Goal: Task Accomplishment & Management: Use online tool/utility

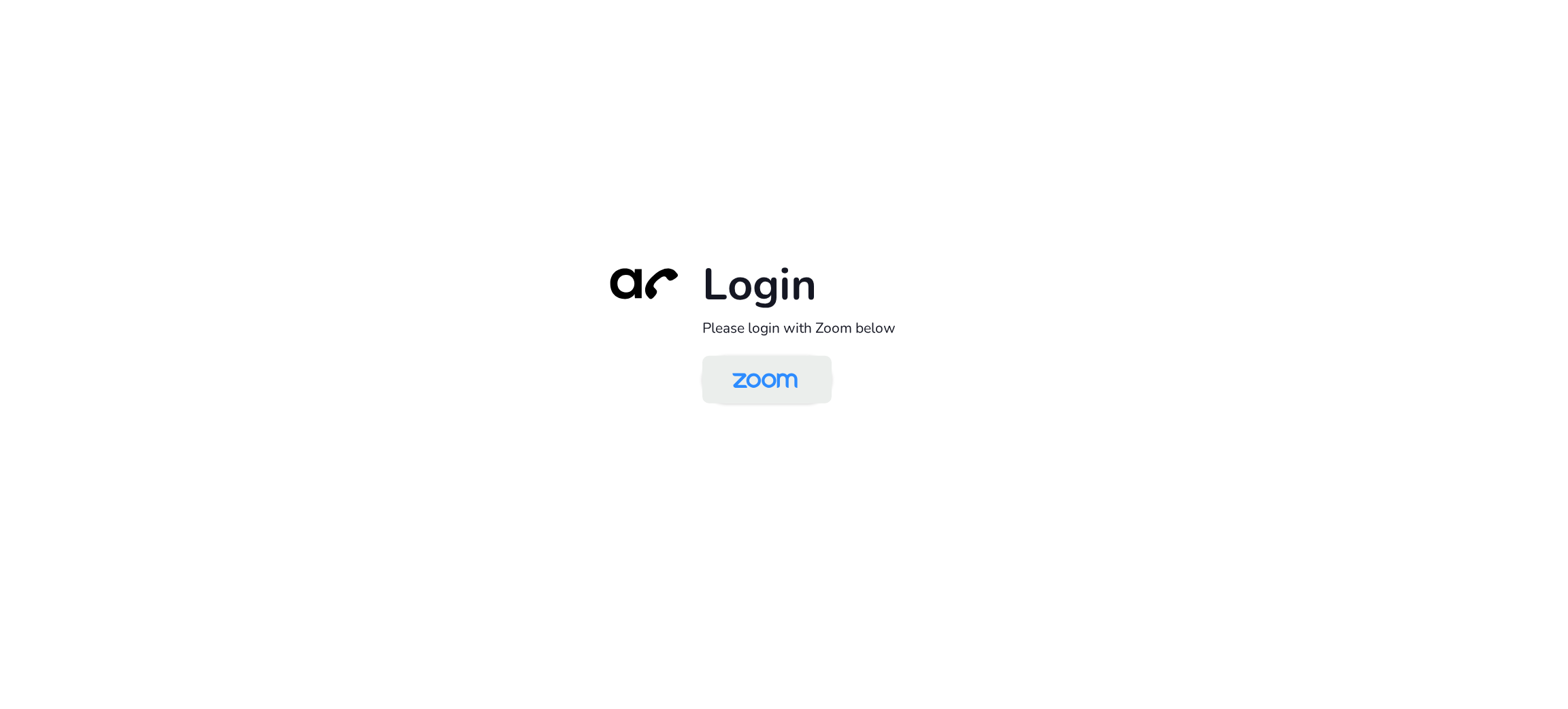
click at [754, 376] on img at bounding box center [765, 380] width 94 height 44
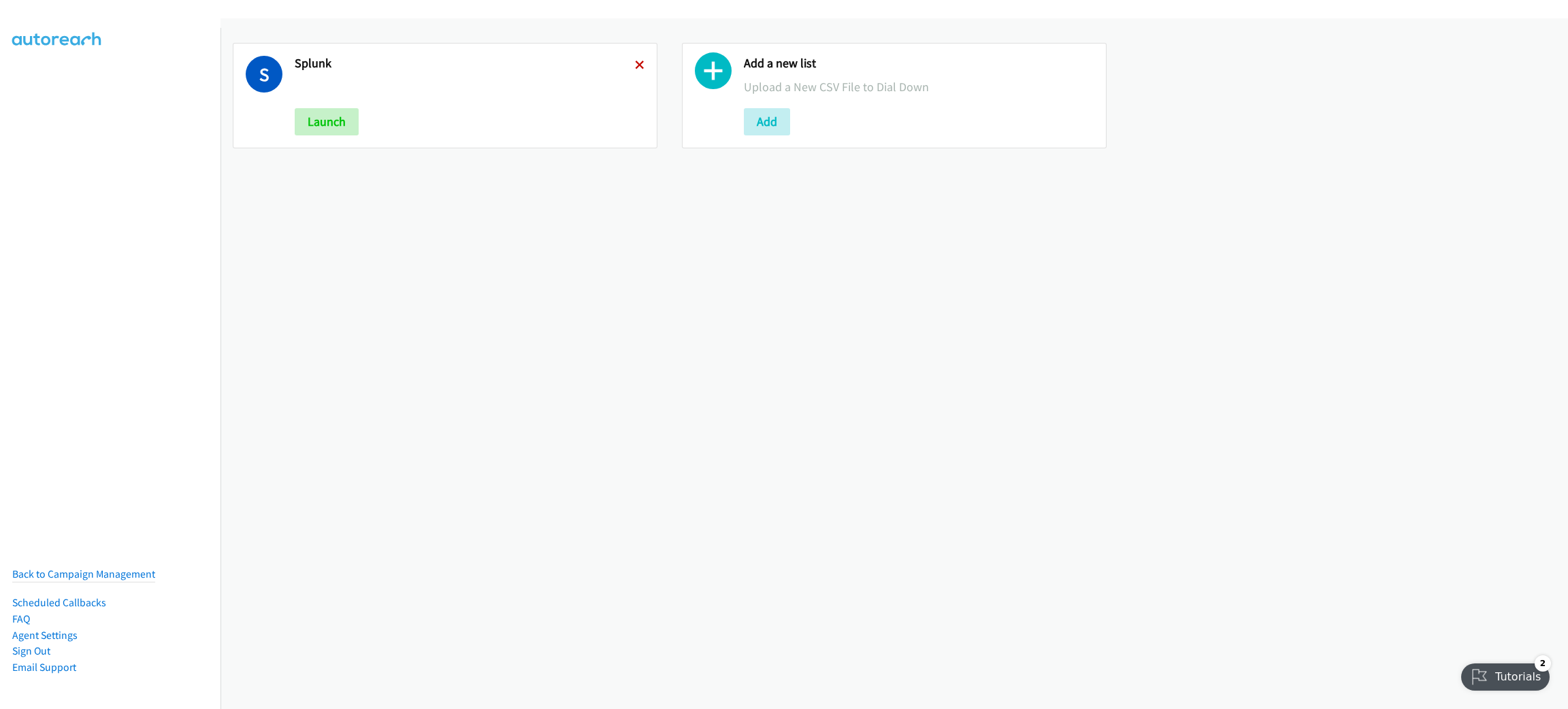
click at [635, 64] on icon at bounding box center [639, 66] width 10 height 10
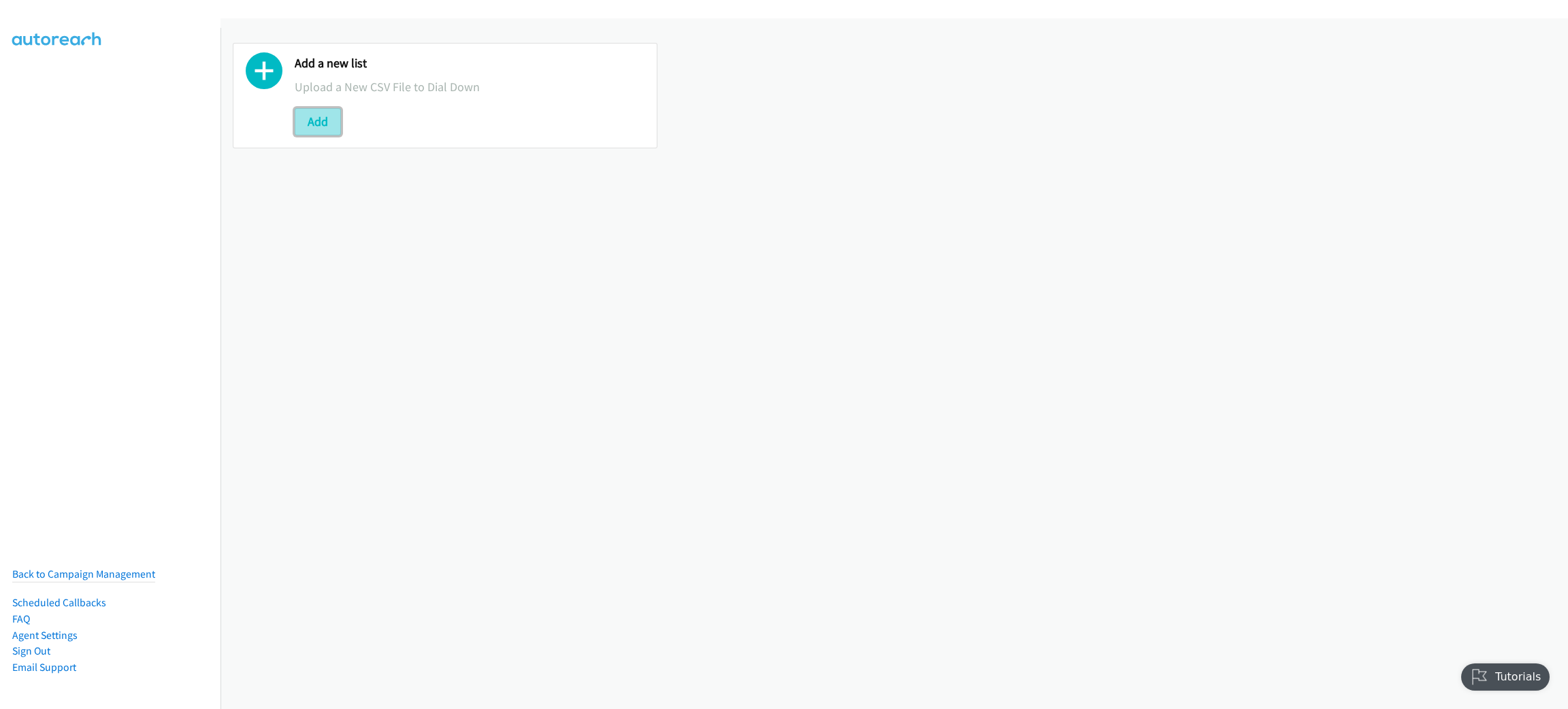
click at [321, 126] on button "Add" at bounding box center [318, 122] width 46 height 27
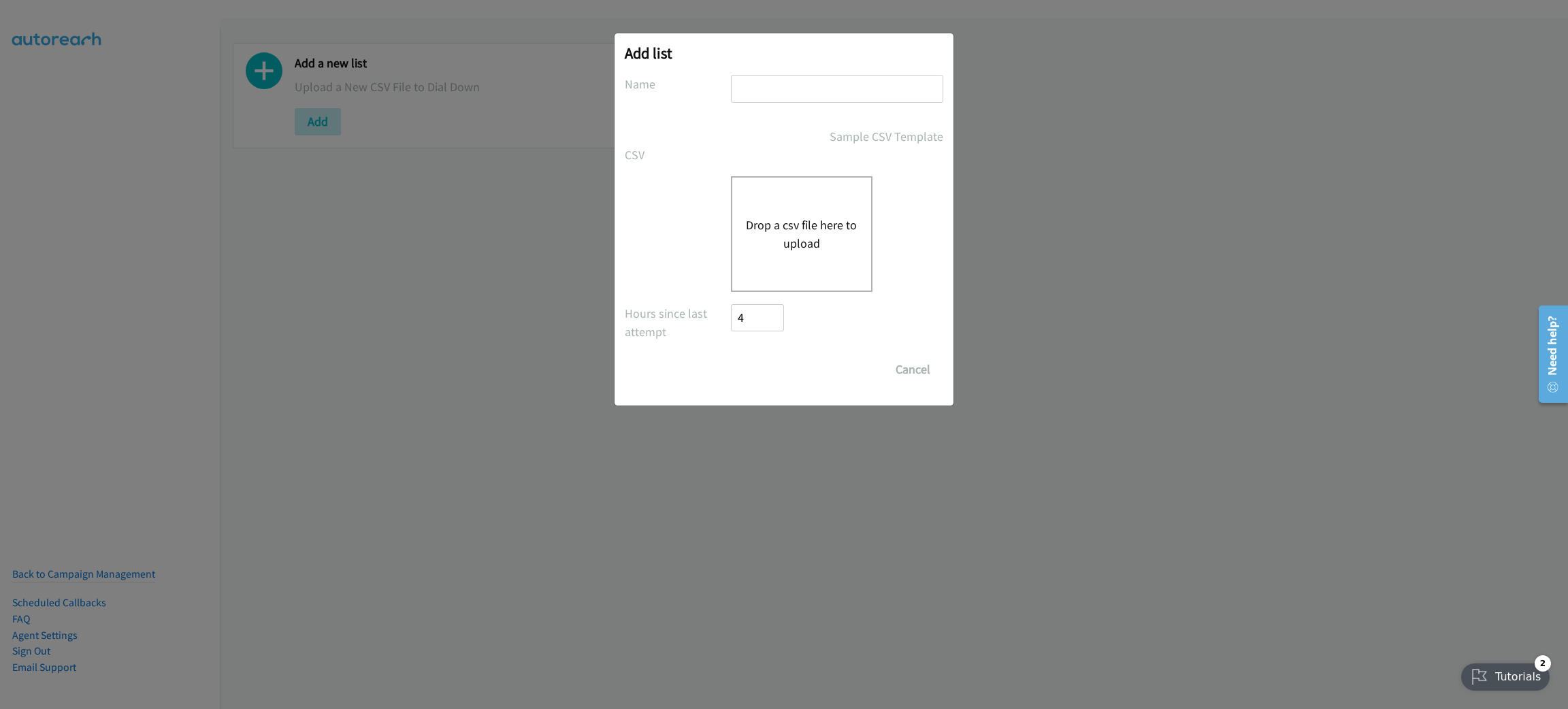
click at [809, 231] on button "Drop a csv file here to upload" at bounding box center [801, 234] width 112 height 37
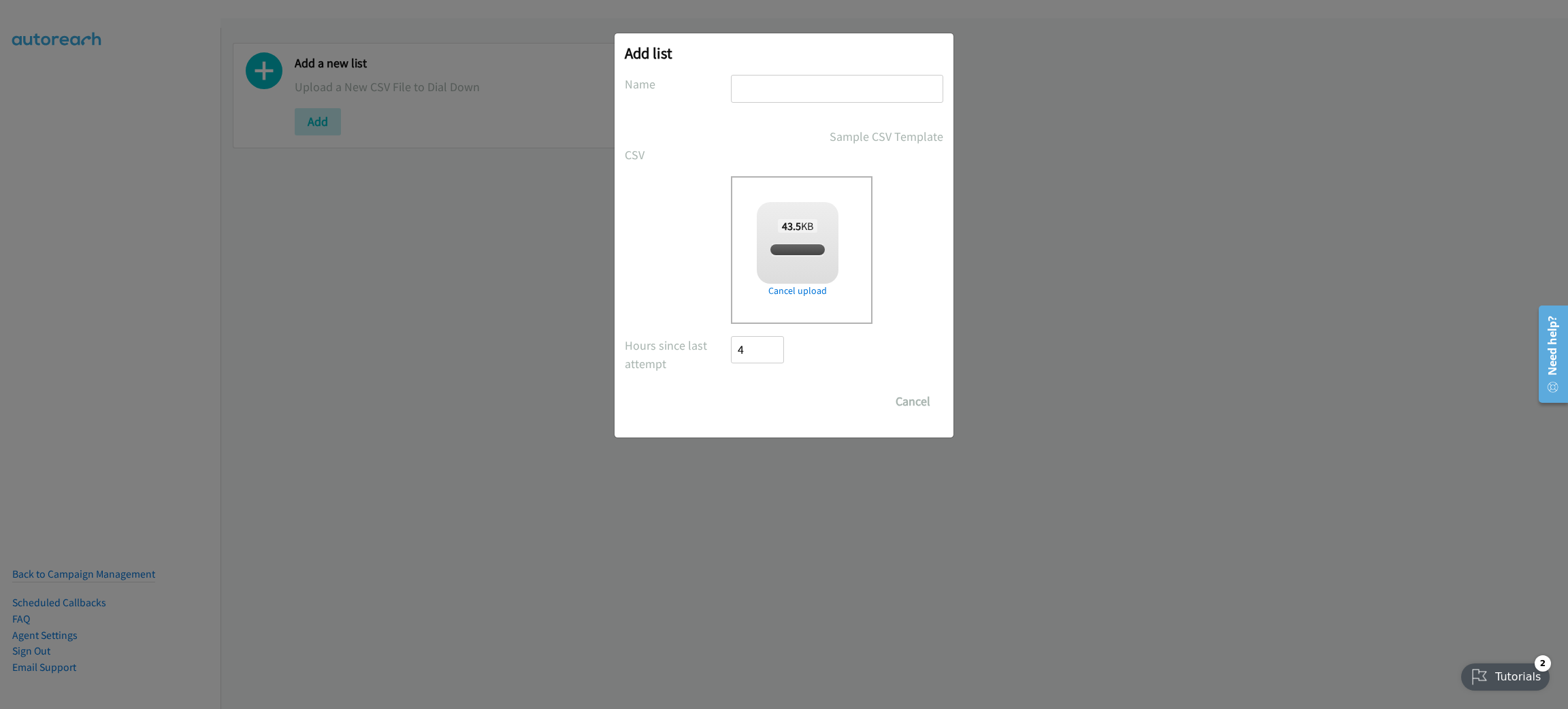
checkbox input "true"
click at [785, 94] on input "text" at bounding box center [837, 88] width 213 height 28
type input "LENOVO"
click at [771, 391] on input "Save List" at bounding box center [766, 401] width 71 height 27
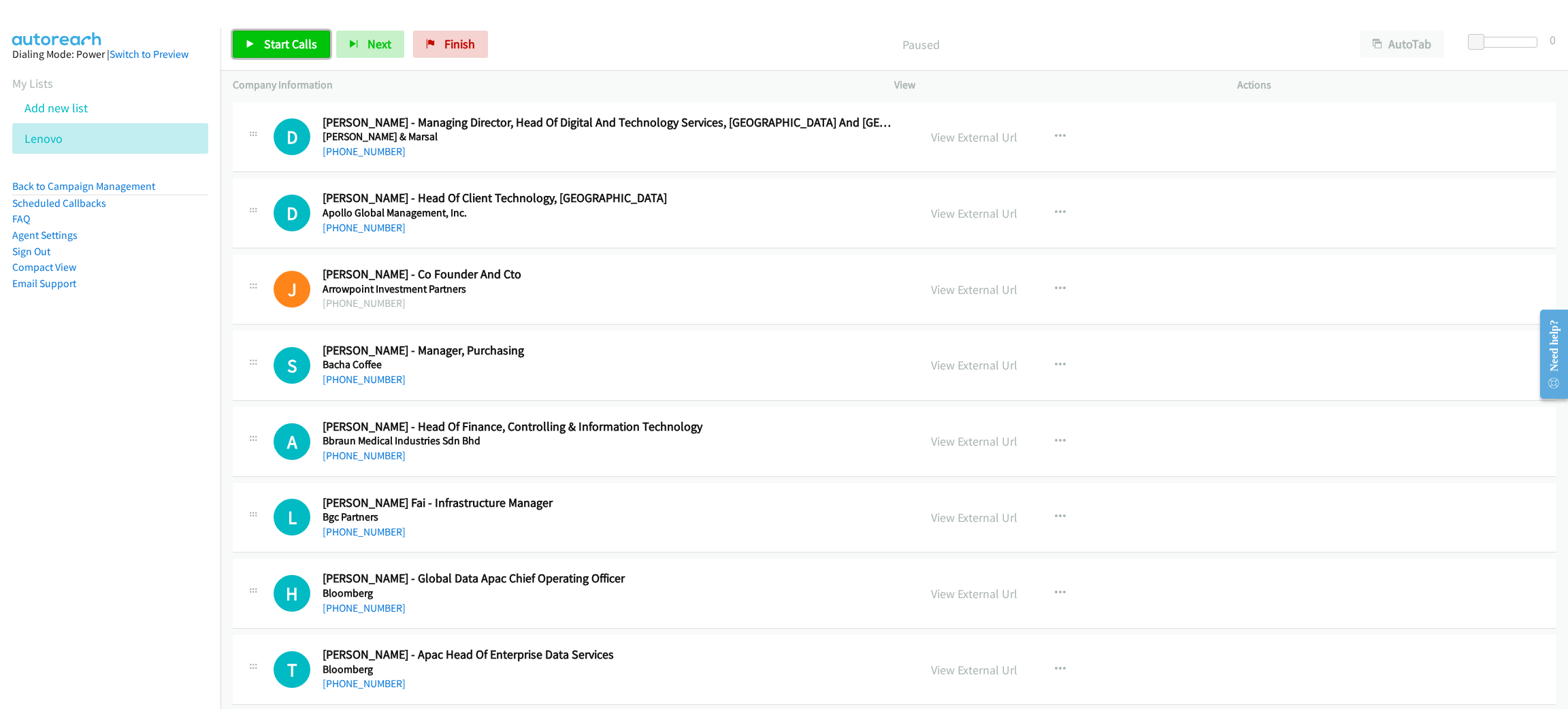
click at [288, 40] on span "Start Calls" at bounding box center [291, 43] width 53 height 16
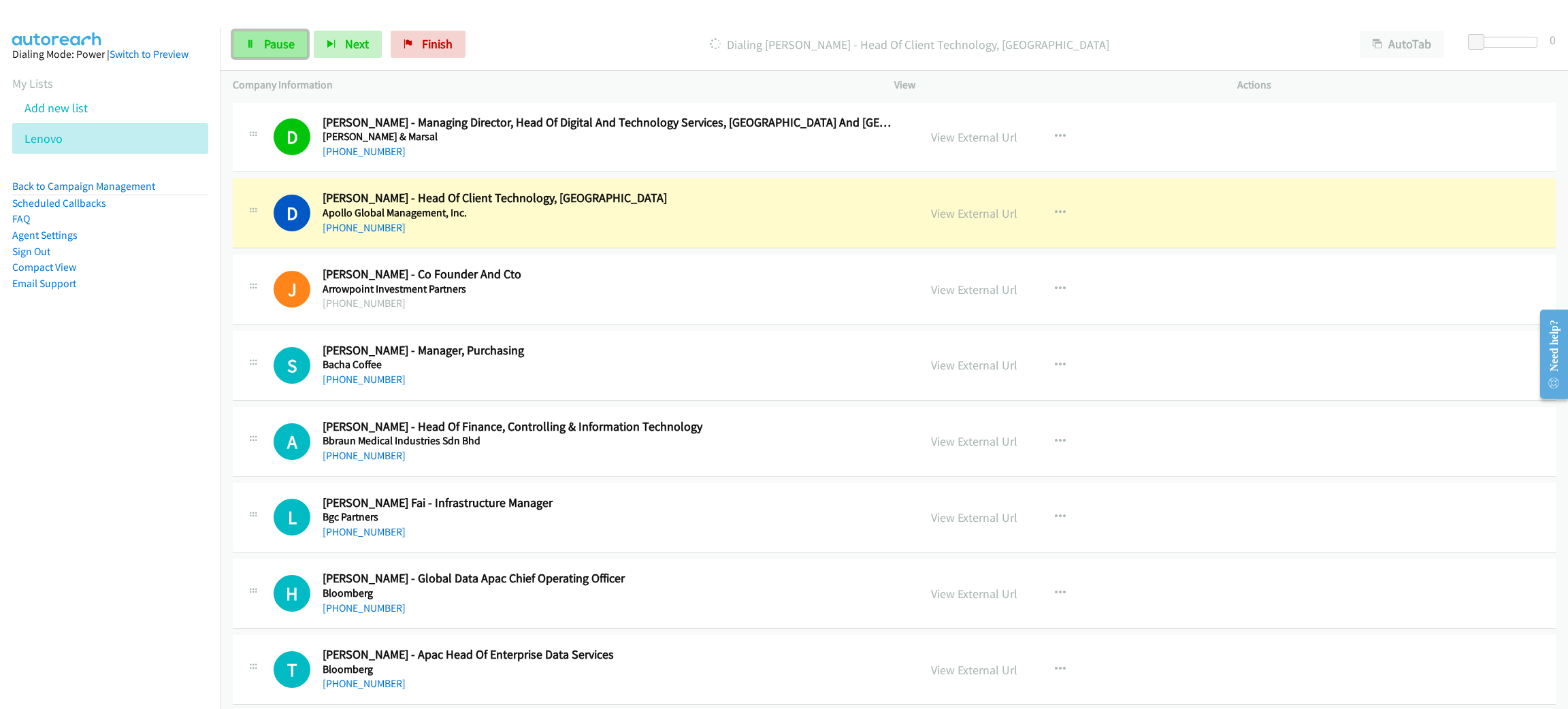
click at [272, 39] on span "Pause" at bounding box center [279, 43] width 31 height 16
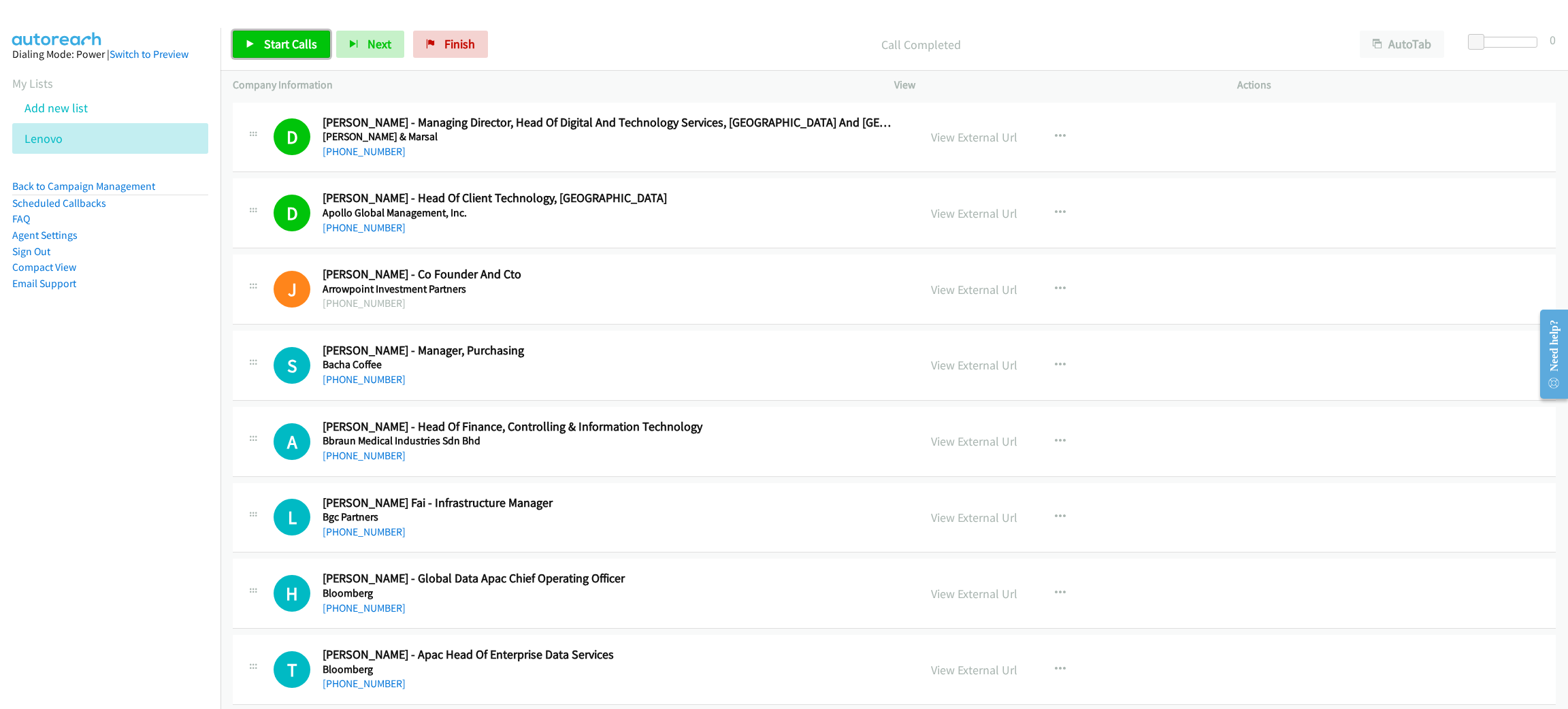
click at [292, 40] on span "Start Calls" at bounding box center [291, 43] width 53 height 16
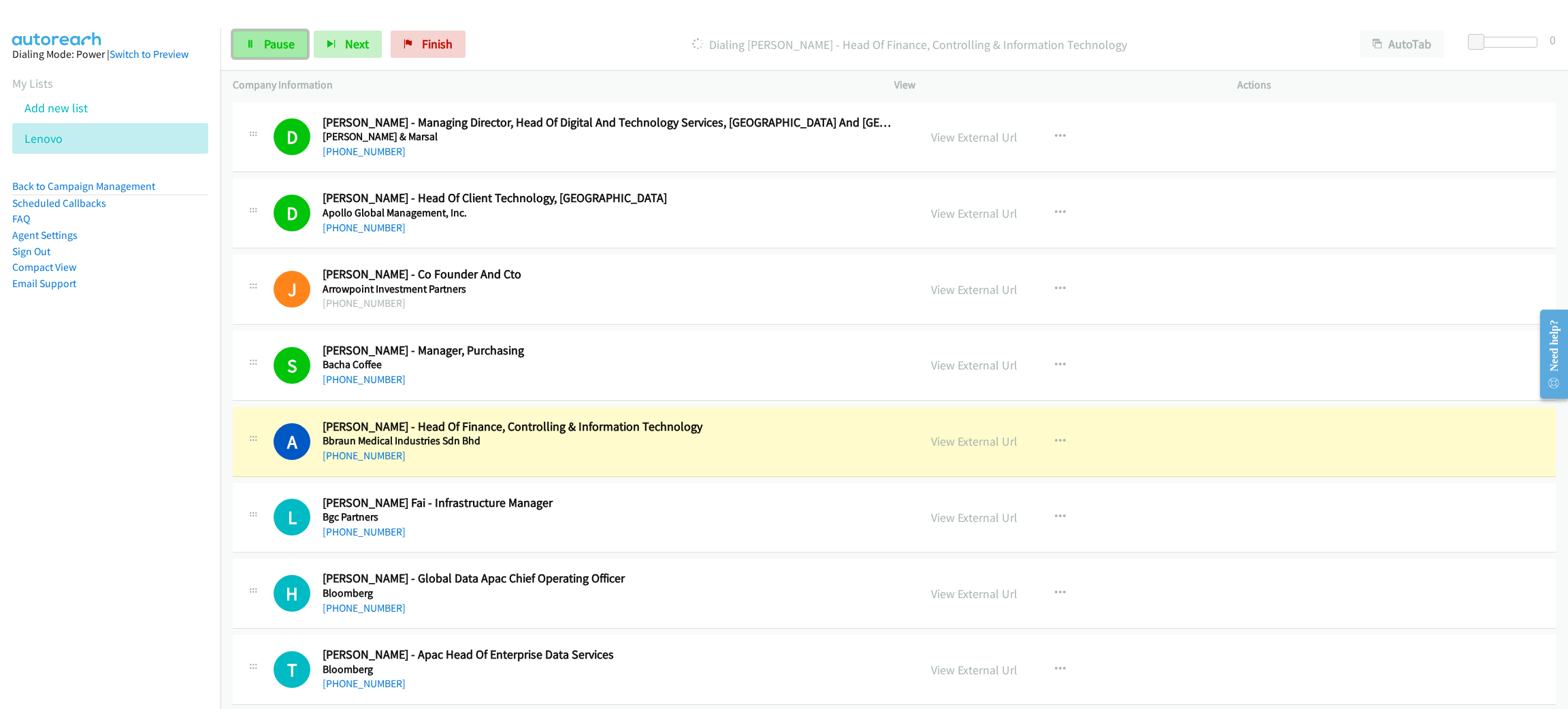
click at [283, 49] on span "Pause" at bounding box center [279, 43] width 31 height 16
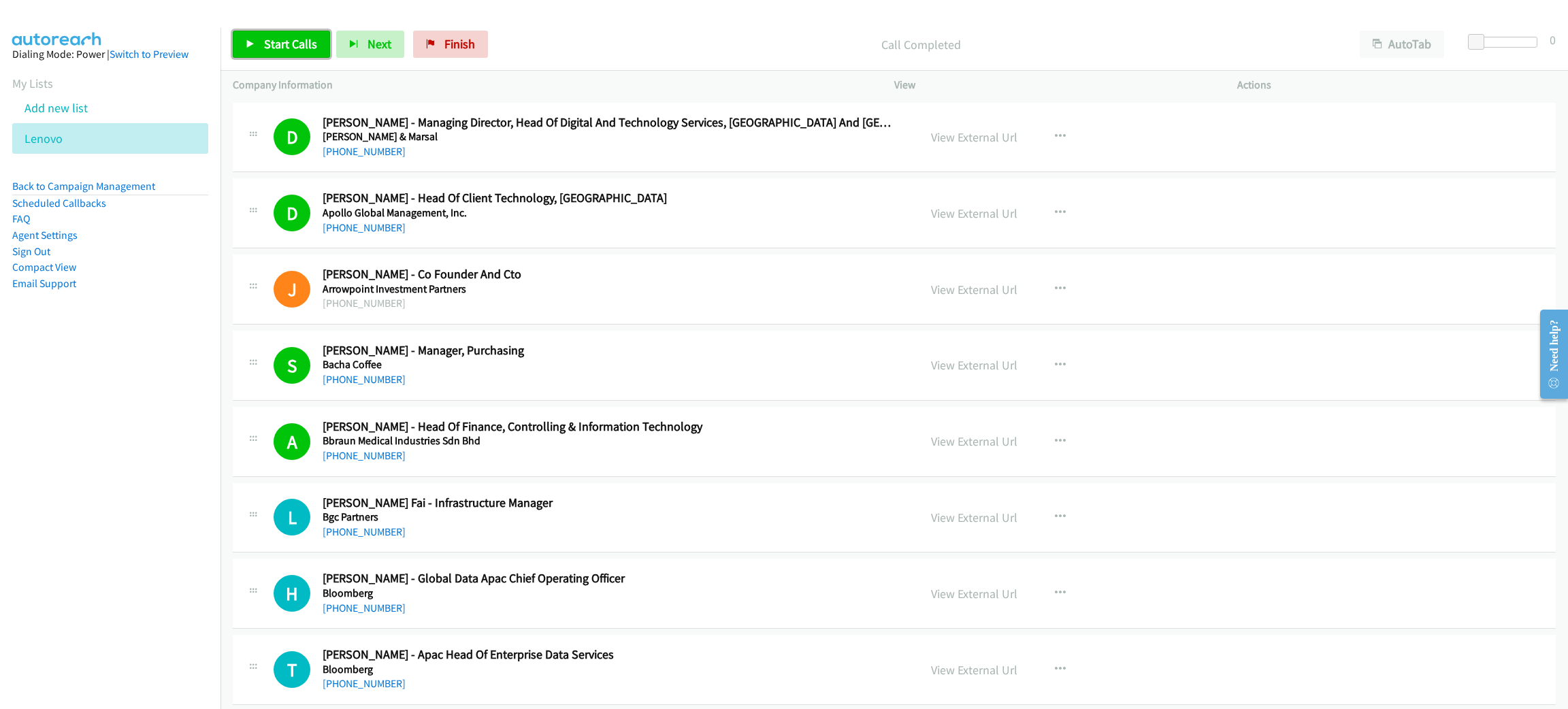
click at [256, 45] on link "Start Calls" at bounding box center [282, 44] width 97 height 27
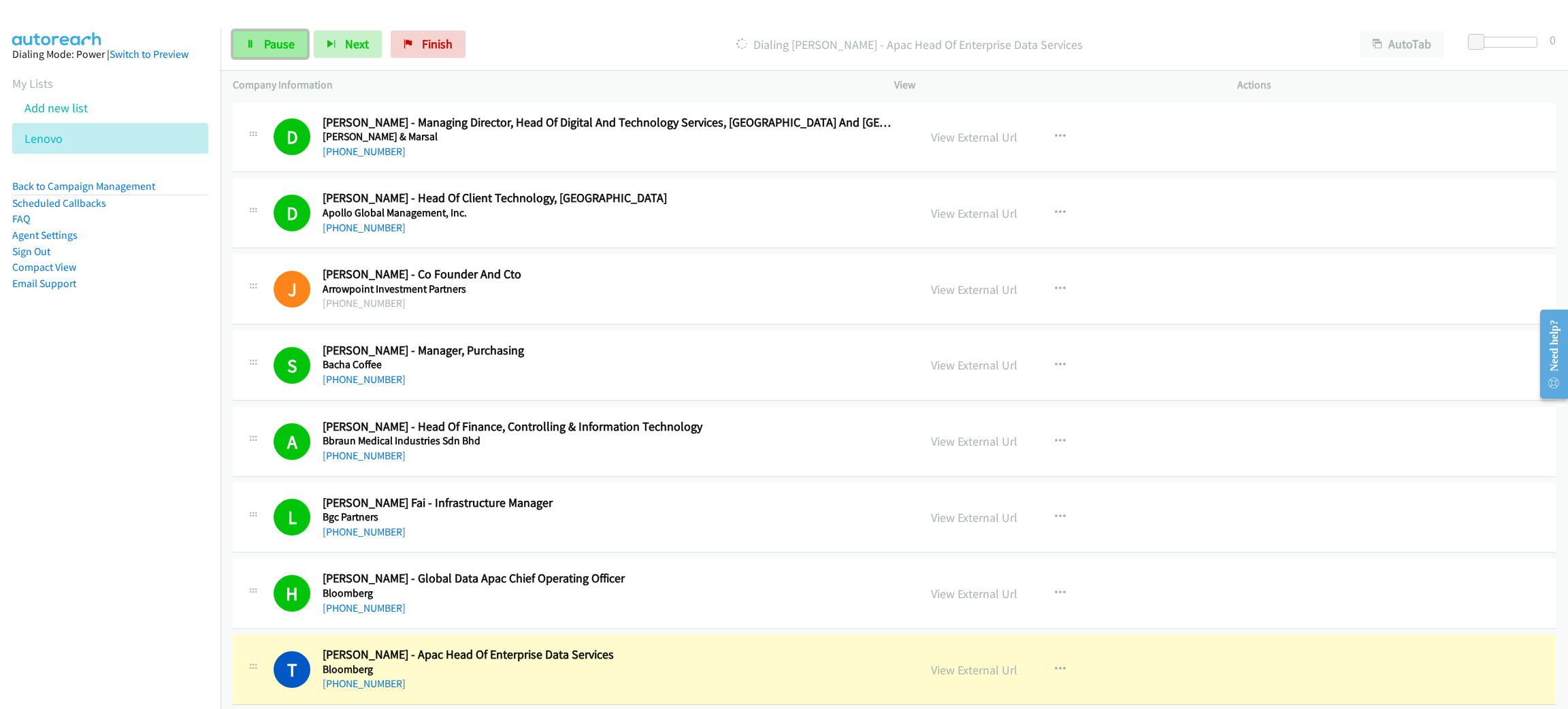
click at [259, 51] on link "Pause" at bounding box center [270, 44] width 75 height 27
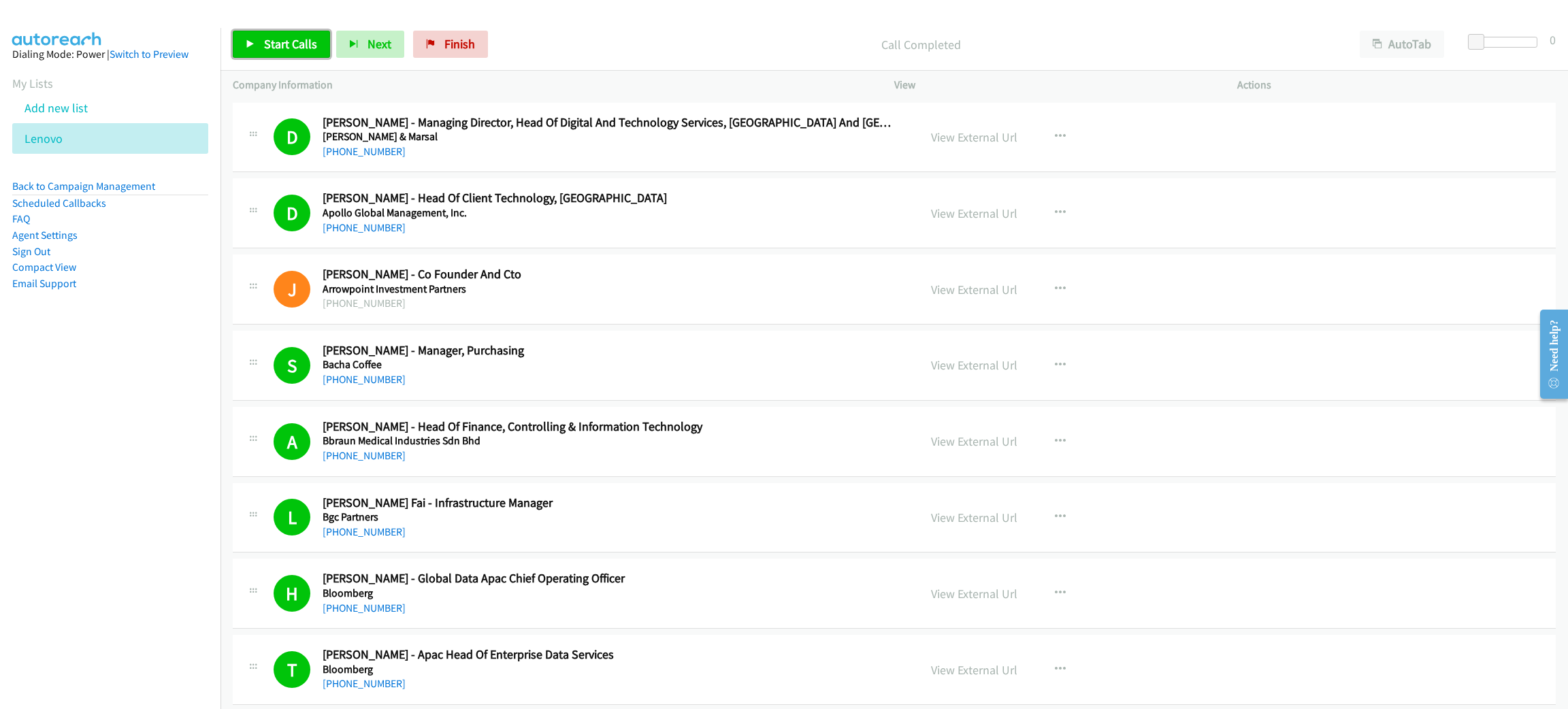
click at [308, 34] on link "Start Calls" at bounding box center [282, 44] width 97 height 27
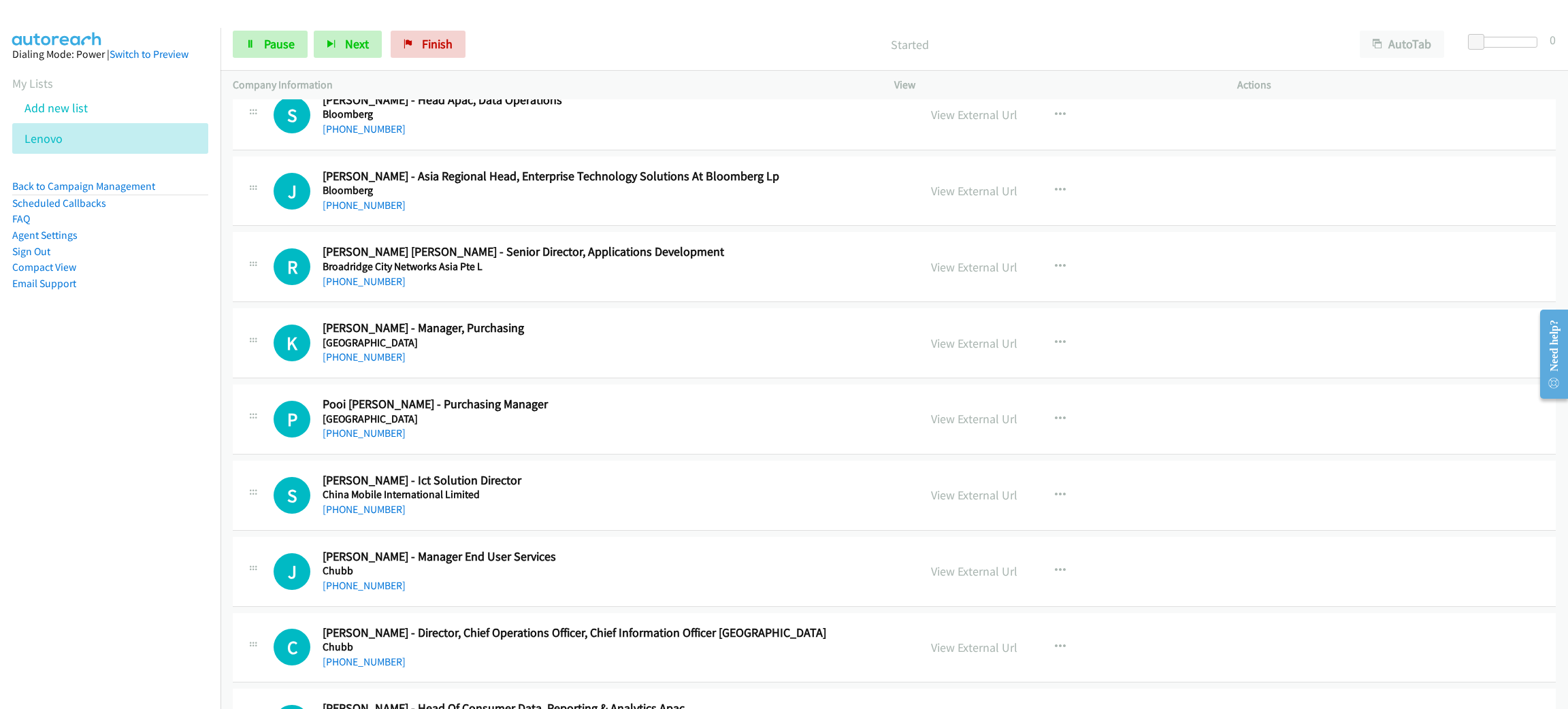
scroll to position [714, 0]
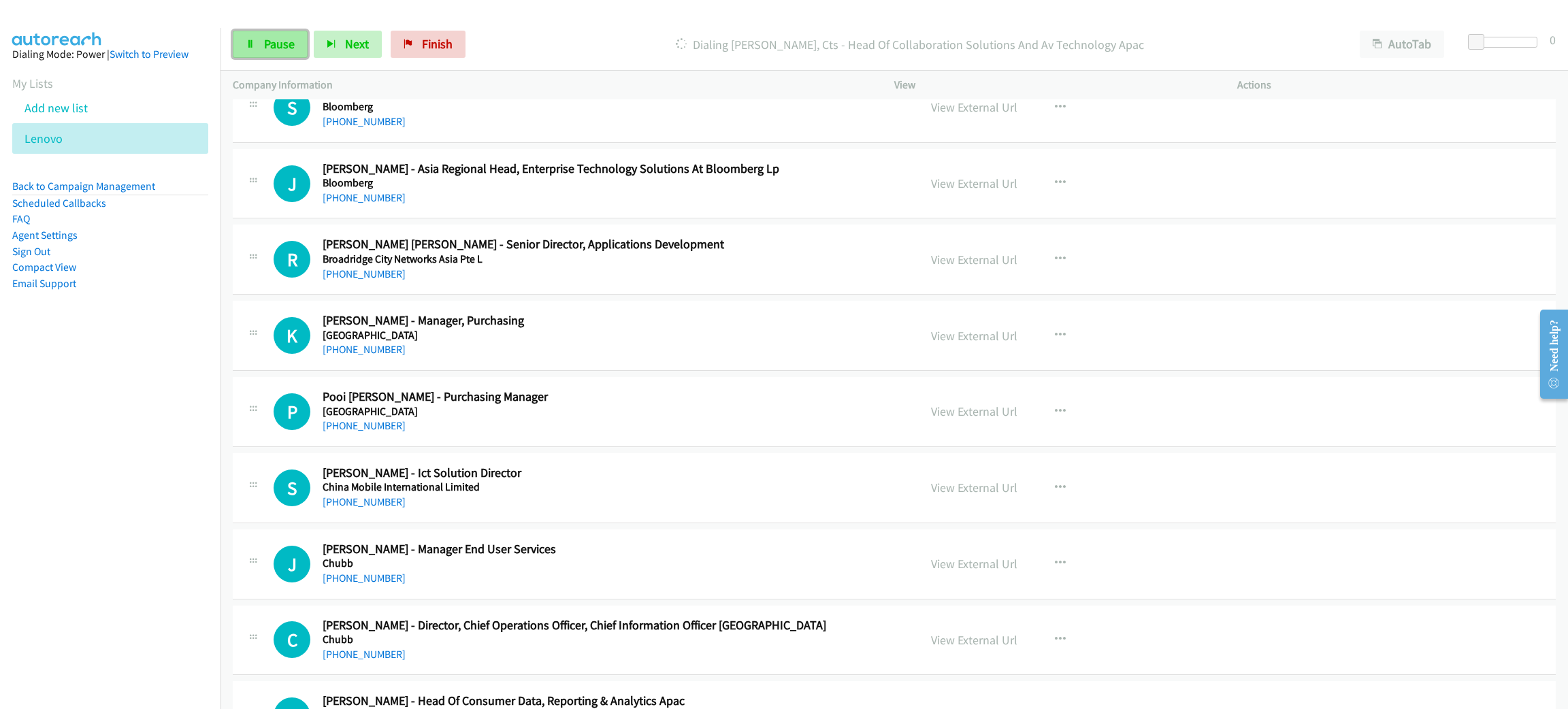
click at [294, 49] on span "Pause" at bounding box center [279, 43] width 31 height 16
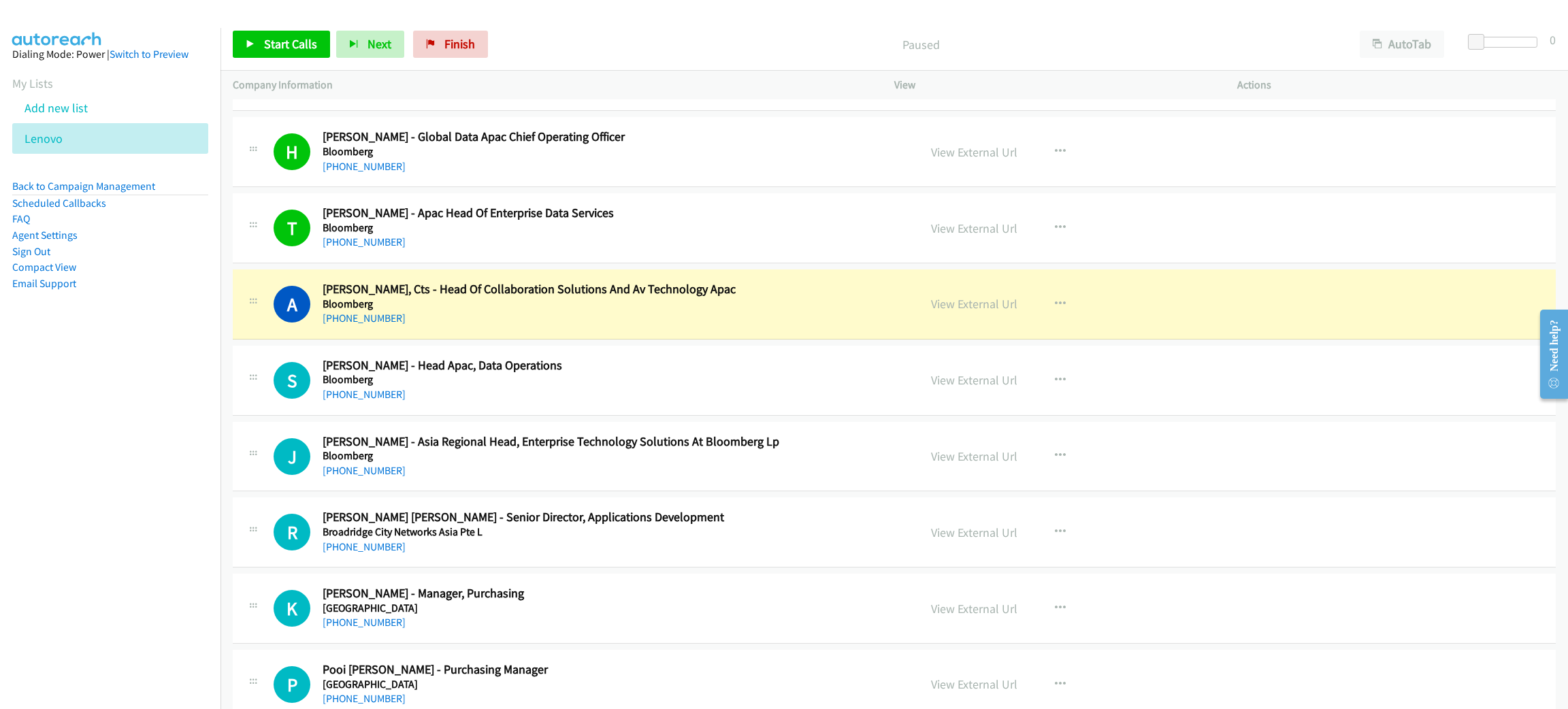
scroll to position [510, 0]
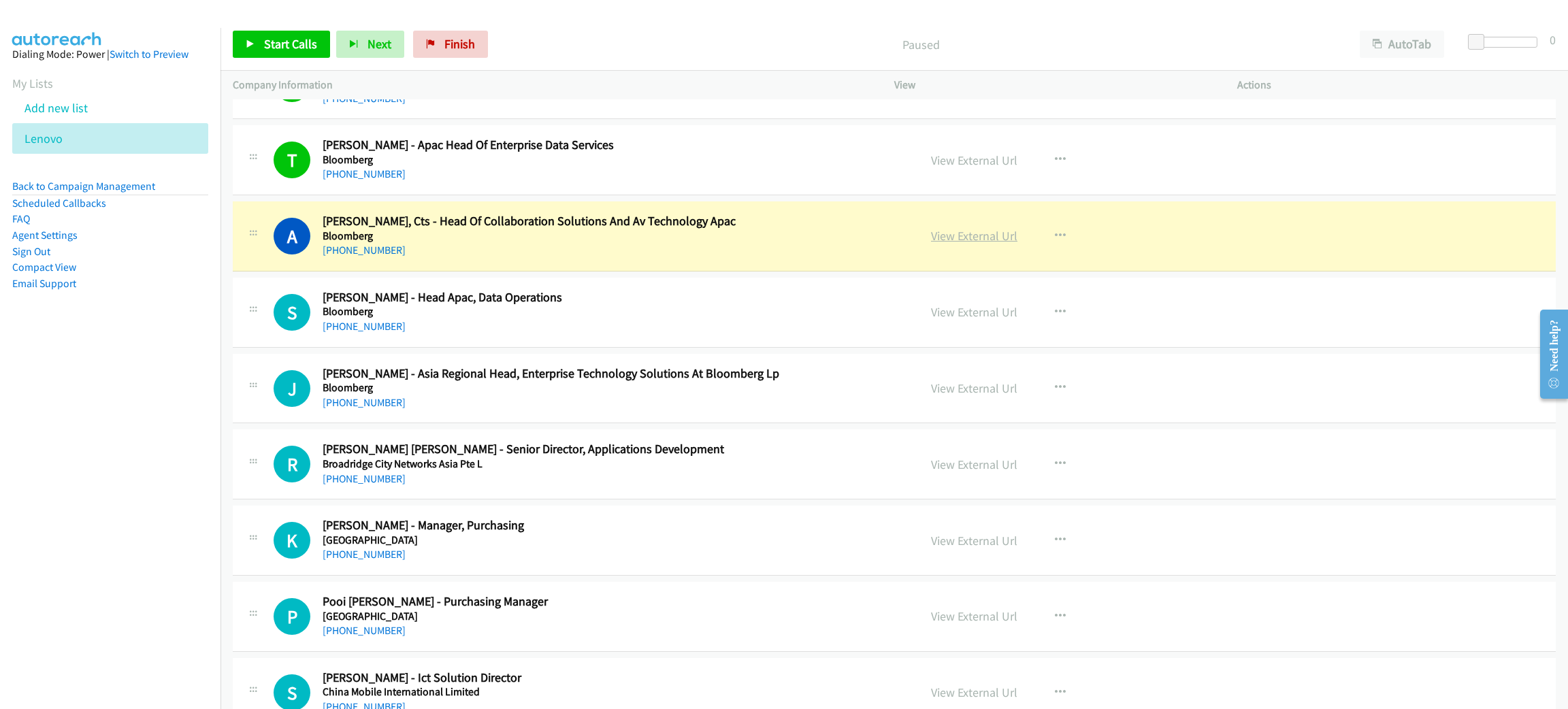
drag, startPoint x: 613, startPoint y: 230, endPoint x: 1000, endPoint y: 236, distance: 387.0
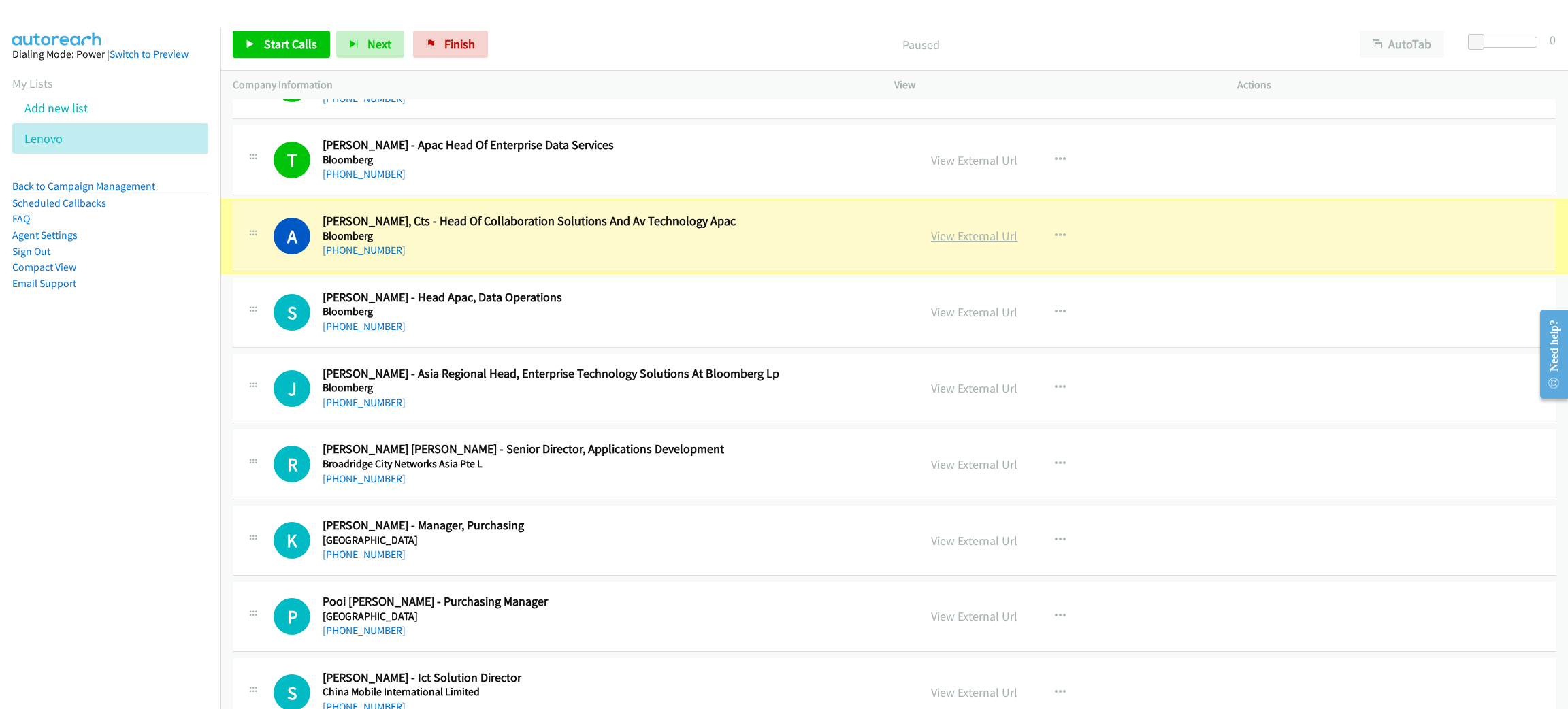
click at [990, 238] on link "View External Url" at bounding box center [973, 235] width 86 height 16
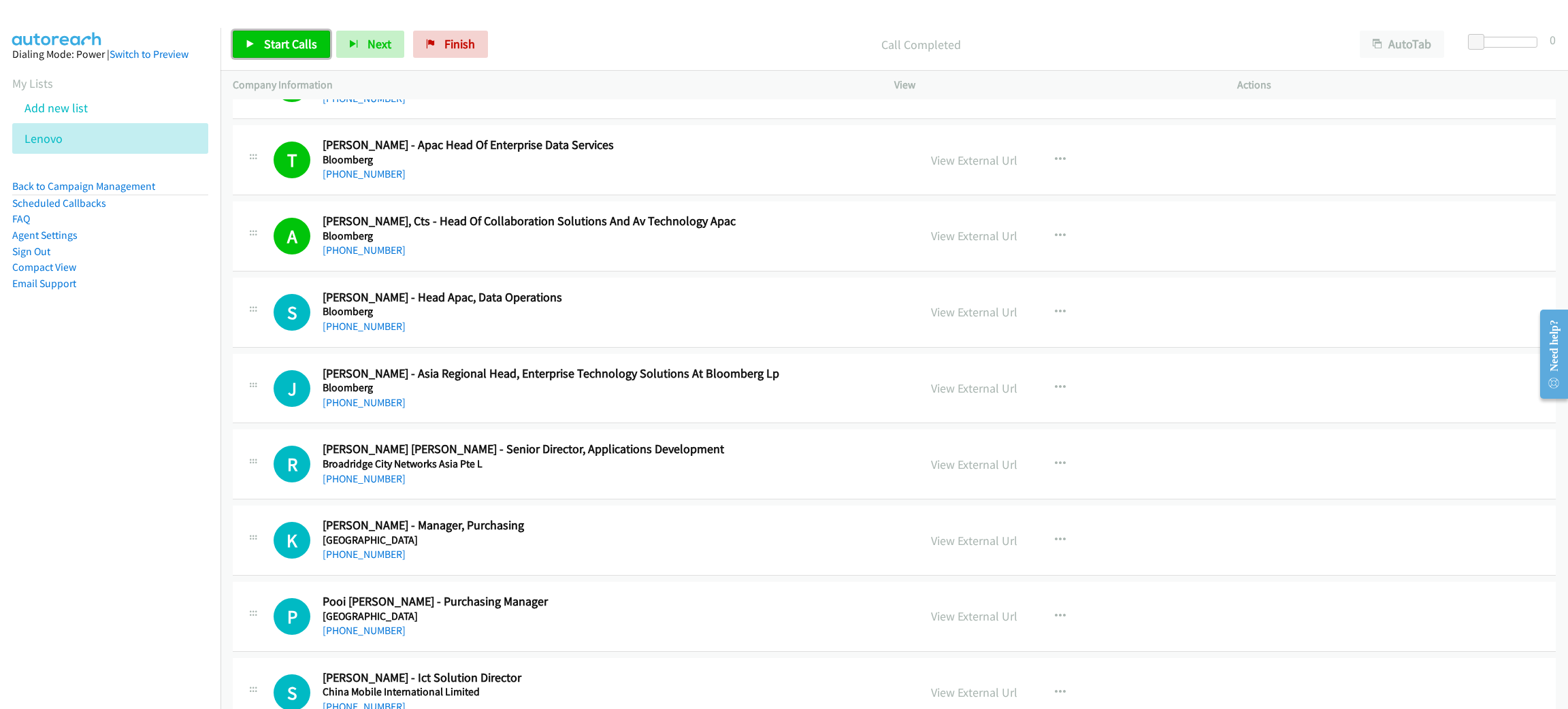
click at [301, 43] on span "Start Calls" at bounding box center [291, 43] width 53 height 16
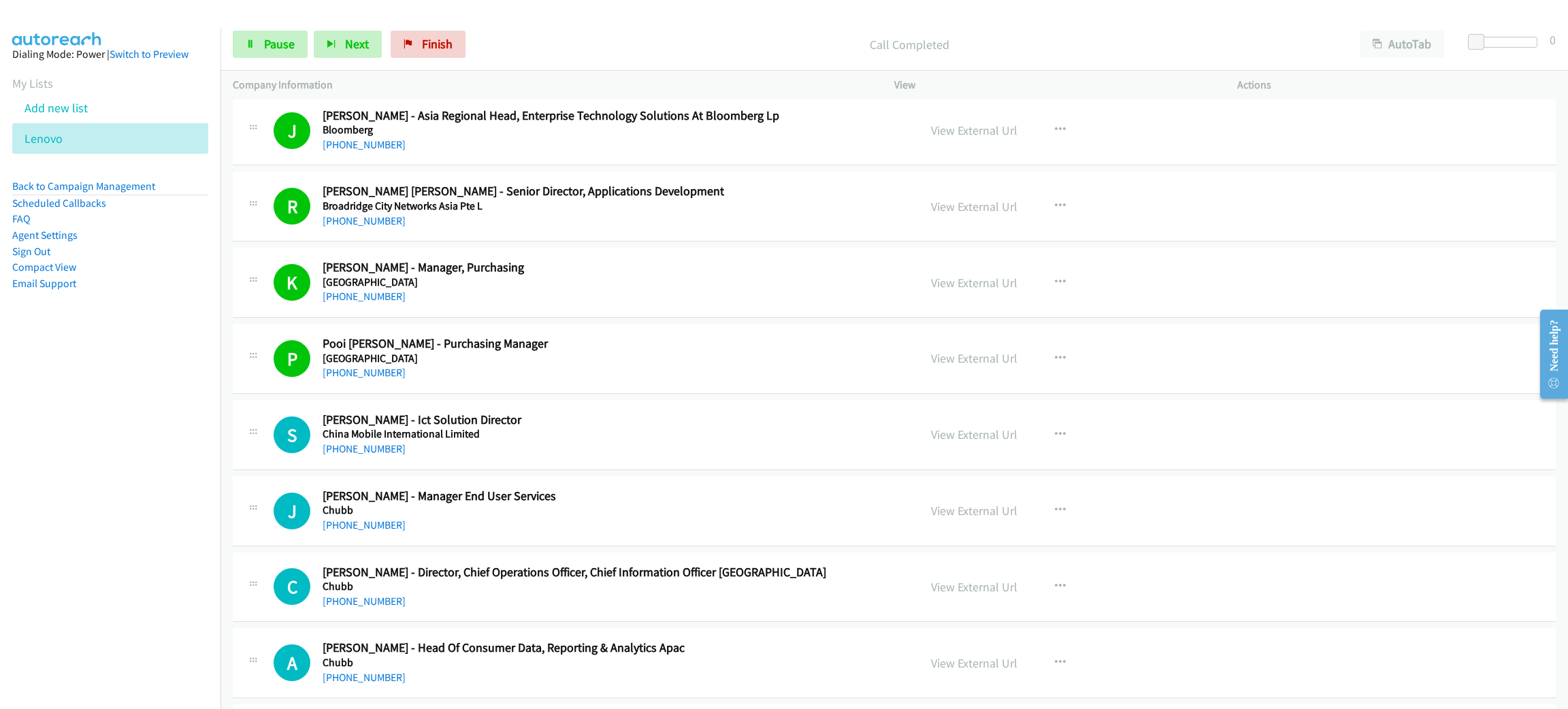
scroll to position [817, 0]
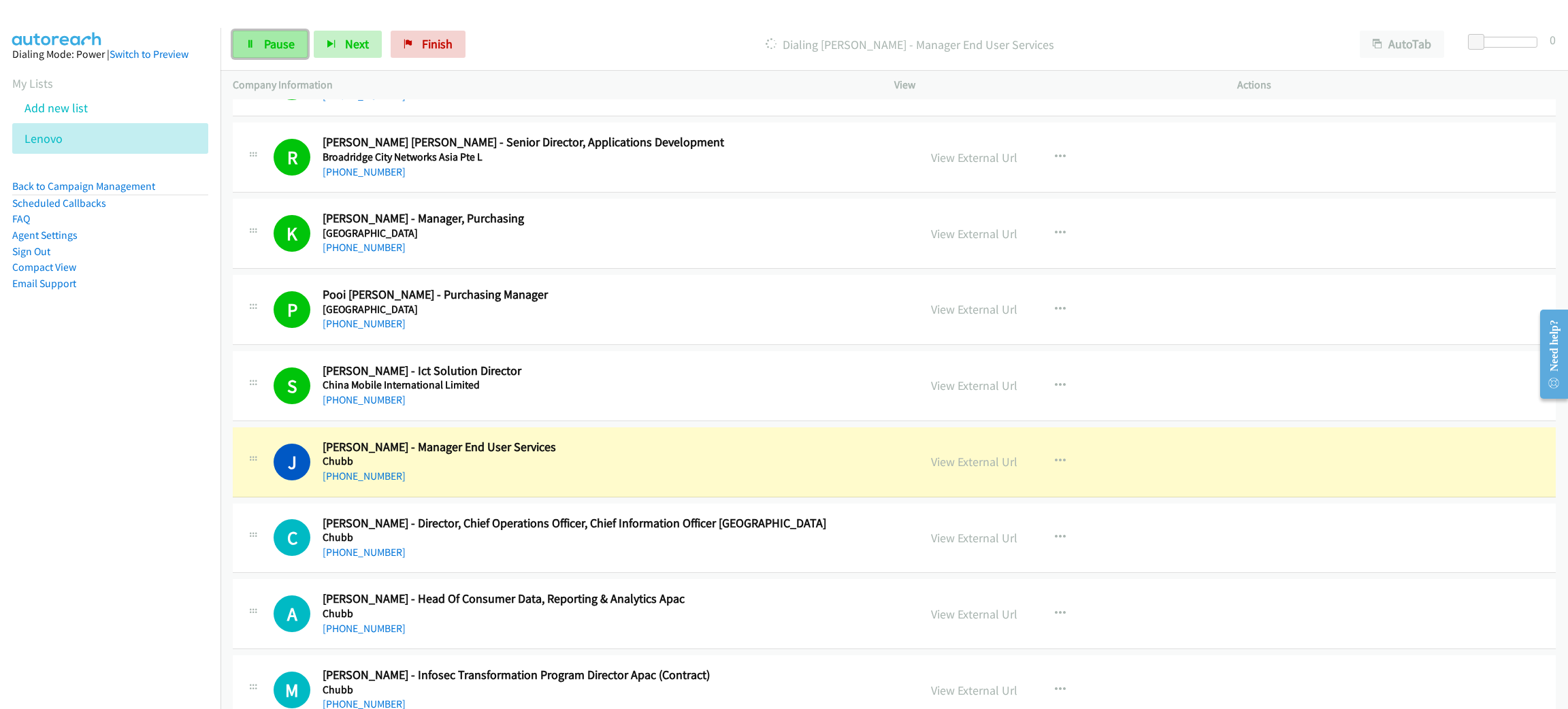
click at [273, 49] on span "Pause" at bounding box center [279, 43] width 31 height 16
drag, startPoint x: 561, startPoint y: 465, endPoint x: 639, endPoint y: 466, distance: 78.0
click at [561, 465] on h5 "Chubb" at bounding box center [611, 461] width 577 height 13
click at [969, 463] on link "View External Url" at bounding box center [973, 461] width 86 height 16
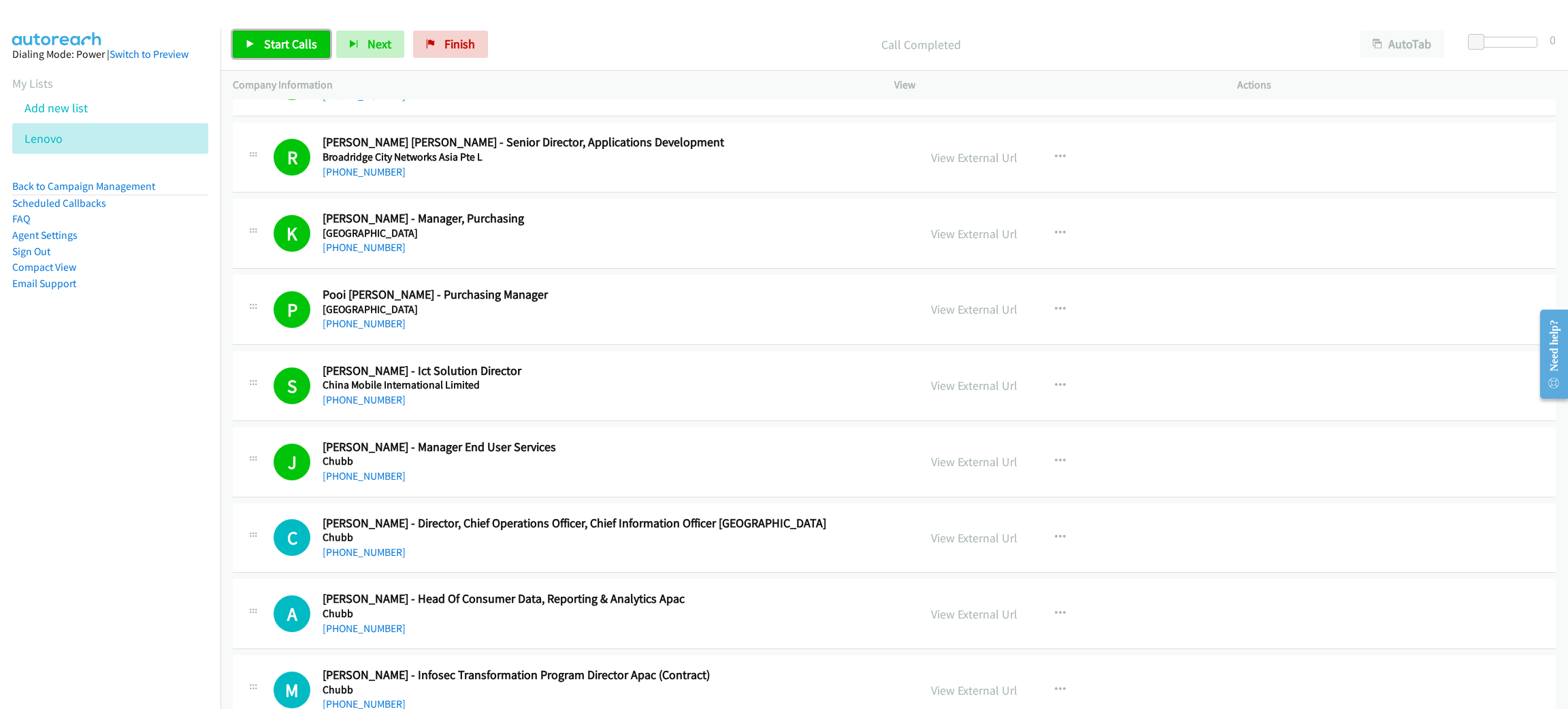
click at [309, 36] on span "Start Calls" at bounding box center [291, 43] width 53 height 16
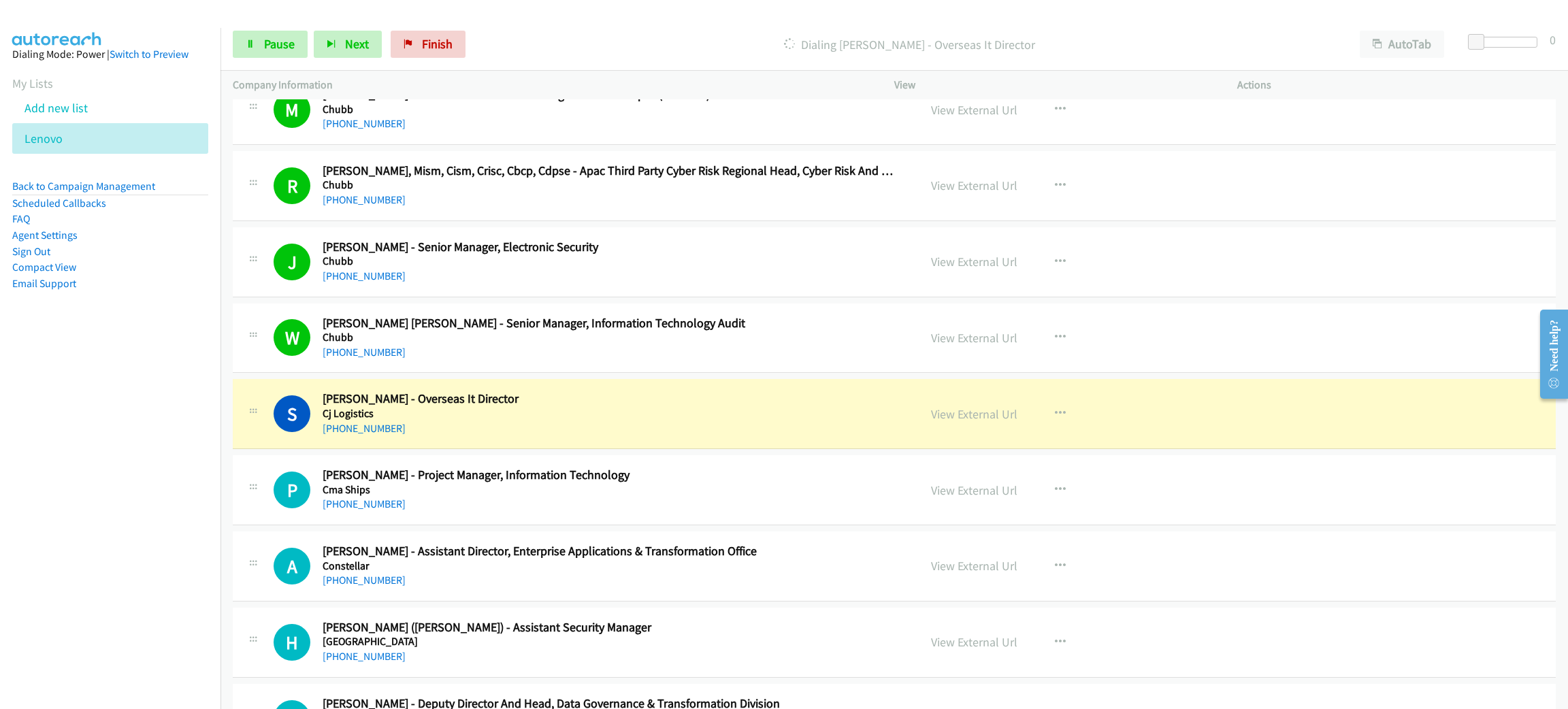
scroll to position [1429, 0]
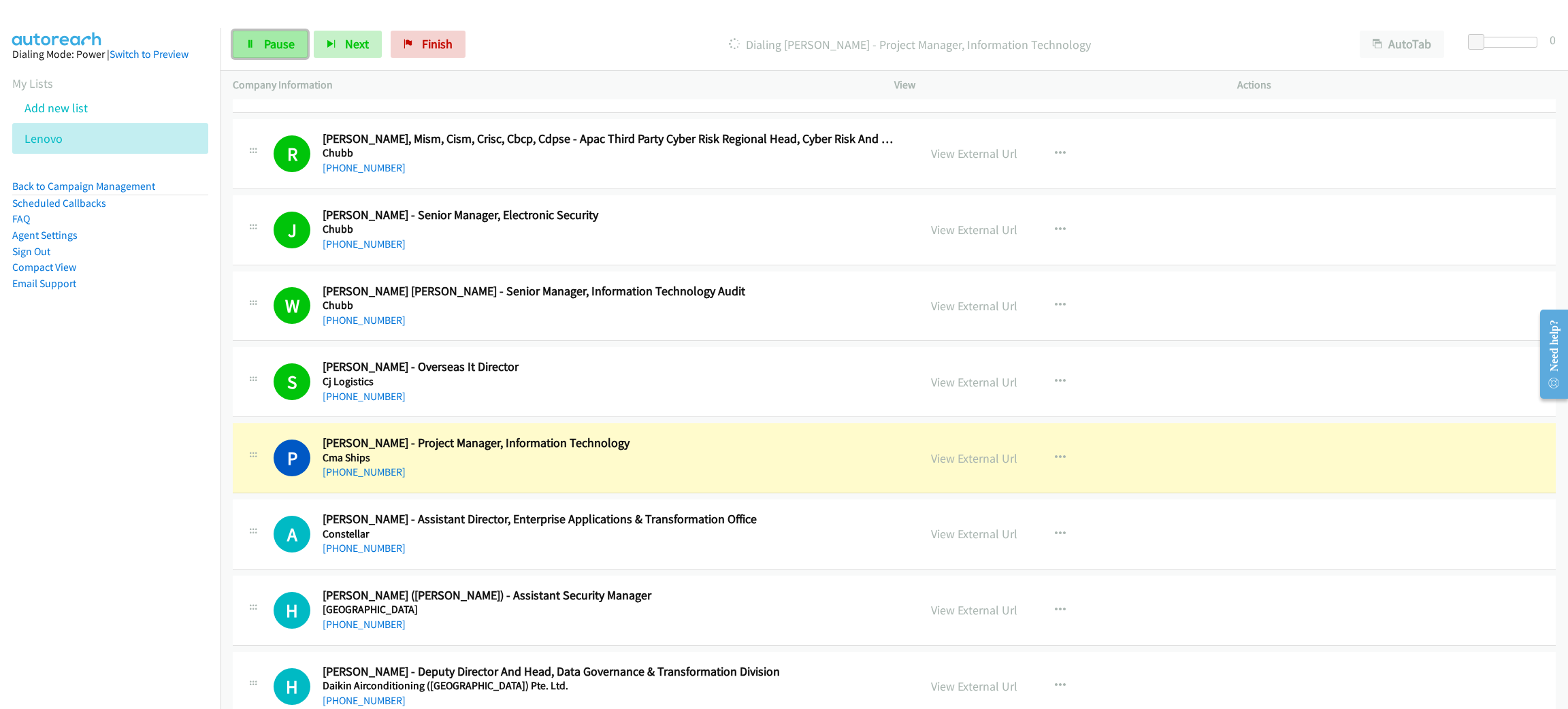
click at [277, 42] on span "Pause" at bounding box center [279, 43] width 31 height 16
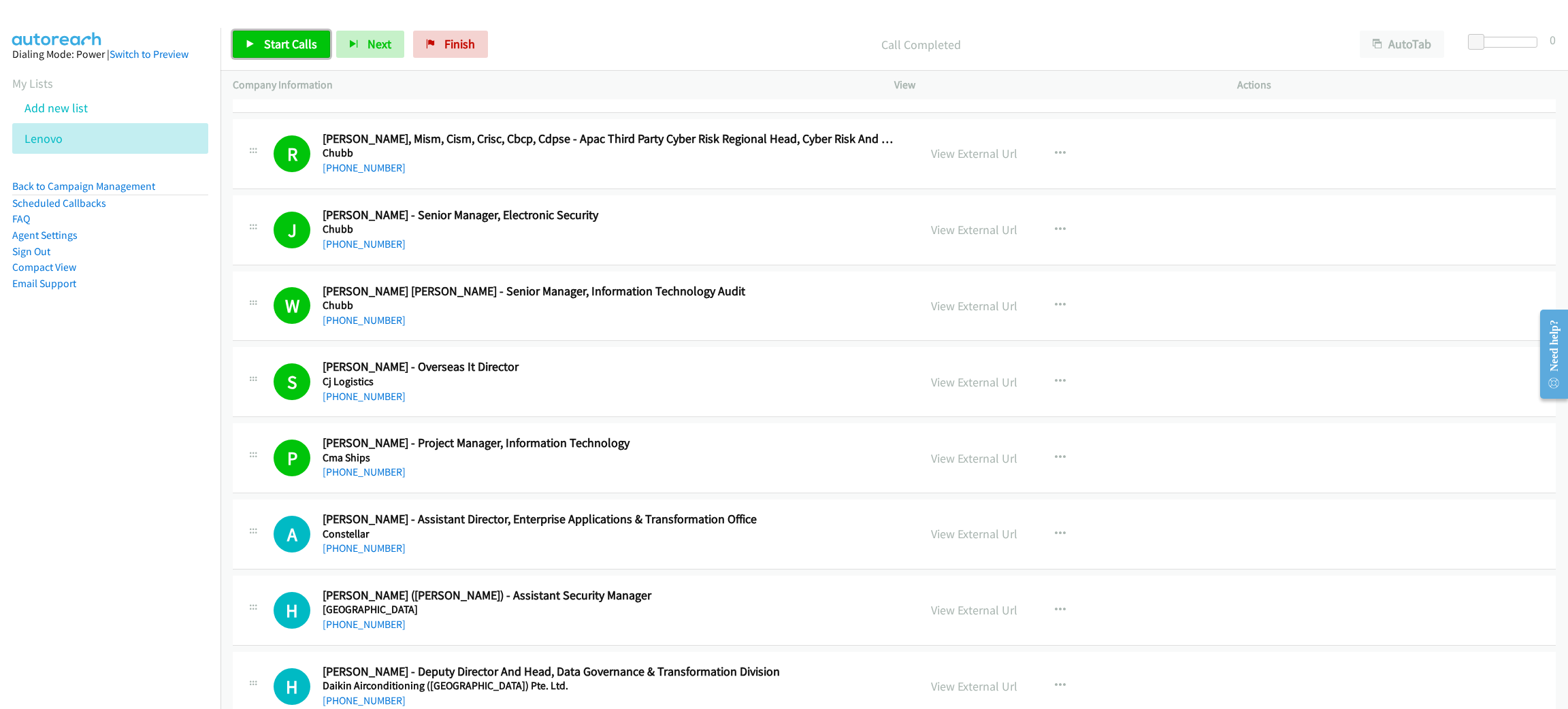
click at [282, 31] on div "Start Calls Pause Next Finish" at bounding box center [363, 44] width 261 height 27
click at [291, 47] on span "Start Calls" at bounding box center [291, 43] width 53 height 16
click at [781, 40] on p "Call Completed" at bounding box center [920, 44] width 829 height 19
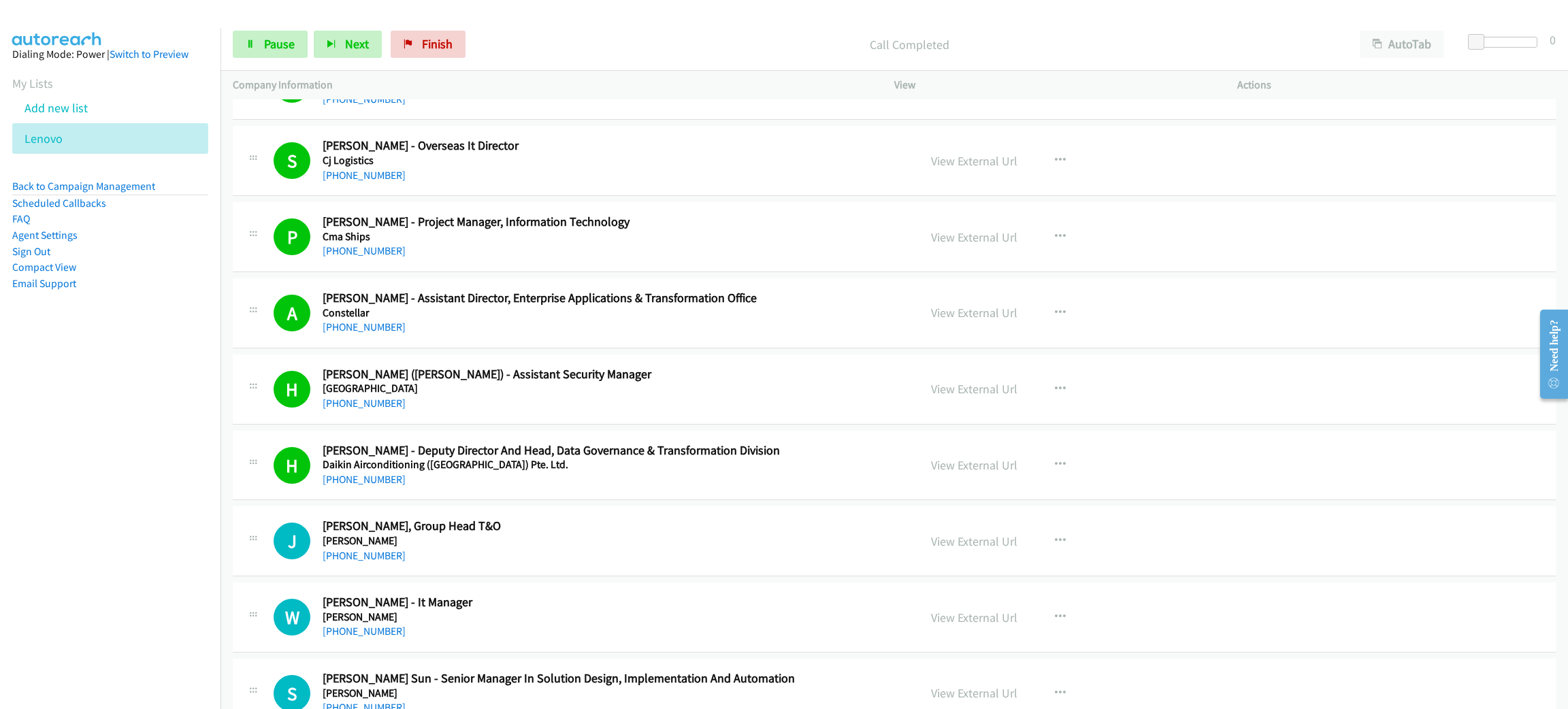
scroll to position [1735, 0]
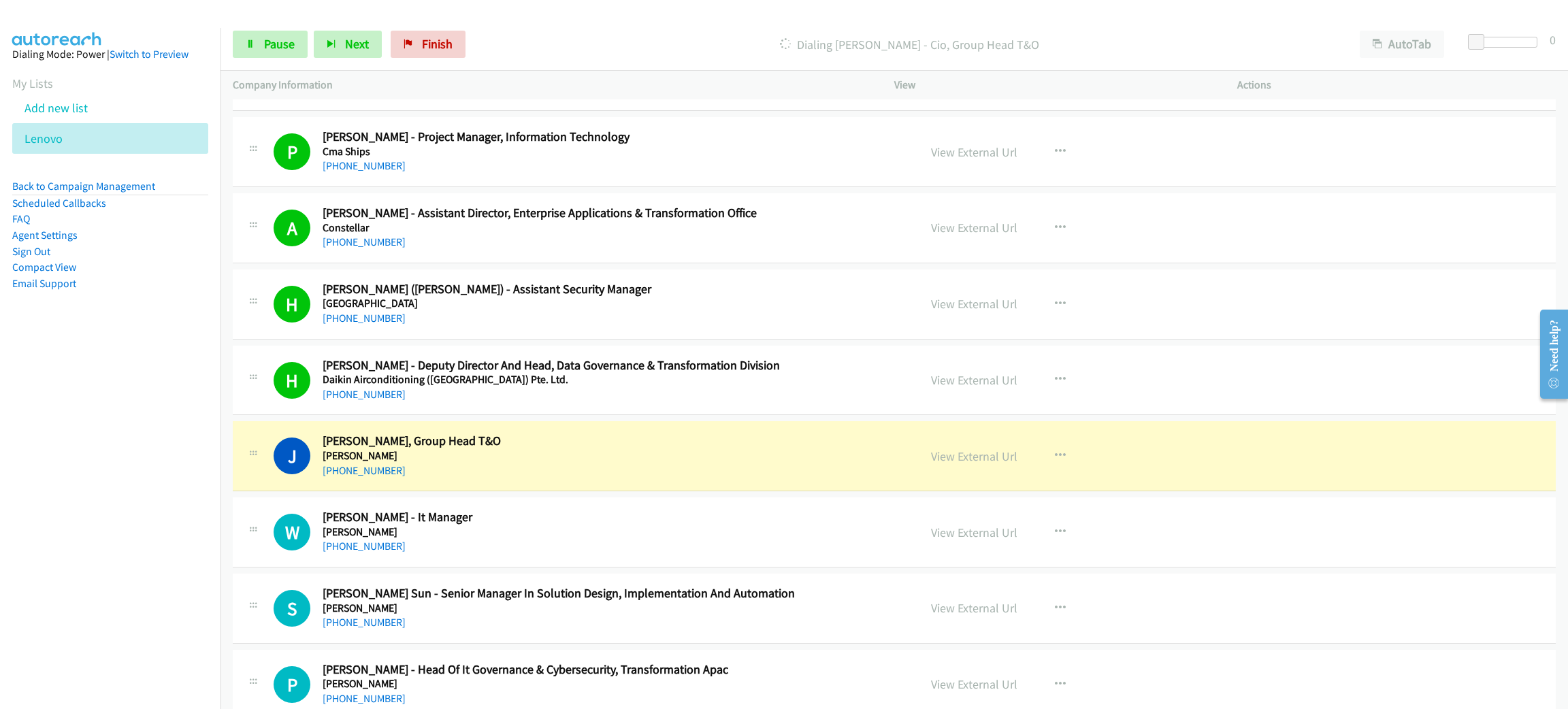
click at [73, 426] on nav "Dialing Mode: Power | Switch to Preview My Lists Add new list Lenovo Back to Ca…" at bounding box center [110, 382] width 221 height 709
click at [252, 33] on link "Pause" at bounding box center [270, 44] width 75 height 27
click at [258, 40] on link "Start Calls" at bounding box center [282, 44] width 97 height 27
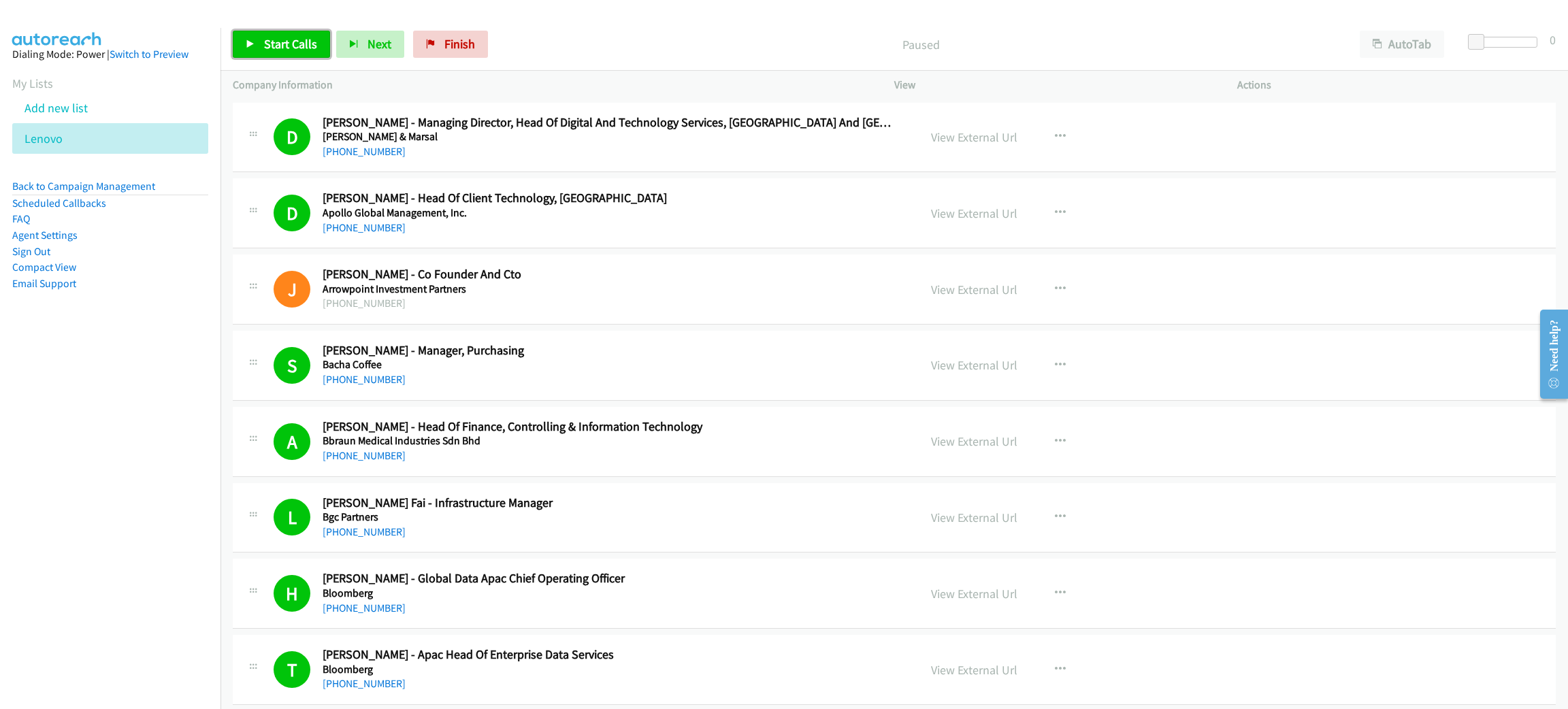
click at [267, 32] on link "Start Calls" at bounding box center [282, 44] width 97 height 27
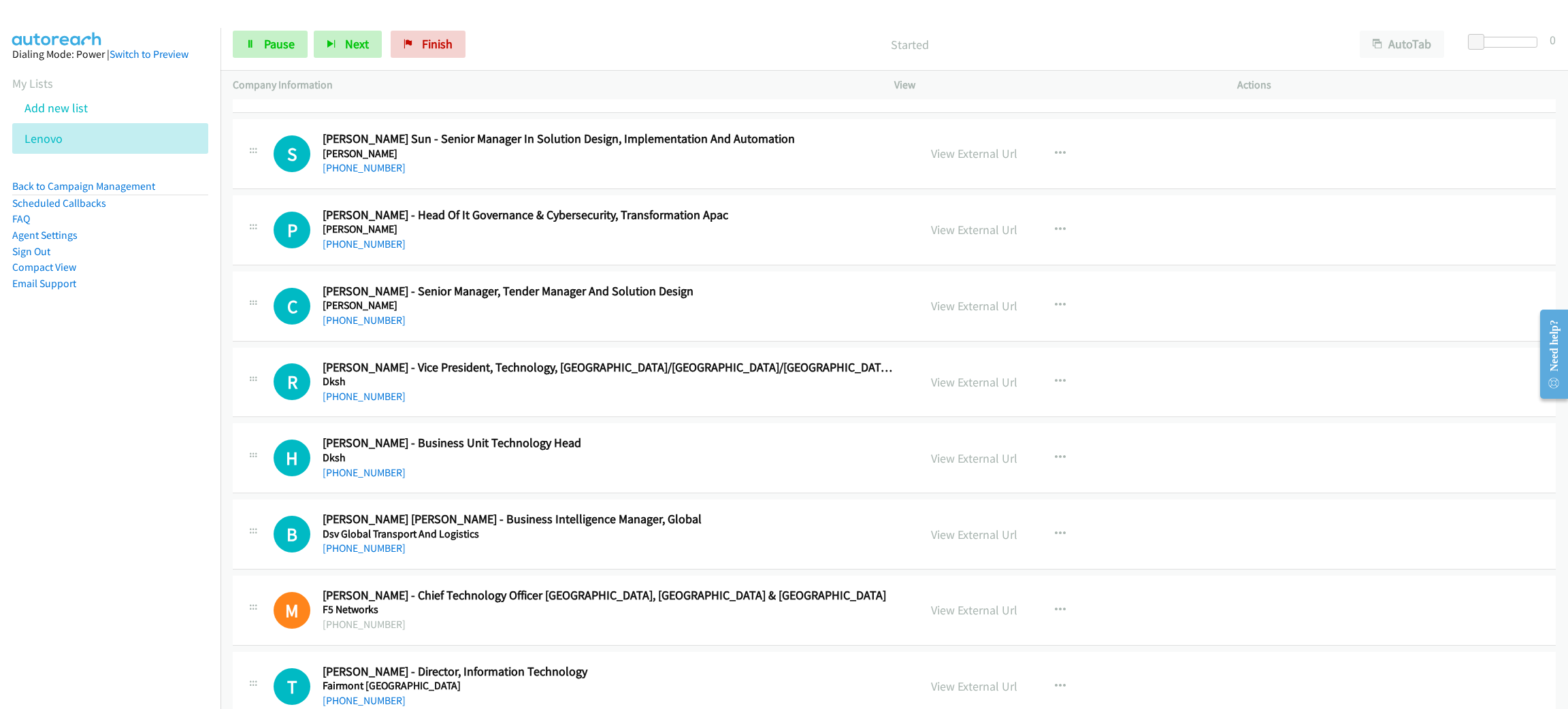
scroll to position [2041, 0]
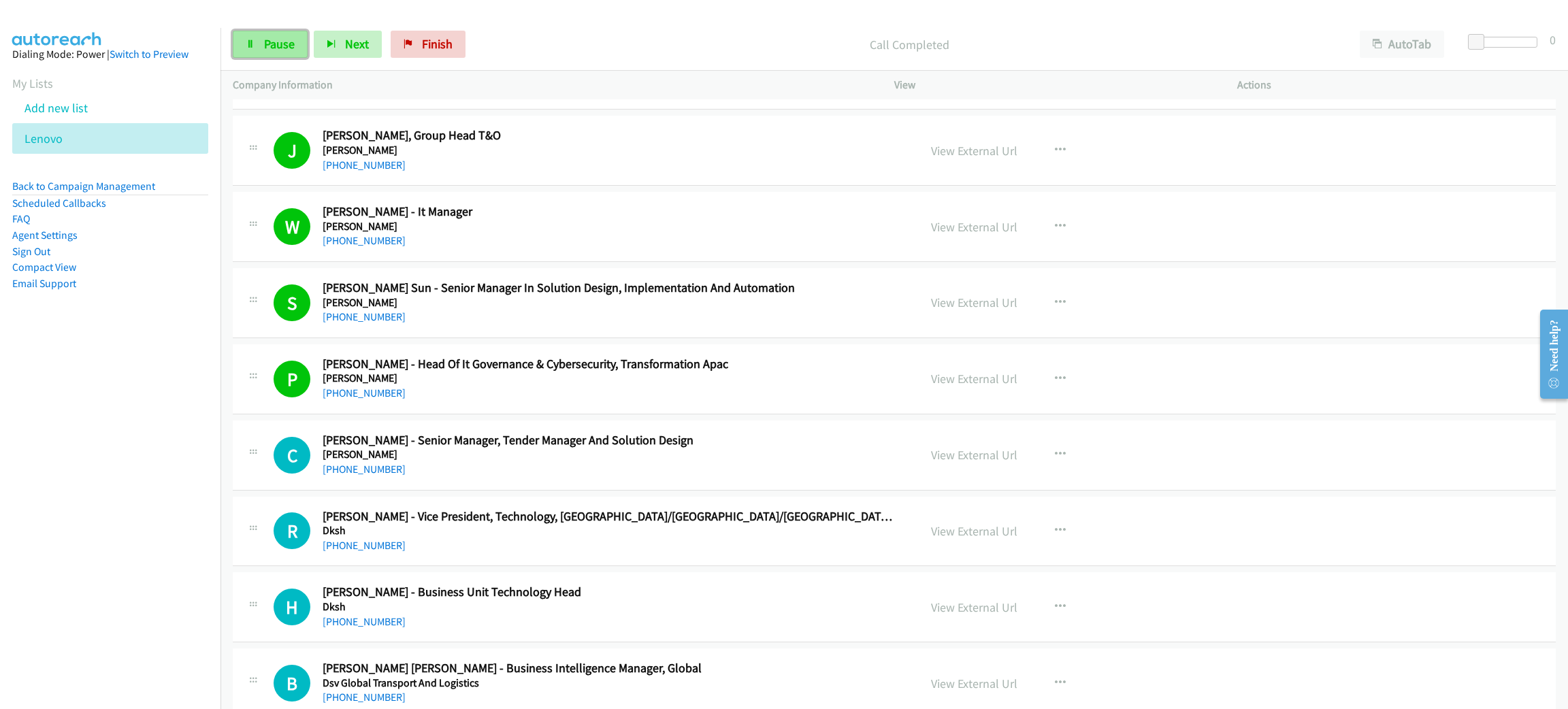
click at [267, 50] on link "Pause" at bounding box center [270, 44] width 75 height 27
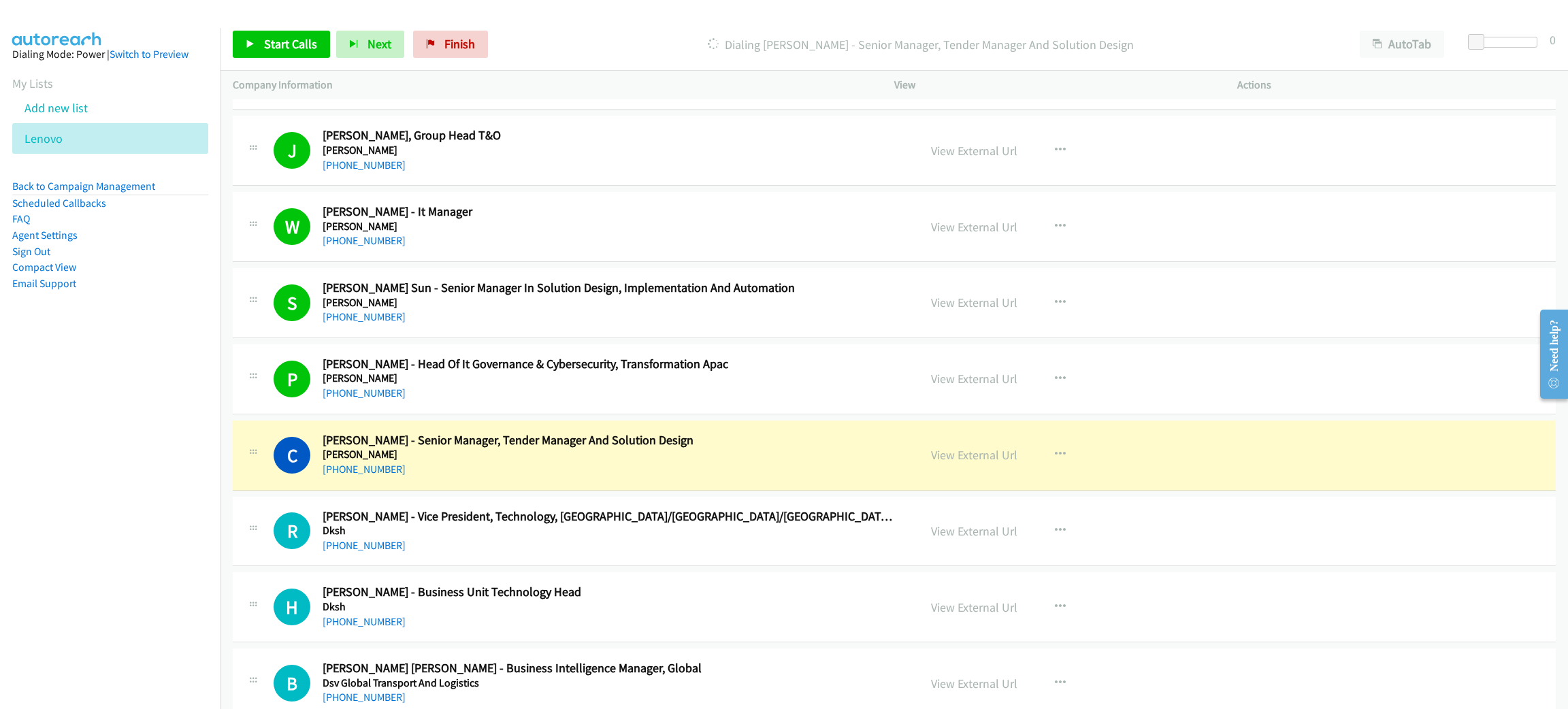
click at [1245, 28] on div "Start Calls Pause Next Finish Dialing Christina Tan - Senior Manager, Tender Ma…" at bounding box center [893, 45] width 1347 height 52
click at [303, 39] on span "Start Calls" at bounding box center [291, 43] width 53 height 16
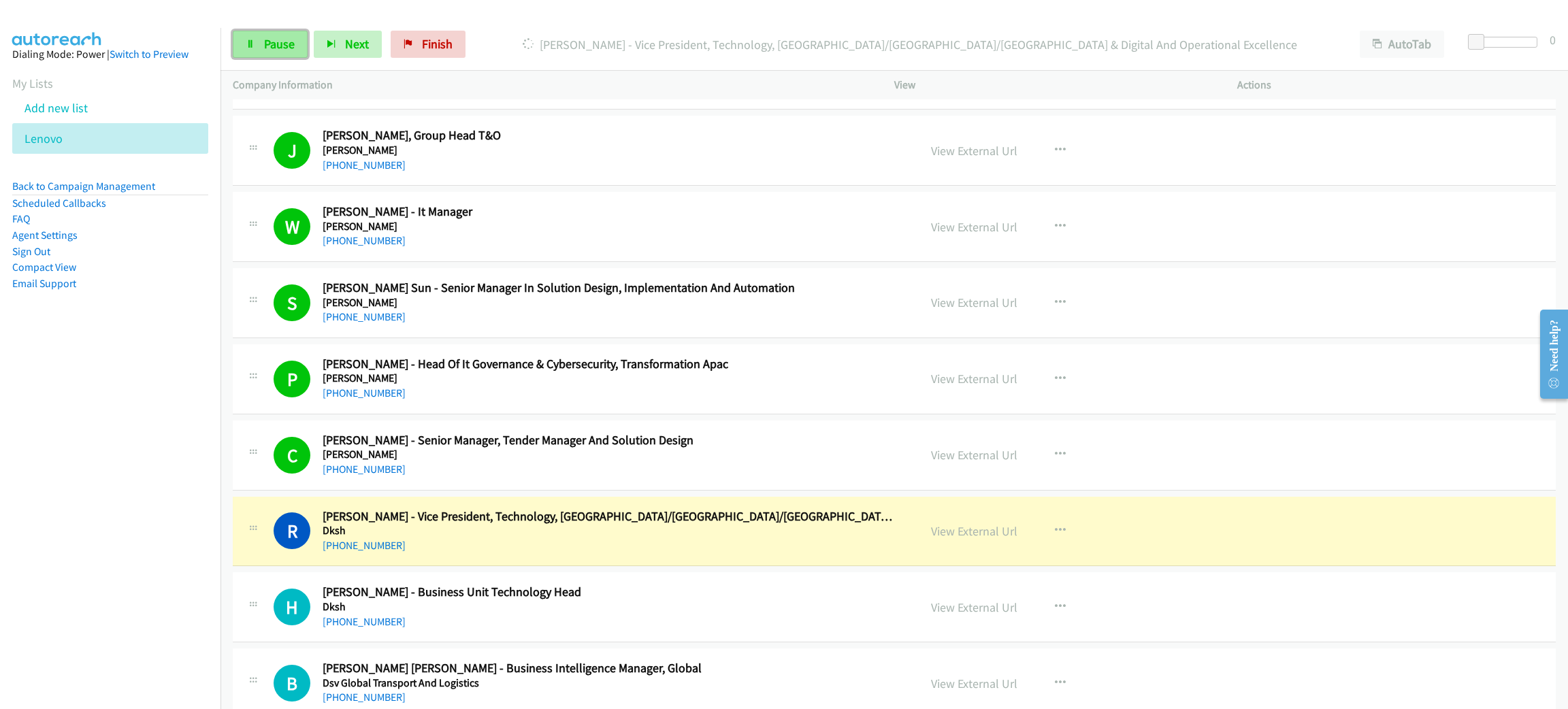
click at [288, 47] on span "Pause" at bounding box center [279, 43] width 31 height 16
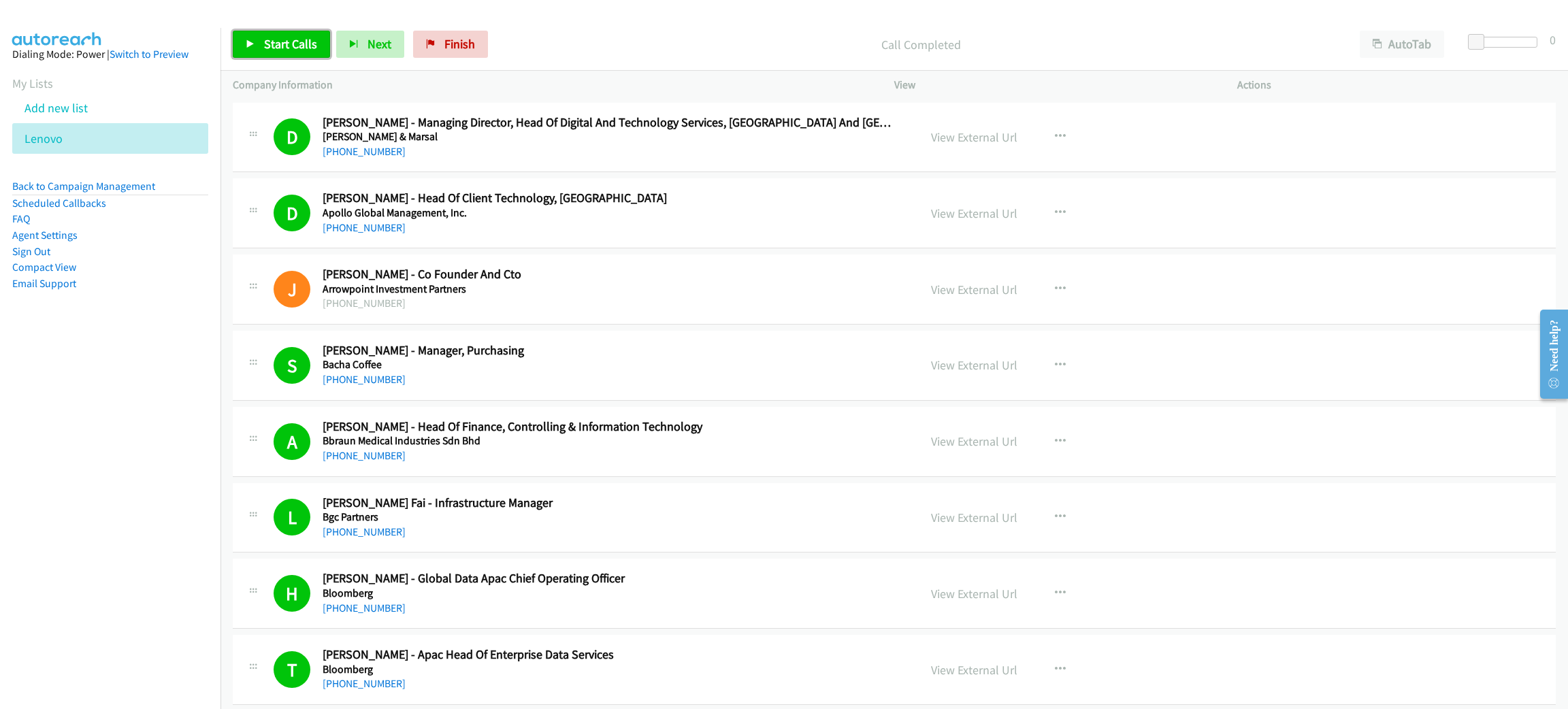
click at [273, 39] on span "Start Calls" at bounding box center [291, 43] width 53 height 16
click at [280, 47] on span "Pause" at bounding box center [279, 43] width 31 height 16
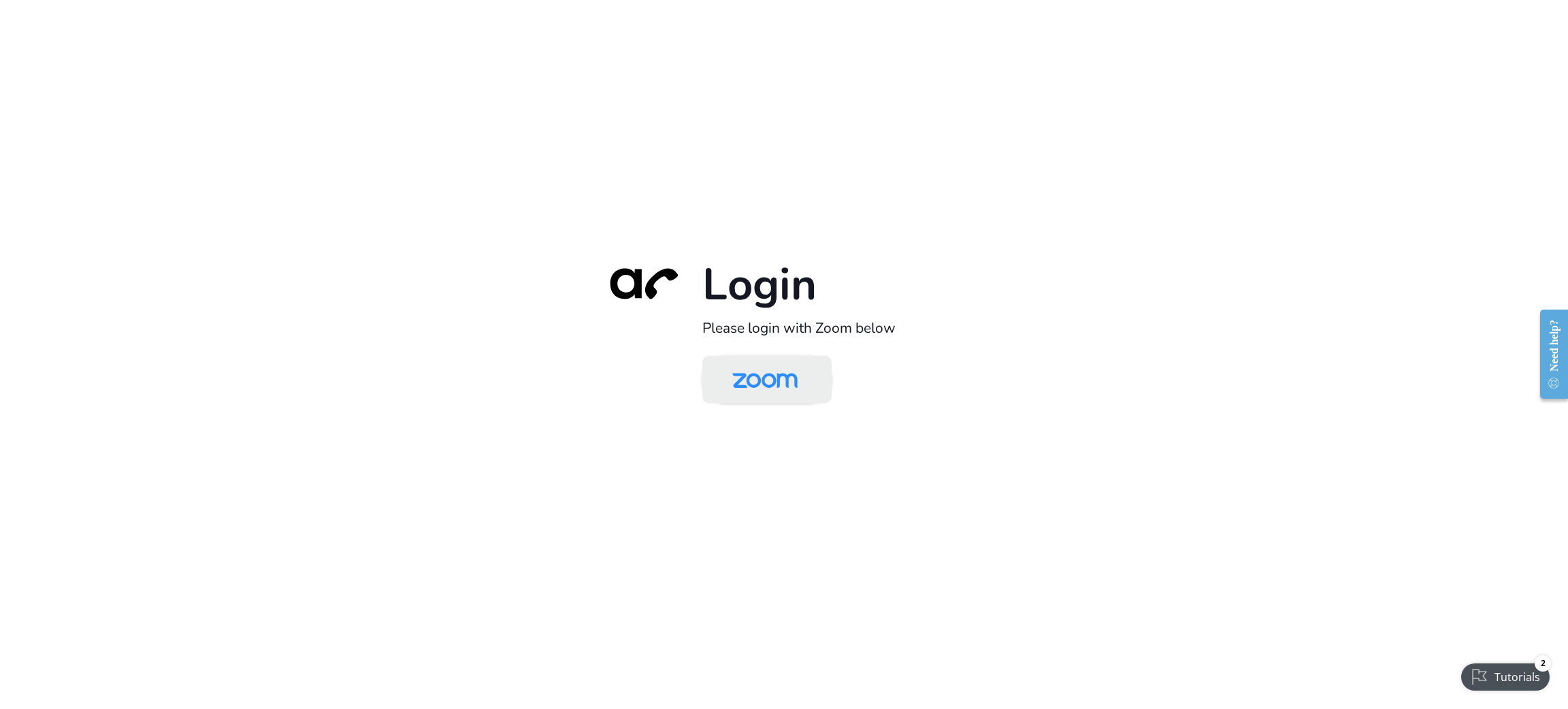
click at [754, 385] on img at bounding box center [765, 380] width 94 height 44
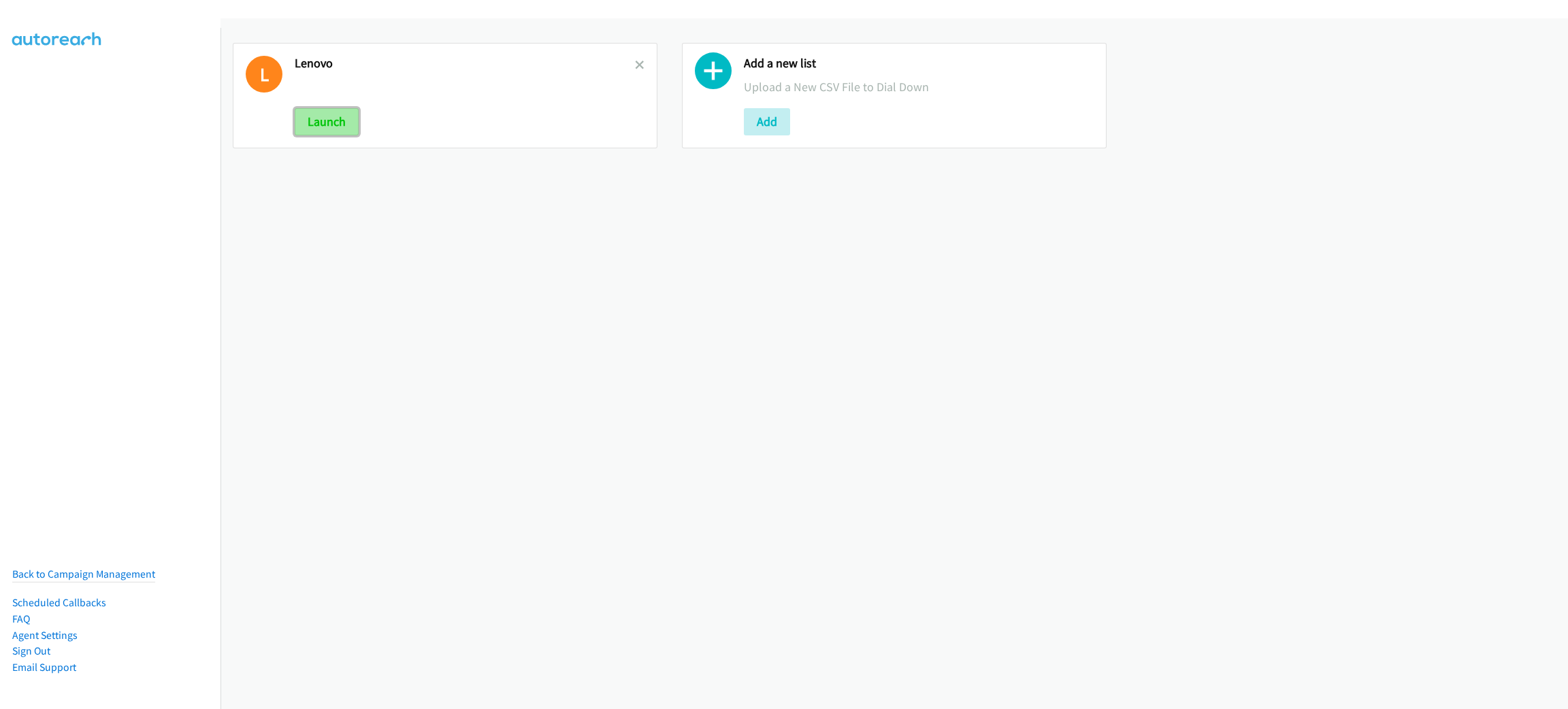
click at [327, 126] on button "Launch" at bounding box center [326, 122] width 64 height 27
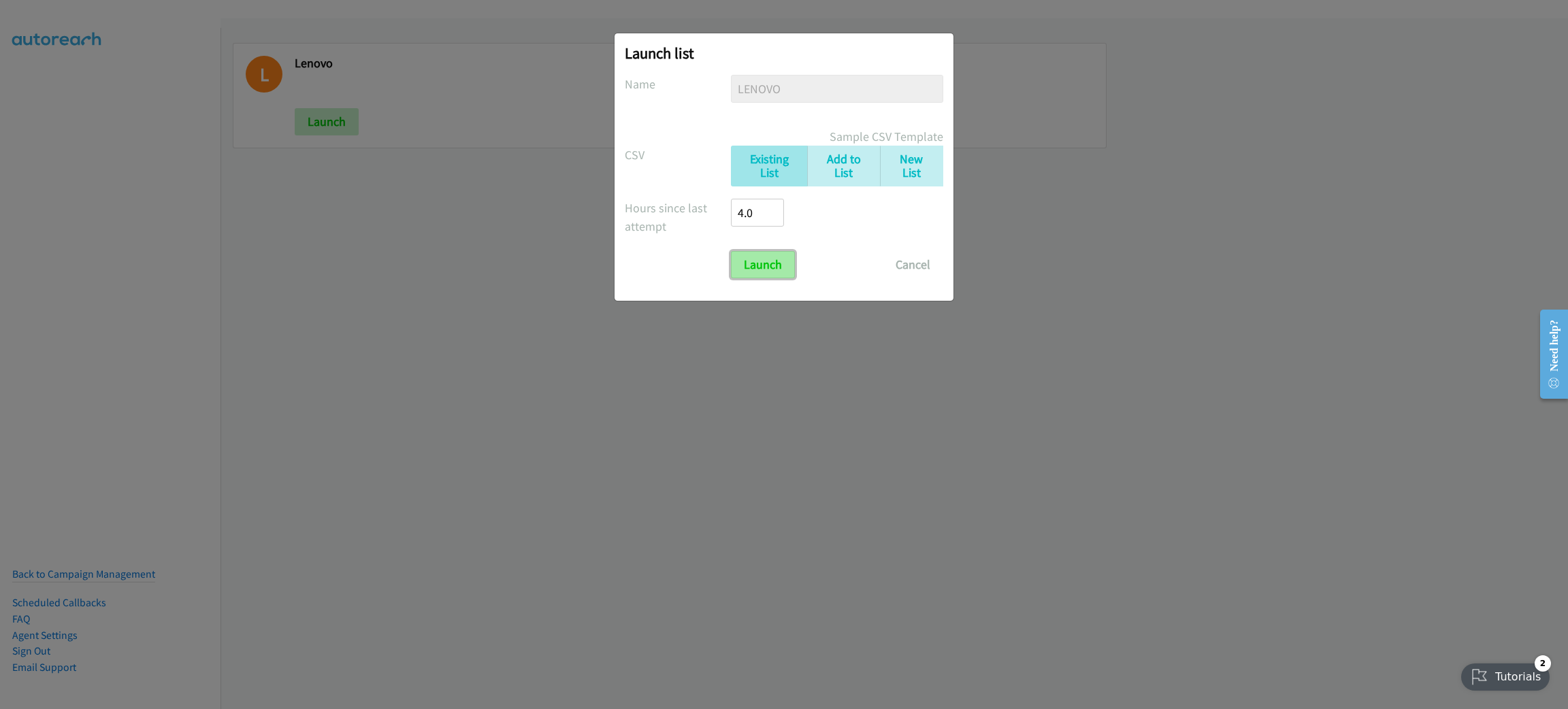
click at [747, 255] on input "Launch" at bounding box center [762, 264] width 64 height 27
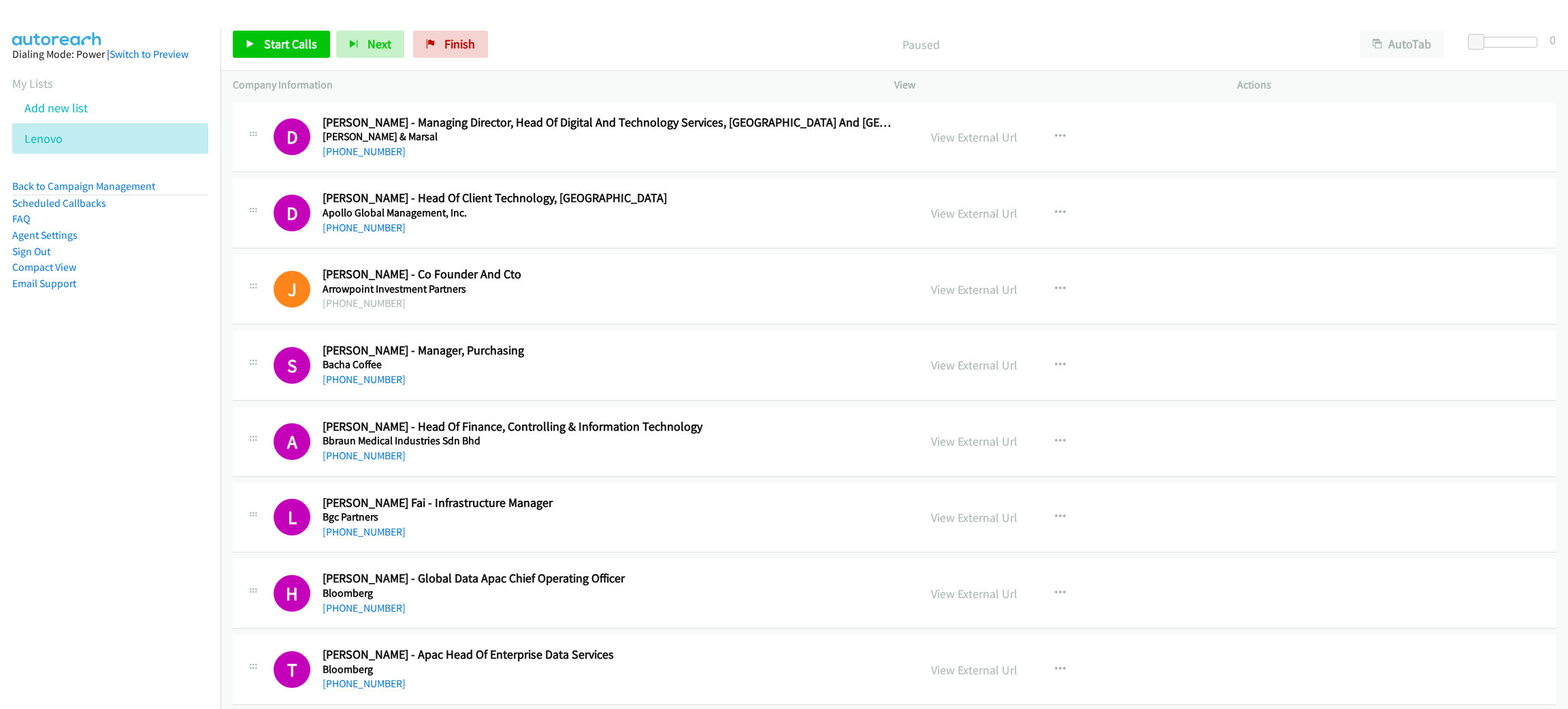
click at [309, 58] on div "Start Calls Pause Next Finish Paused AutoTab AutoTab 0" at bounding box center [893, 45] width 1347 height 52
click at [307, 55] on link "Start Calls" at bounding box center [282, 44] width 97 height 27
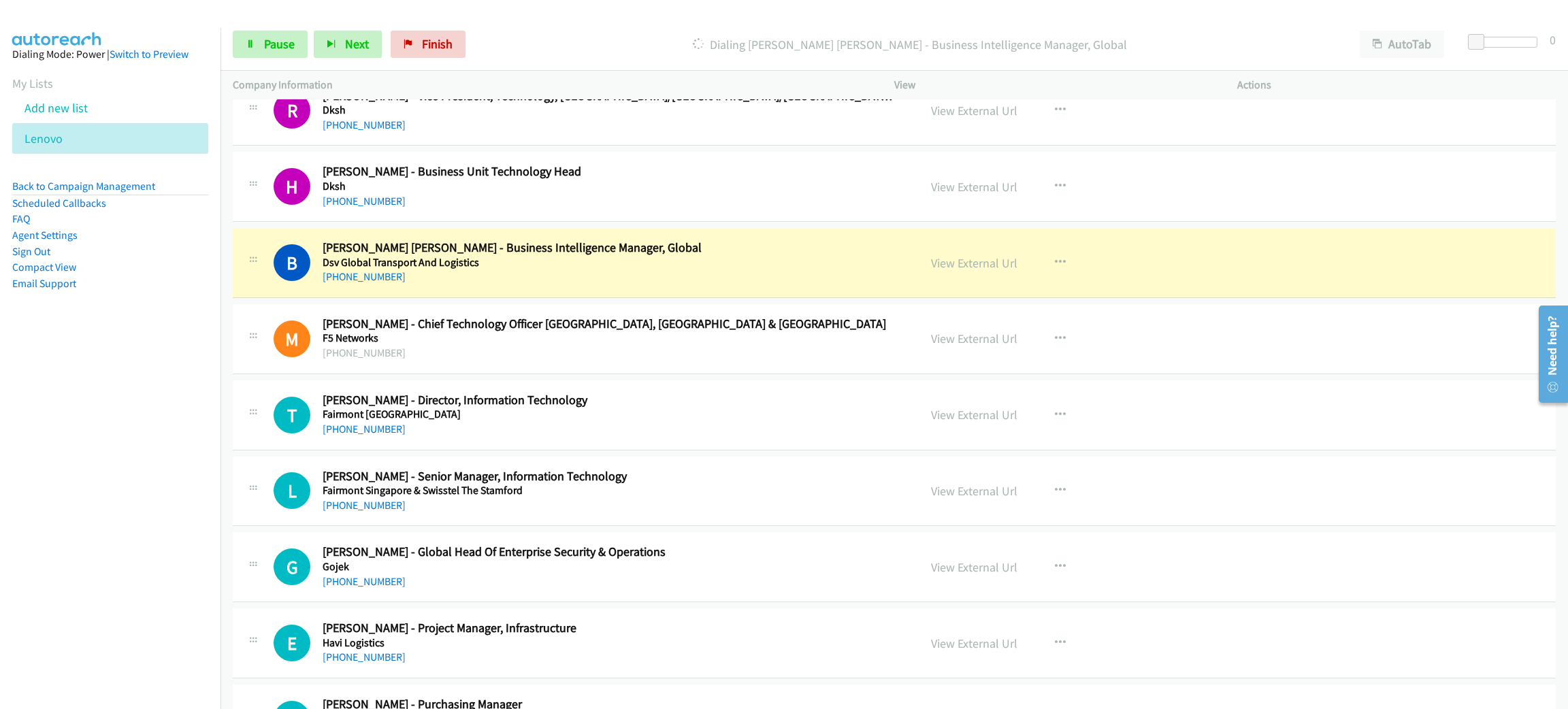
scroll to position [2449, 0]
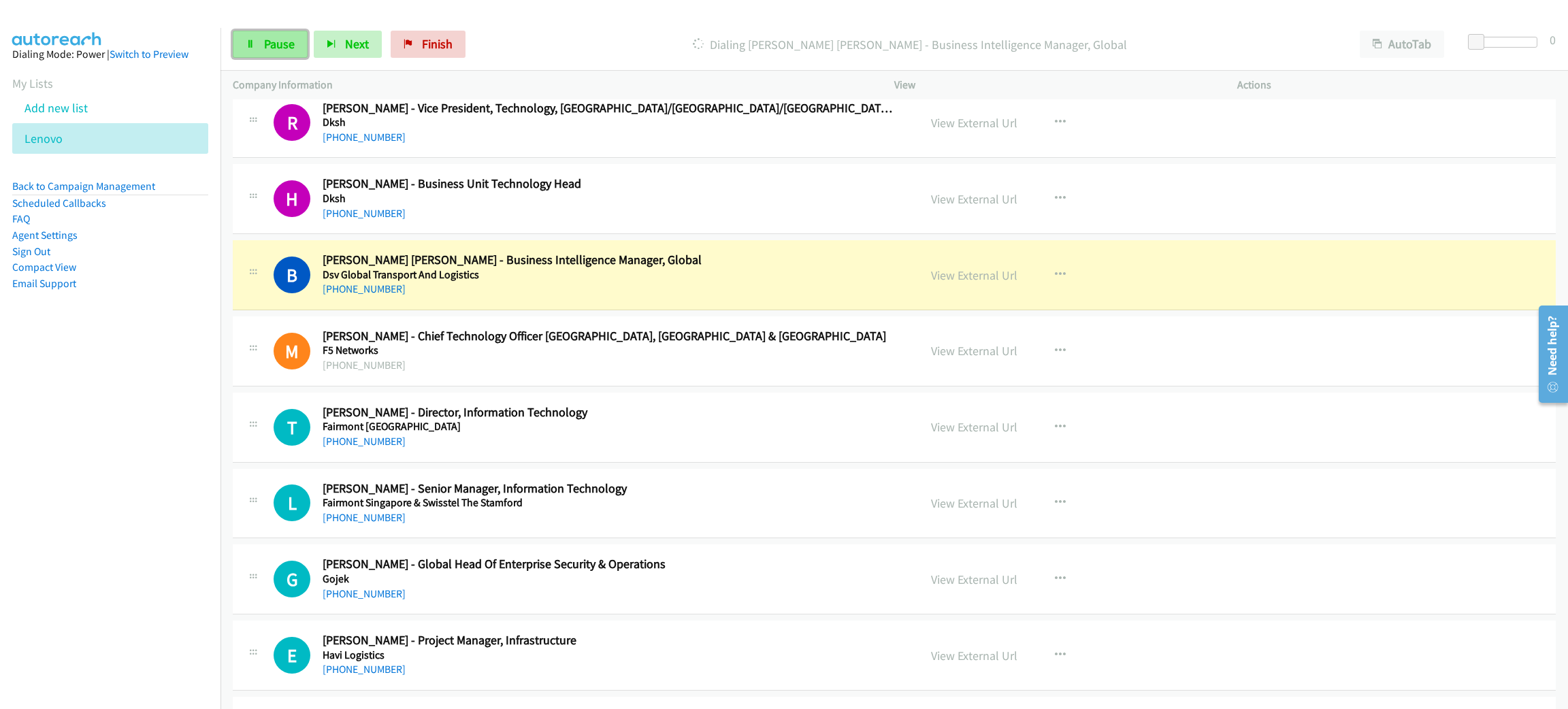
click at [283, 52] on link "Pause" at bounding box center [270, 44] width 75 height 27
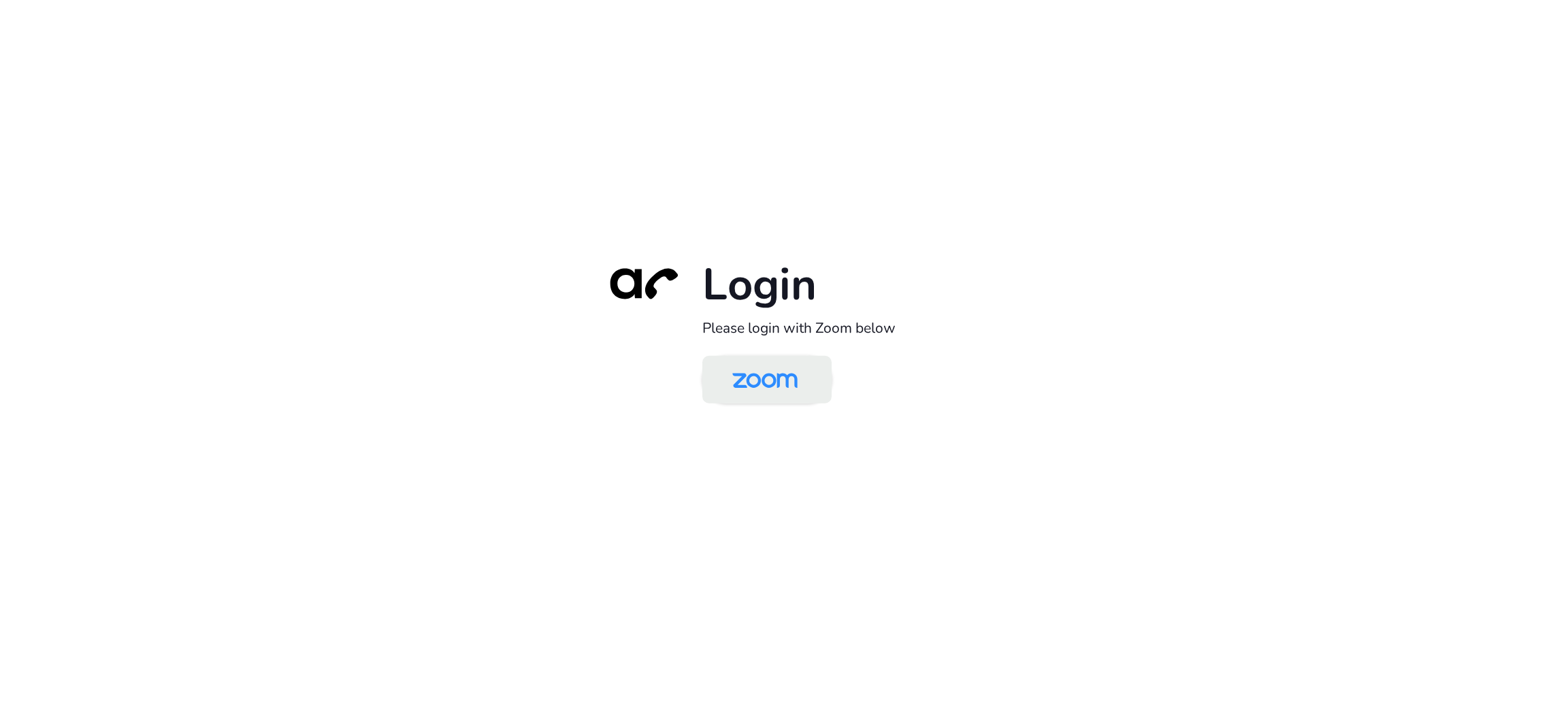
click at [771, 367] on img at bounding box center [765, 380] width 94 height 44
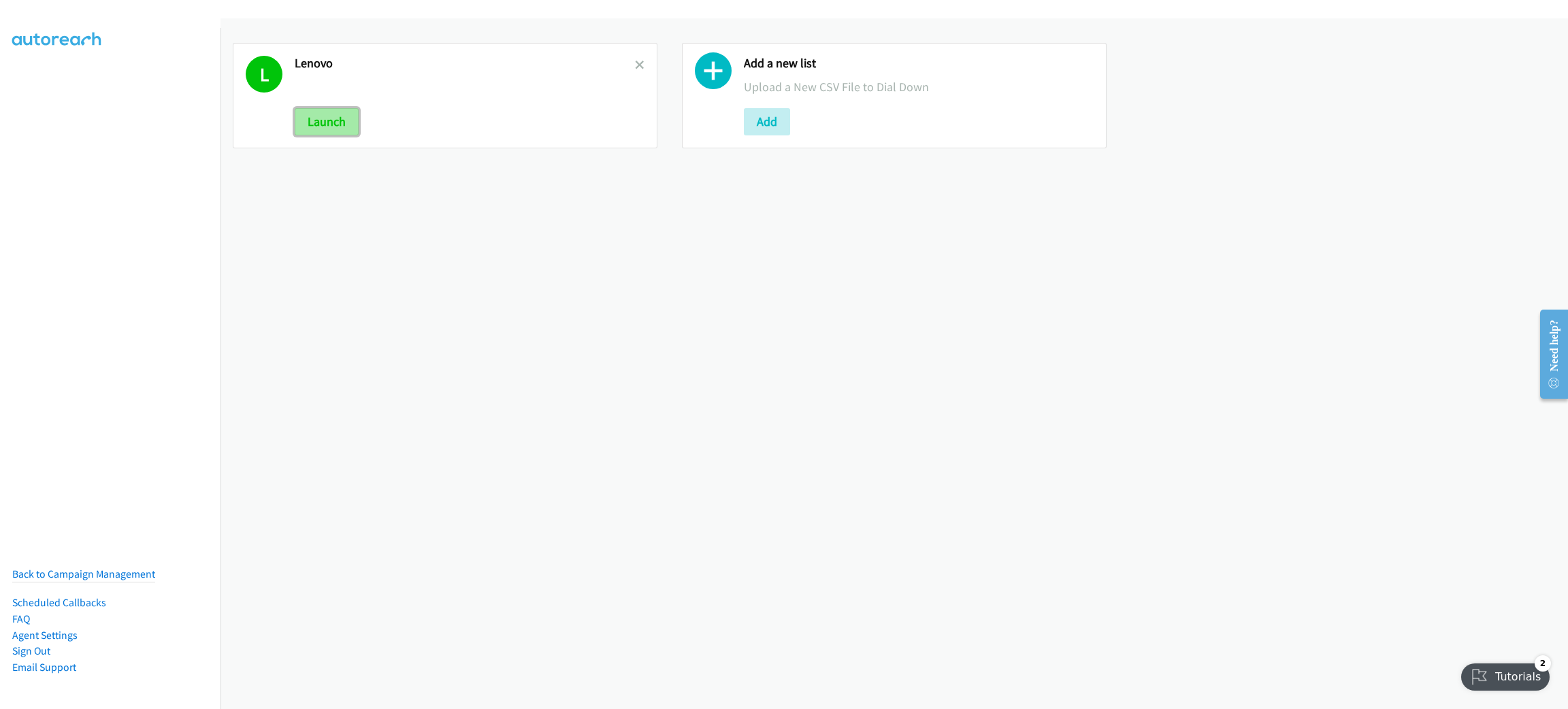
click at [350, 115] on button "Launch" at bounding box center [326, 122] width 64 height 27
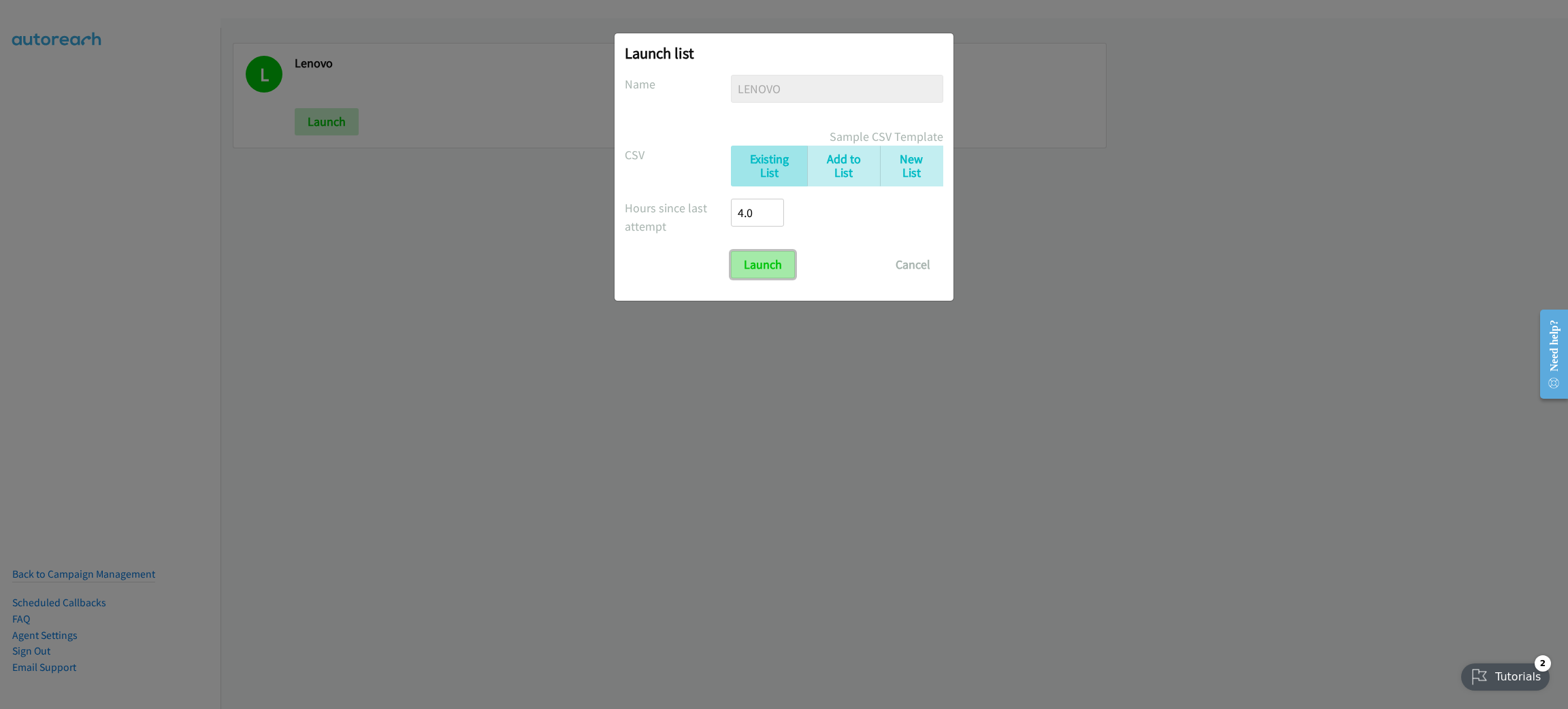
click at [750, 251] on input "Launch" at bounding box center [762, 264] width 64 height 27
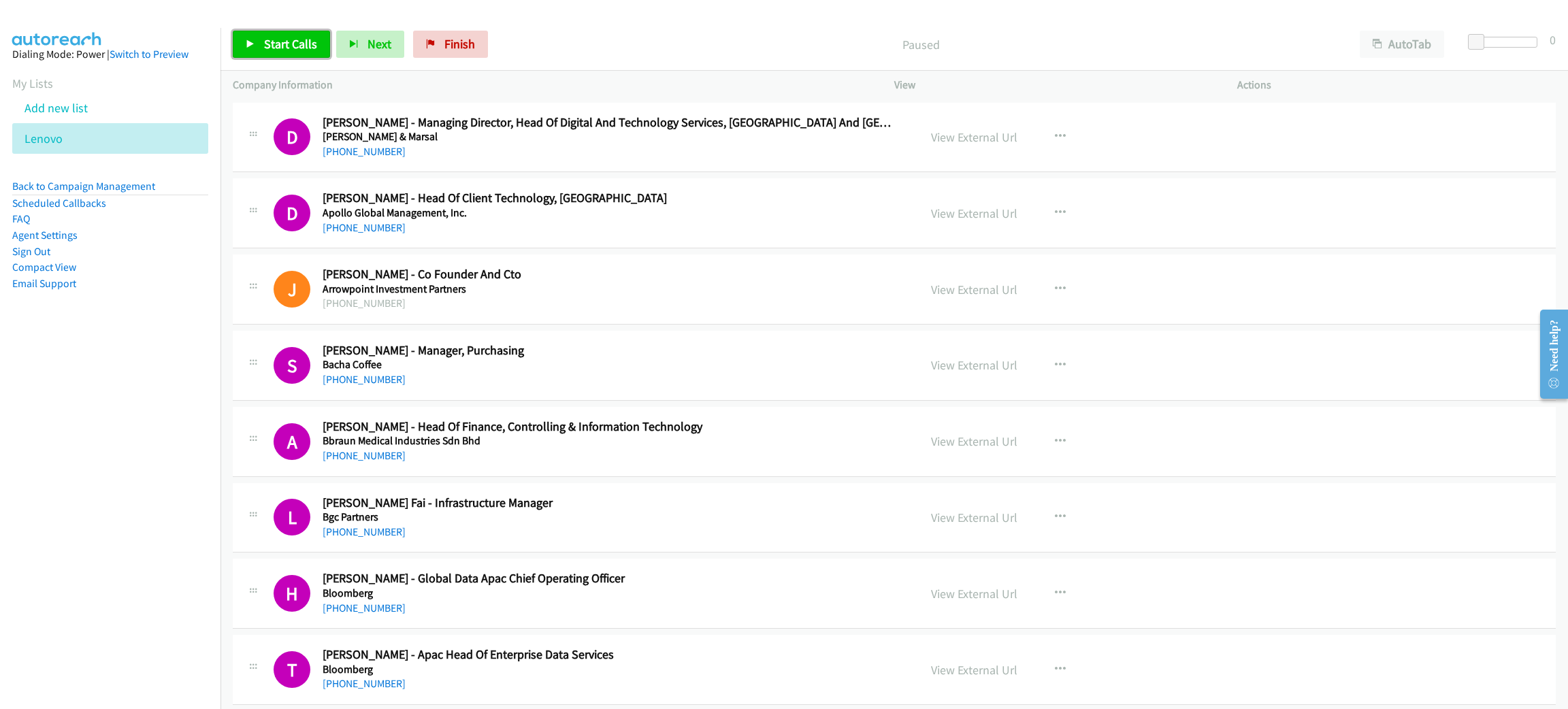
click at [301, 43] on span "Start Calls" at bounding box center [291, 43] width 53 height 16
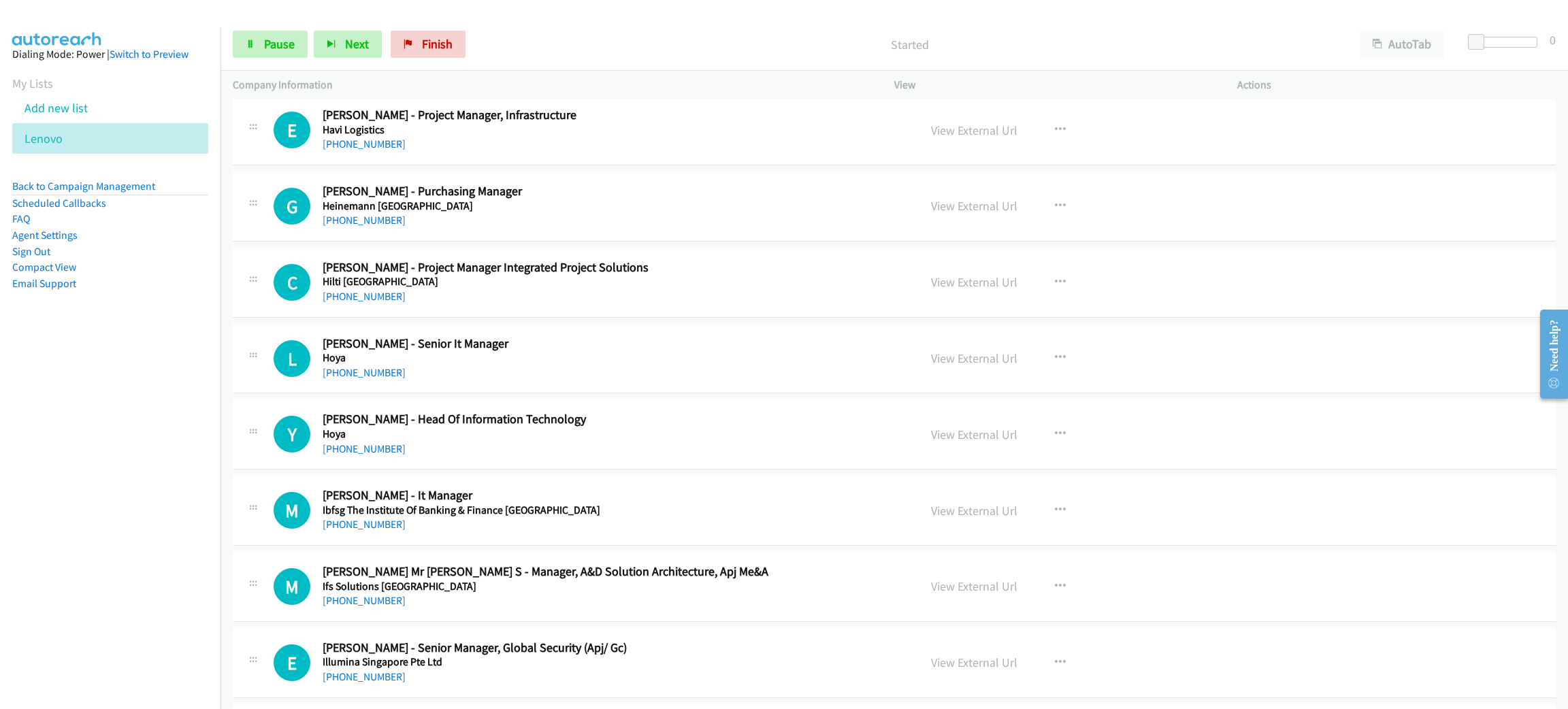
scroll to position [2960, 0]
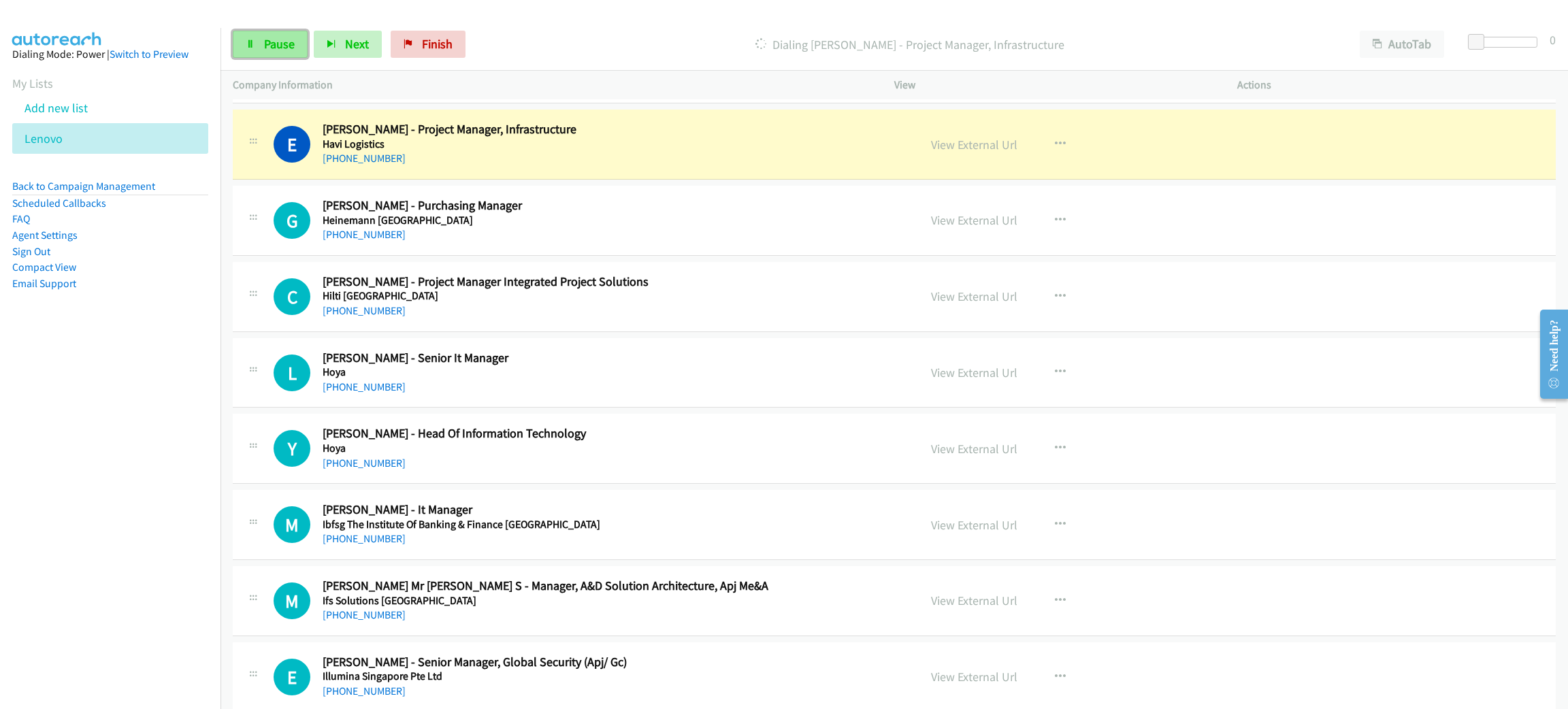
click at [273, 43] on span "Pause" at bounding box center [279, 43] width 31 height 16
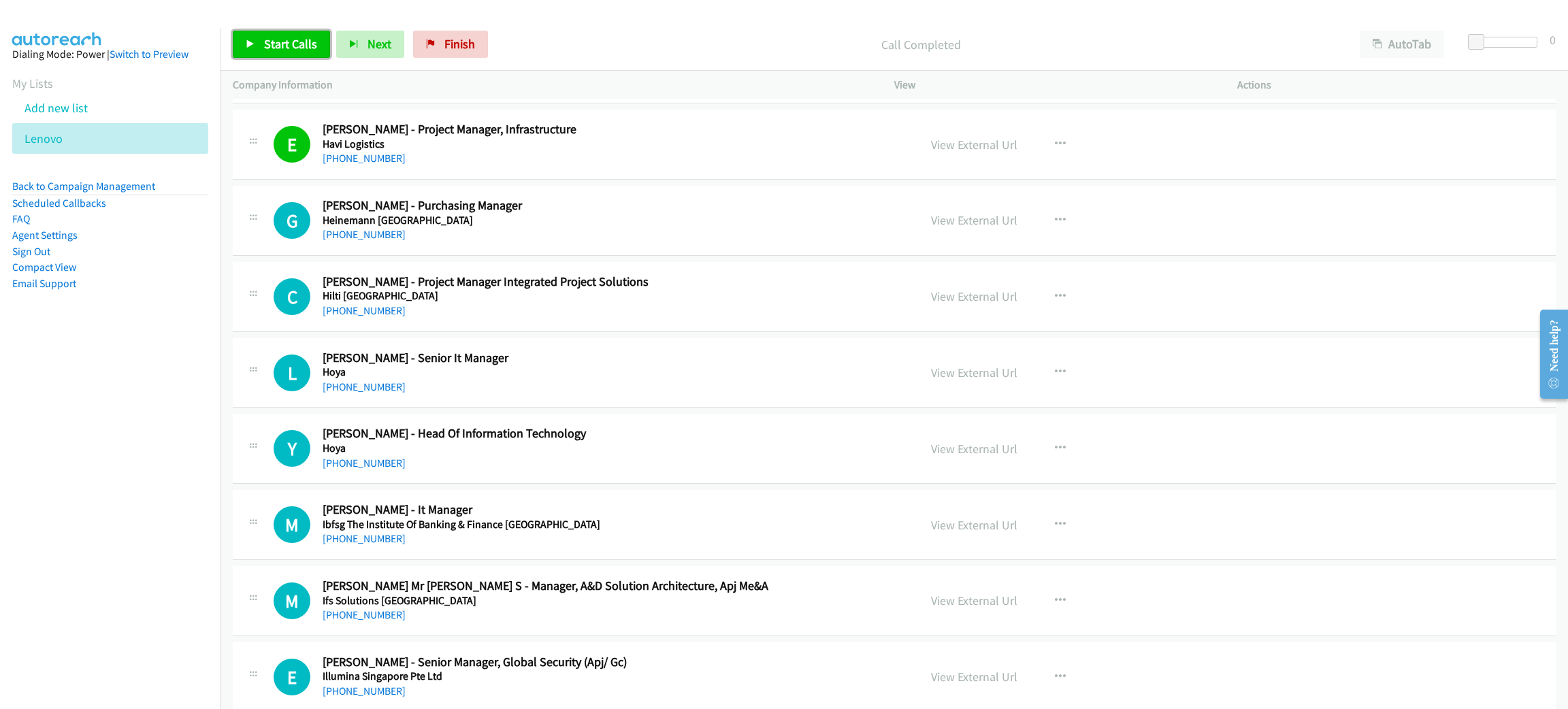
click at [280, 36] on span "Start Calls" at bounding box center [291, 43] width 53 height 16
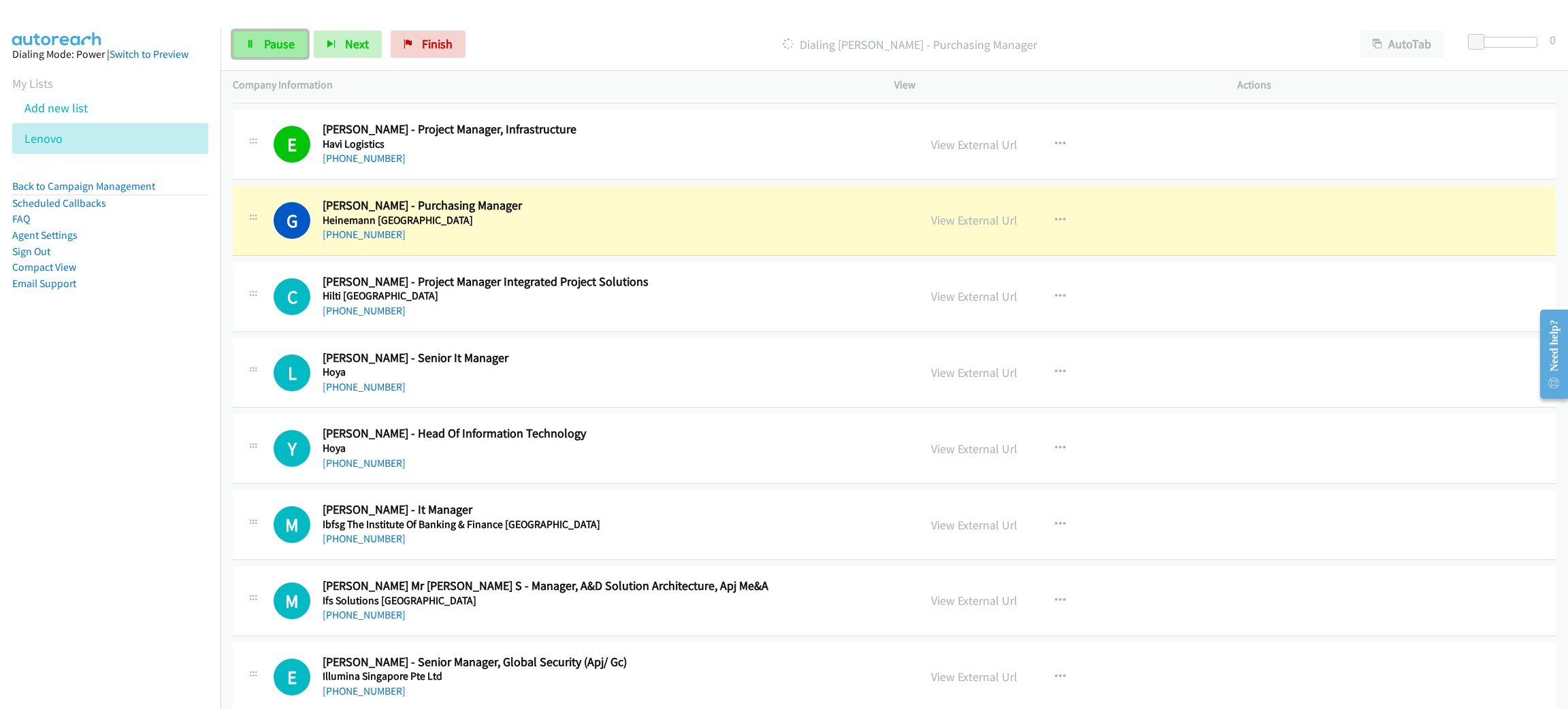
click at [295, 40] on link "Pause" at bounding box center [270, 44] width 75 height 27
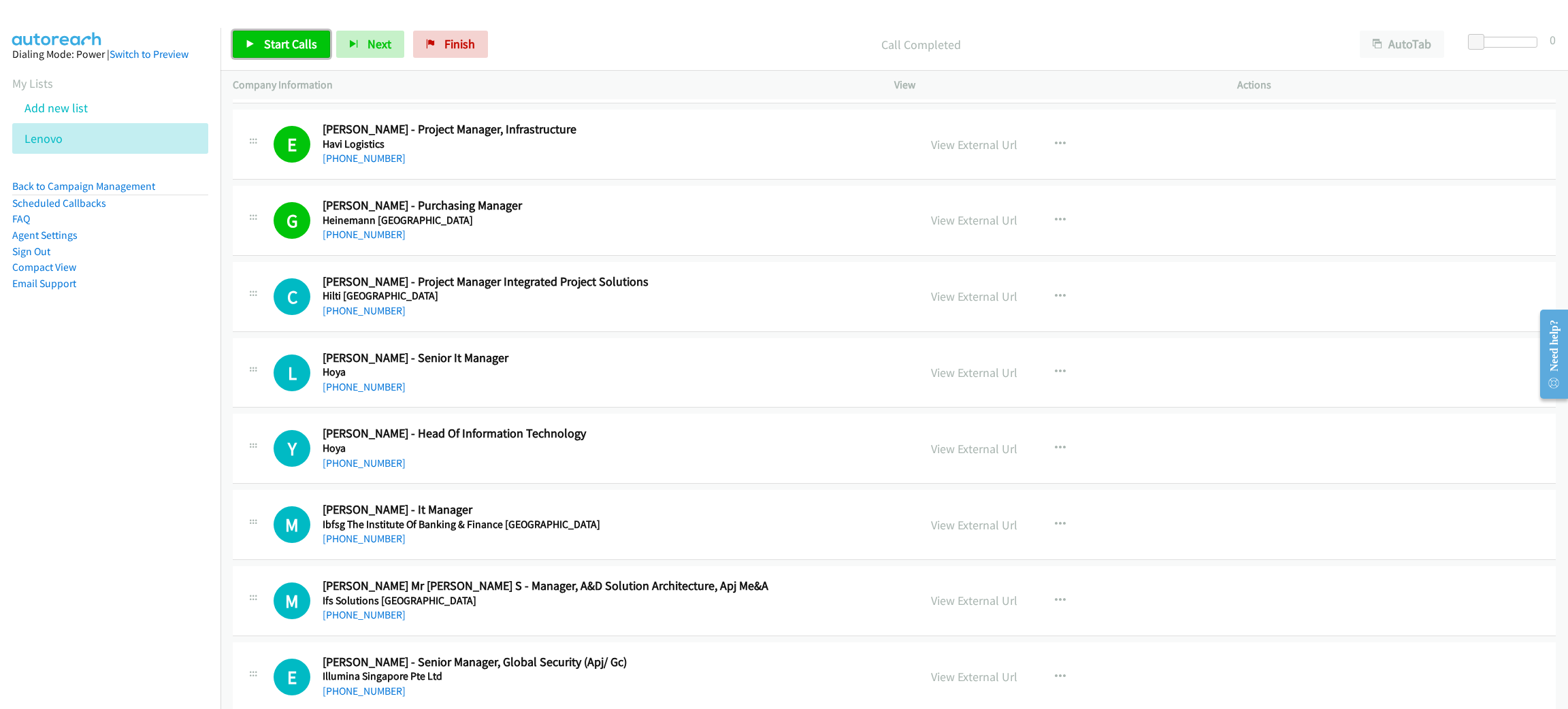
click at [281, 43] on span "Start Calls" at bounding box center [291, 43] width 53 height 16
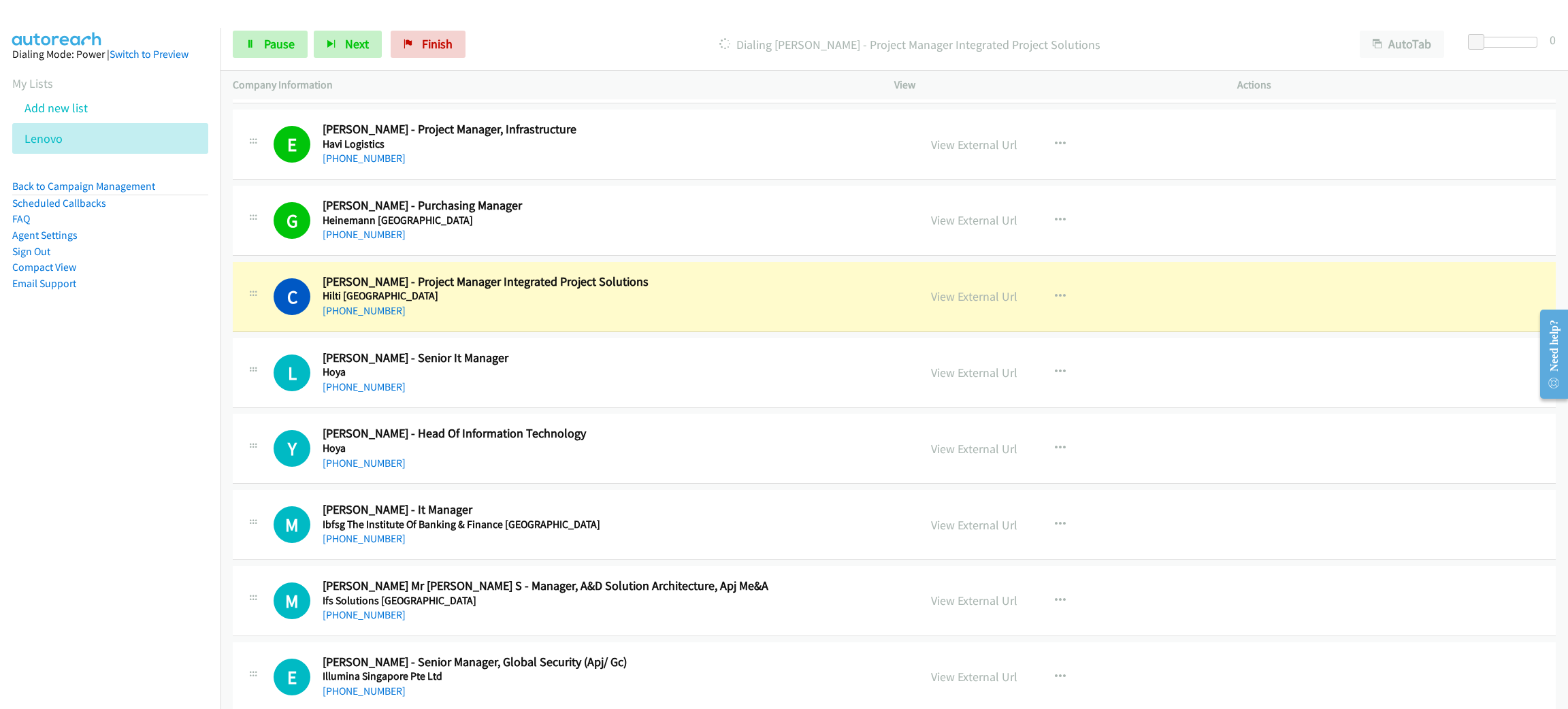
click at [613, 290] on h2 "[PERSON_NAME] - Project Manager Integrated Project Solutions" at bounding box center [611, 282] width 577 height 16
click at [944, 301] on link "View External Url" at bounding box center [973, 296] width 86 height 16
click at [282, 52] on link "Pause" at bounding box center [270, 44] width 75 height 27
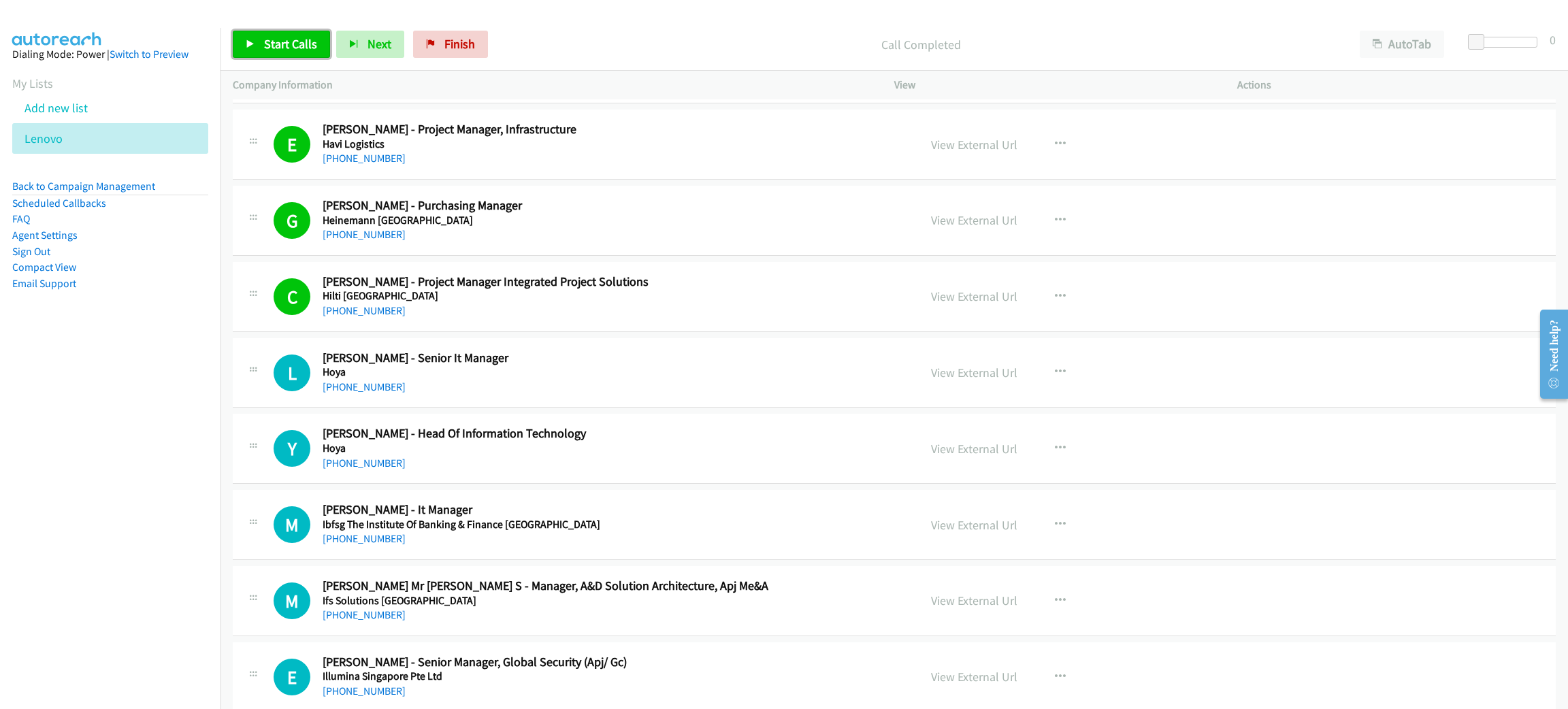
click at [312, 49] on span "Start Calls" at bounding box center [291, 43] width 53 height 16
click at [314, 49] on button "Next" at bounding box center [347, 44] width 68 height 27
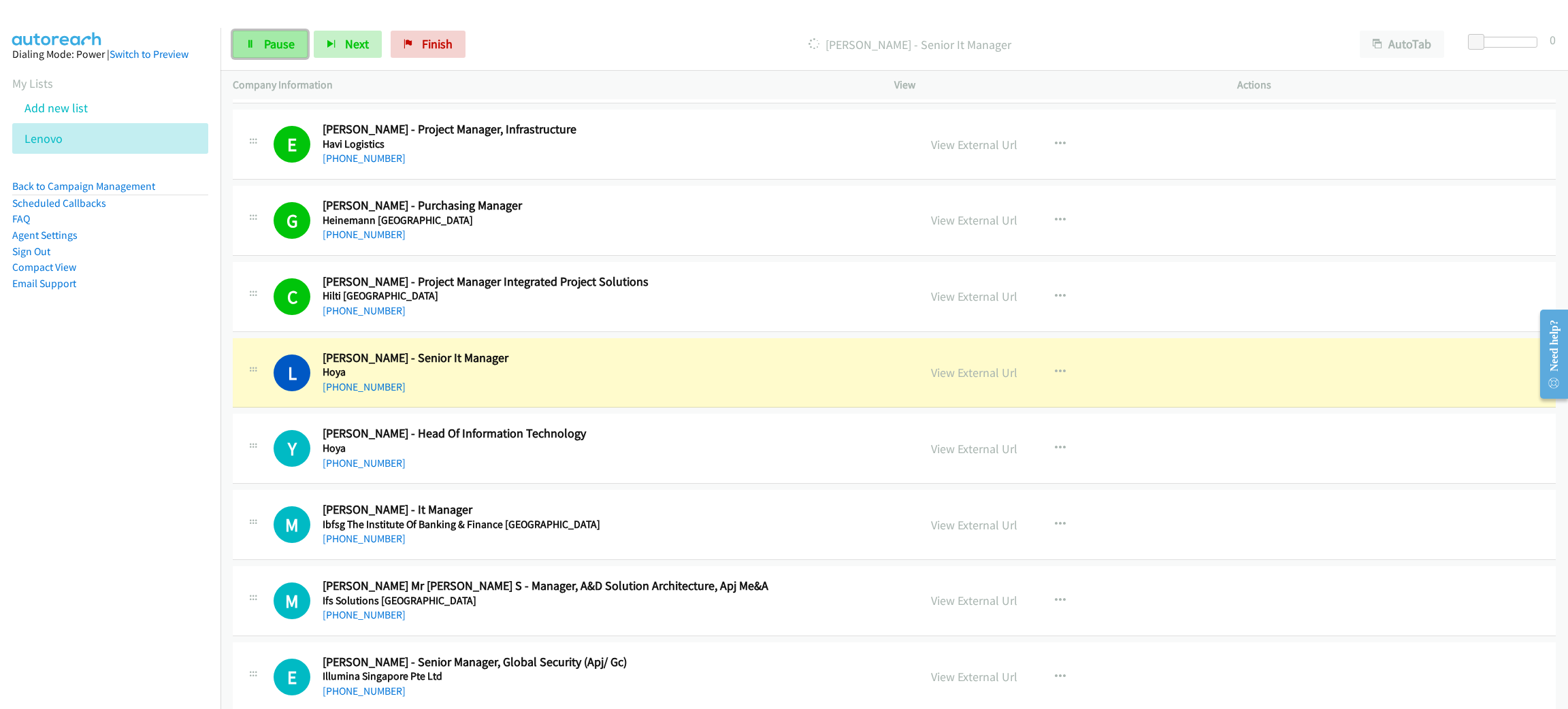
click at [254, 57] on link "Pause" at bounding box center [270, 44] width 75 height 27
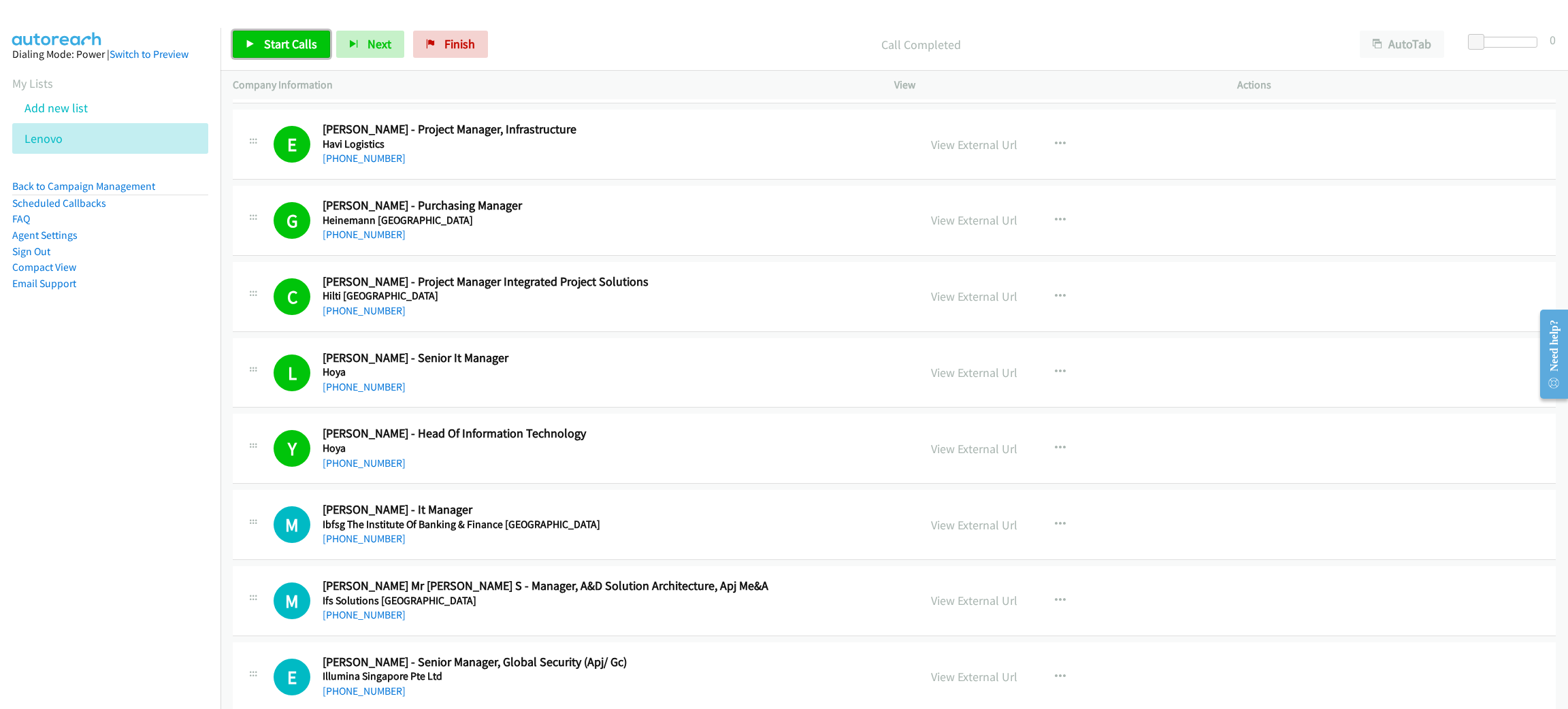
click at [310, 42] on span "Start Calls" at bounding box center [291, 43] width 53 height 16
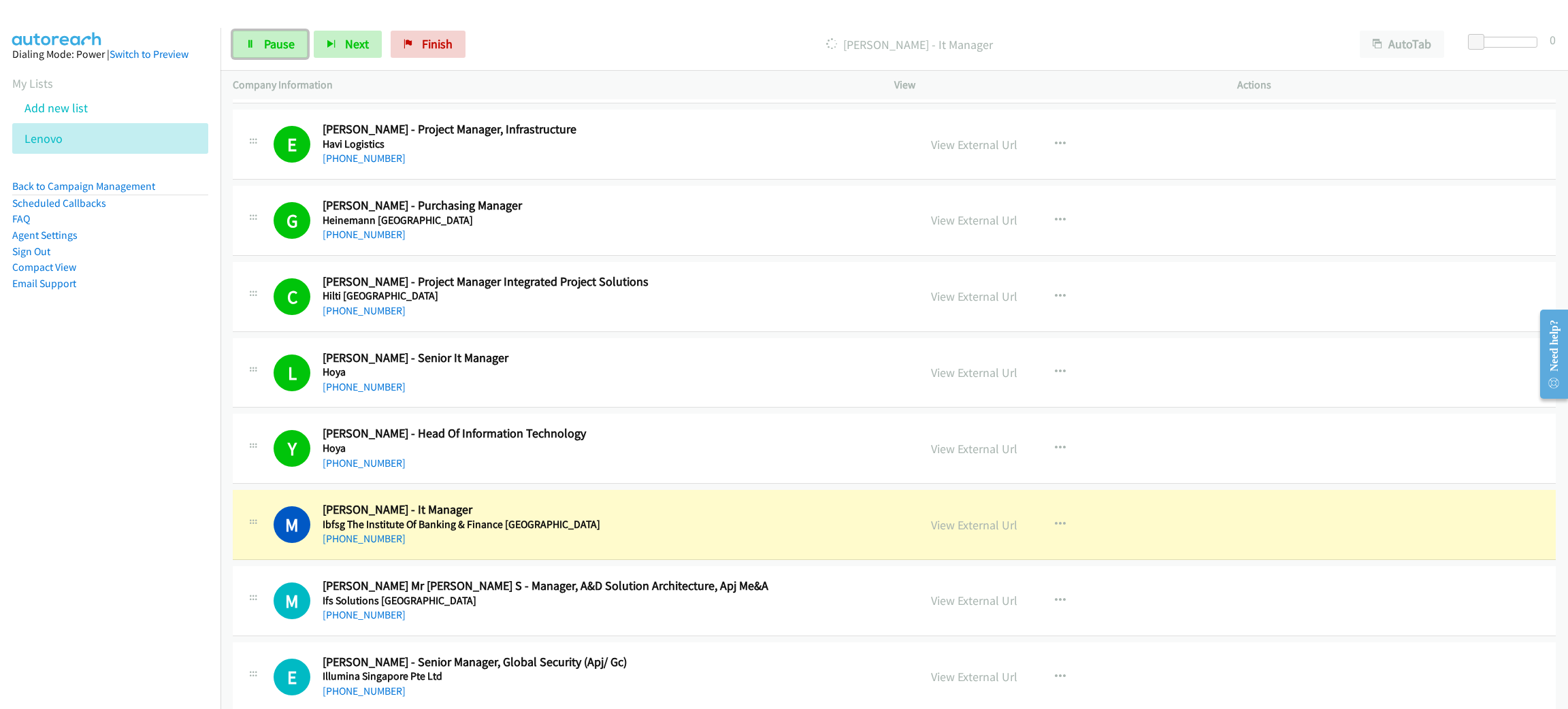
drag, startPoint x: 264, startPoint y: 51, endPoint x: 273, endPoint y: 67, distance: 18.4
click at [264, 51] on span "Pause" at bounding box center [279, 43] width 31 height 16
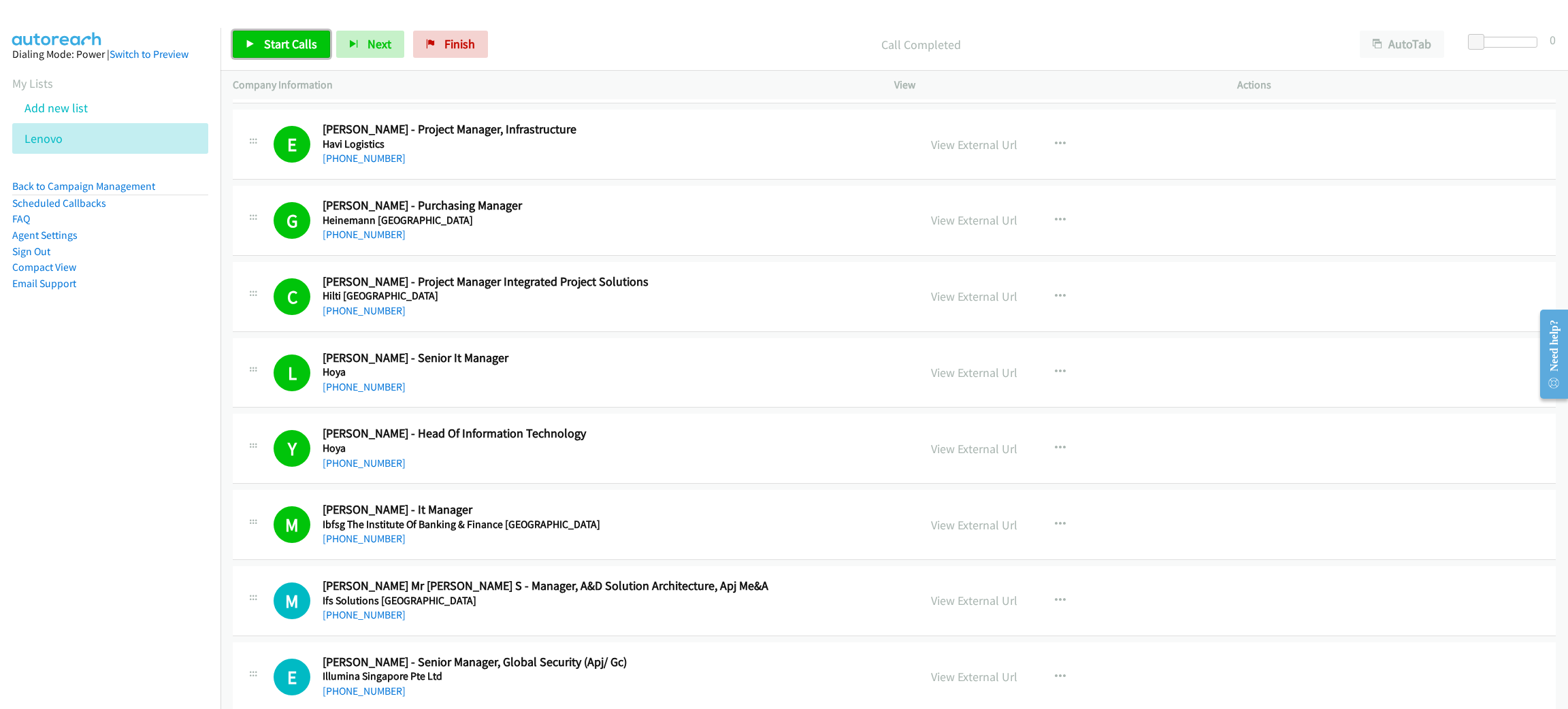
click at [270, 36] on span "Start Calls" at bounding box center [291, 43] width 53 height 16
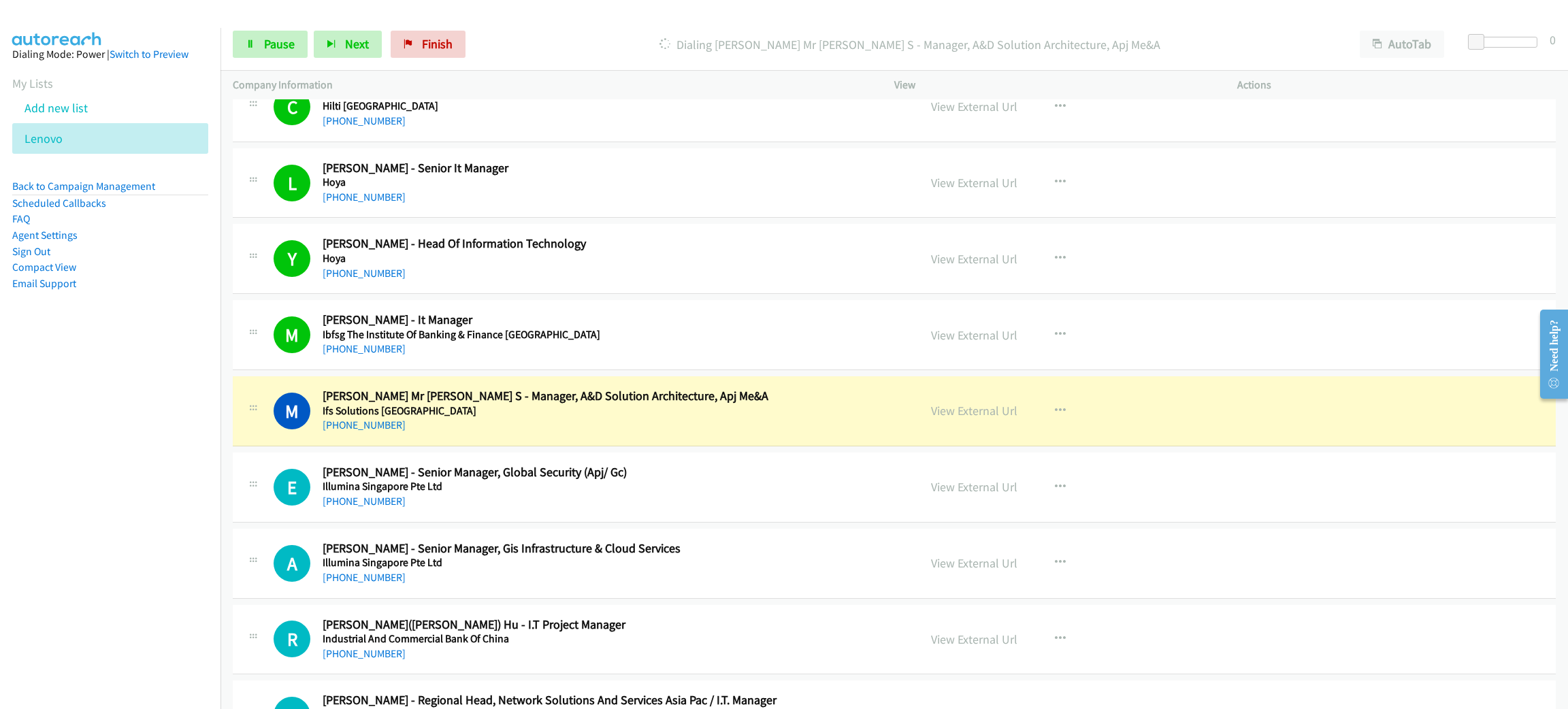
scroll to position [3164, 0]
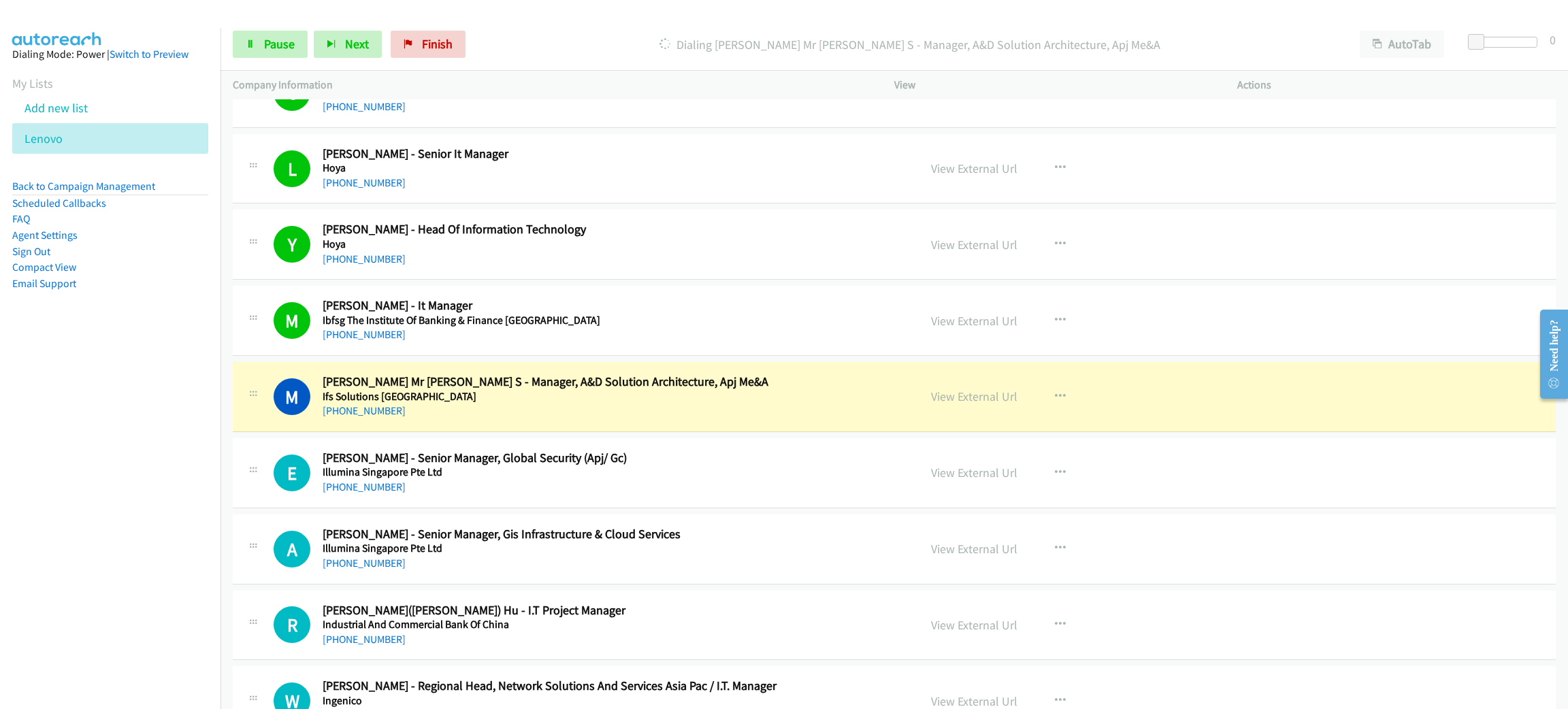
click at [620, 404] on h5 "Ifs Solutions [GEOGRAPHIC_DATA]" at bounding box center [611, 397] width 577 height 13
click at [952, 403] on link "View External Url" at bounding box center [973, 396] width 86 height 16
drag, startPoint x: 273, startPoint y: 41, endPoint x: 254, endPoint y: 69, distance: 33.8
click at [274, 41] on span "Pause" at bounding box center [279, 43] width 31 height 16
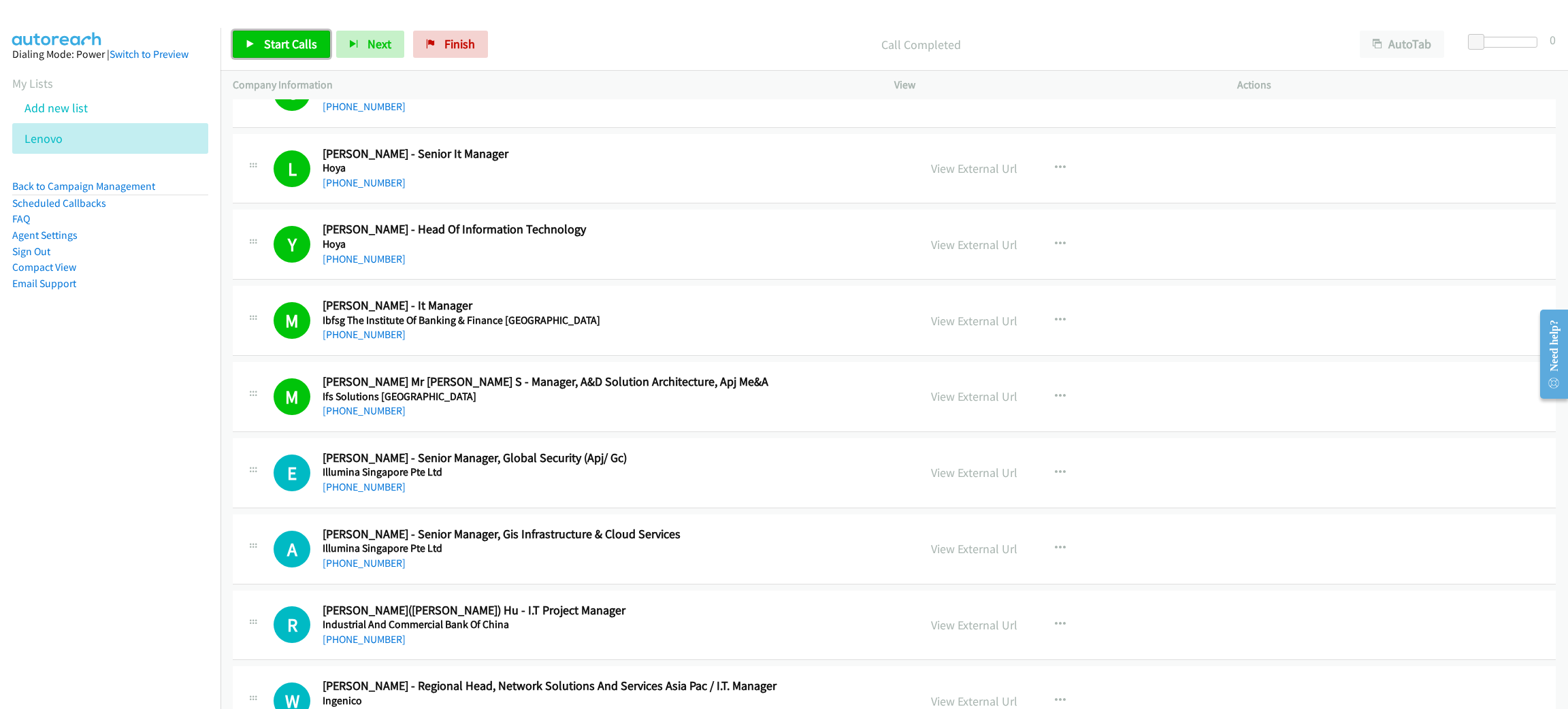
click at [322, 45] on link "Start Calls" at bounding box center [282, 44] width 97 height 27
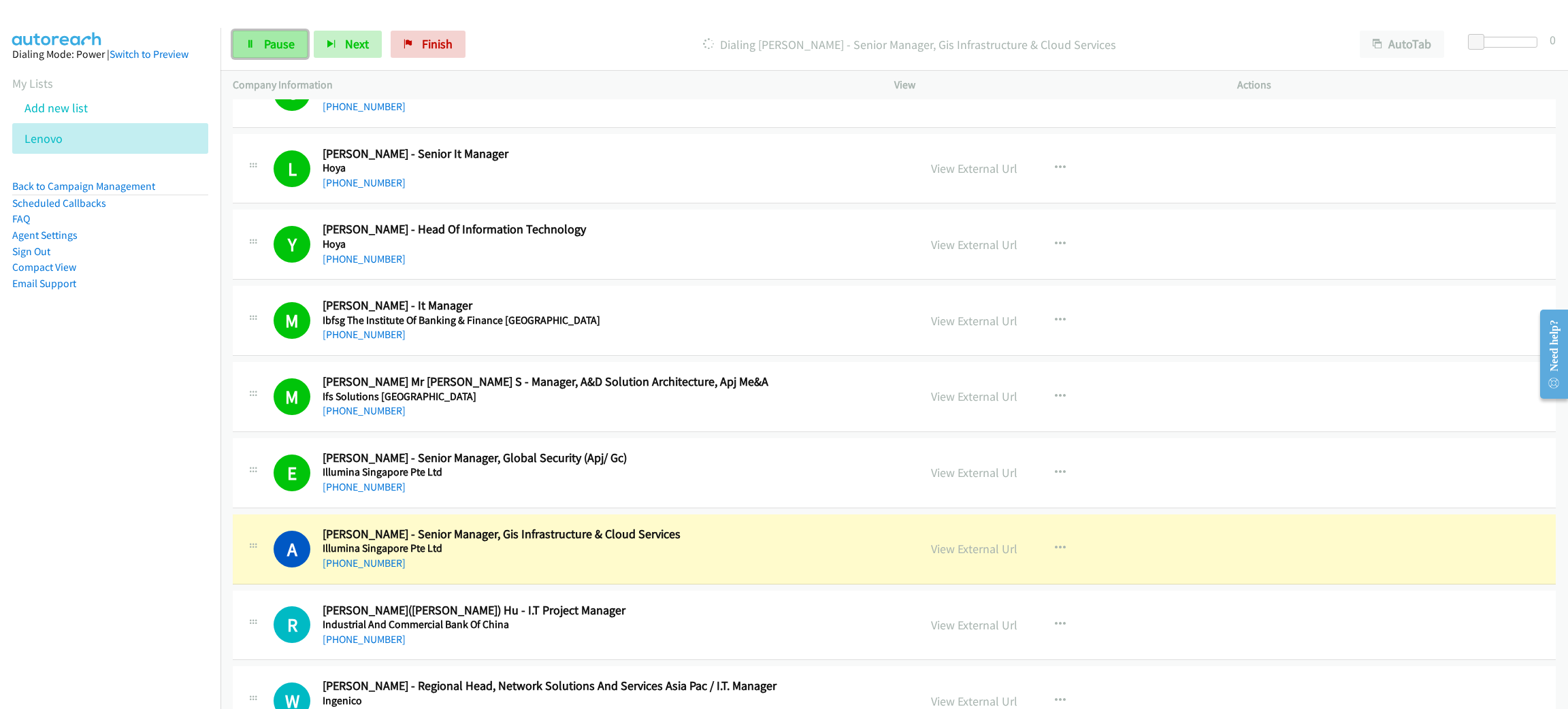
click at [287, 46] on span "Pause" at bounding box center [279, 43] width 31 height 16
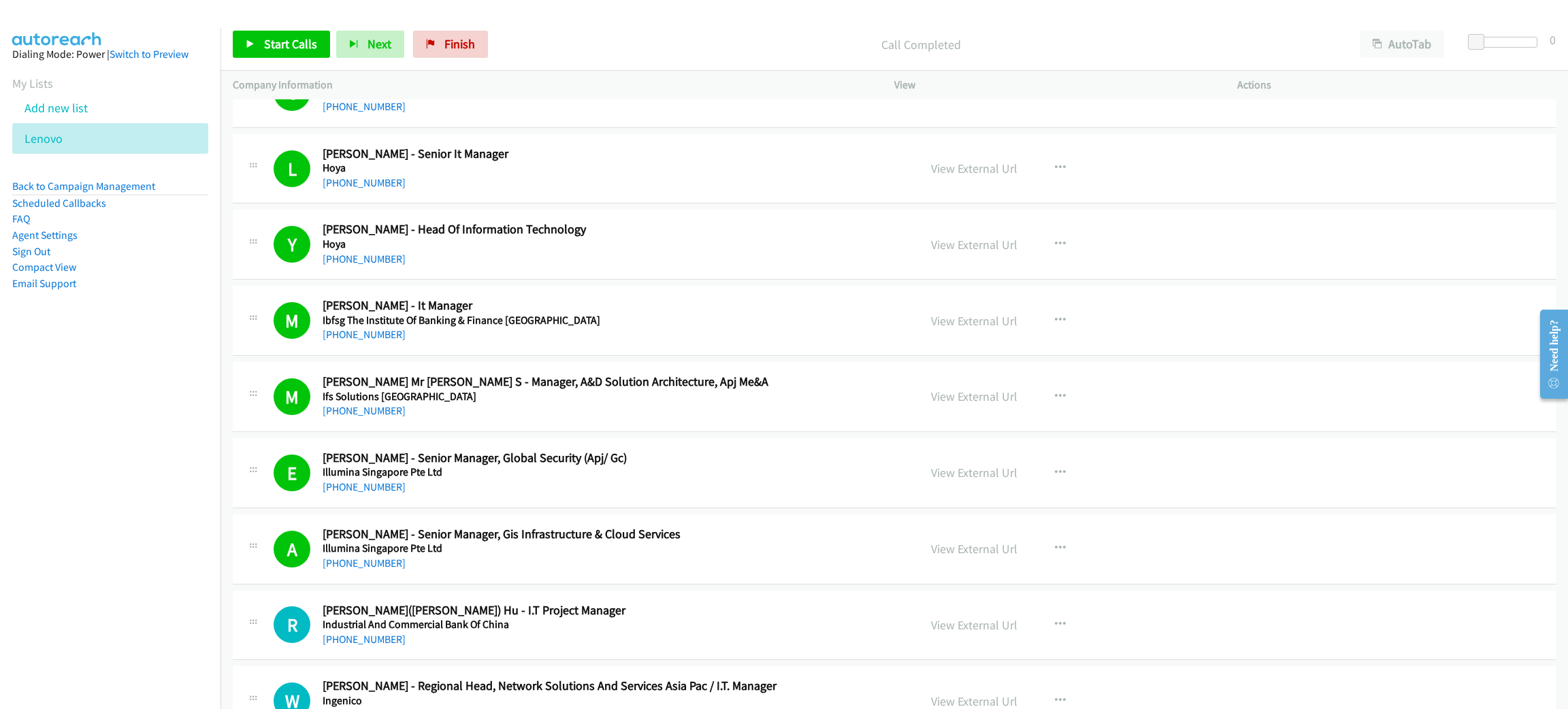
click at [235, 45] on div "Start Calls Pause Next Finish Call Completed AutoTab AutoTab 0" at bounding box center [893, 45] width 1347 height 52
click at [280, 43] on span "Start Calls" at bounding box center [291, 43] width 53 height 16
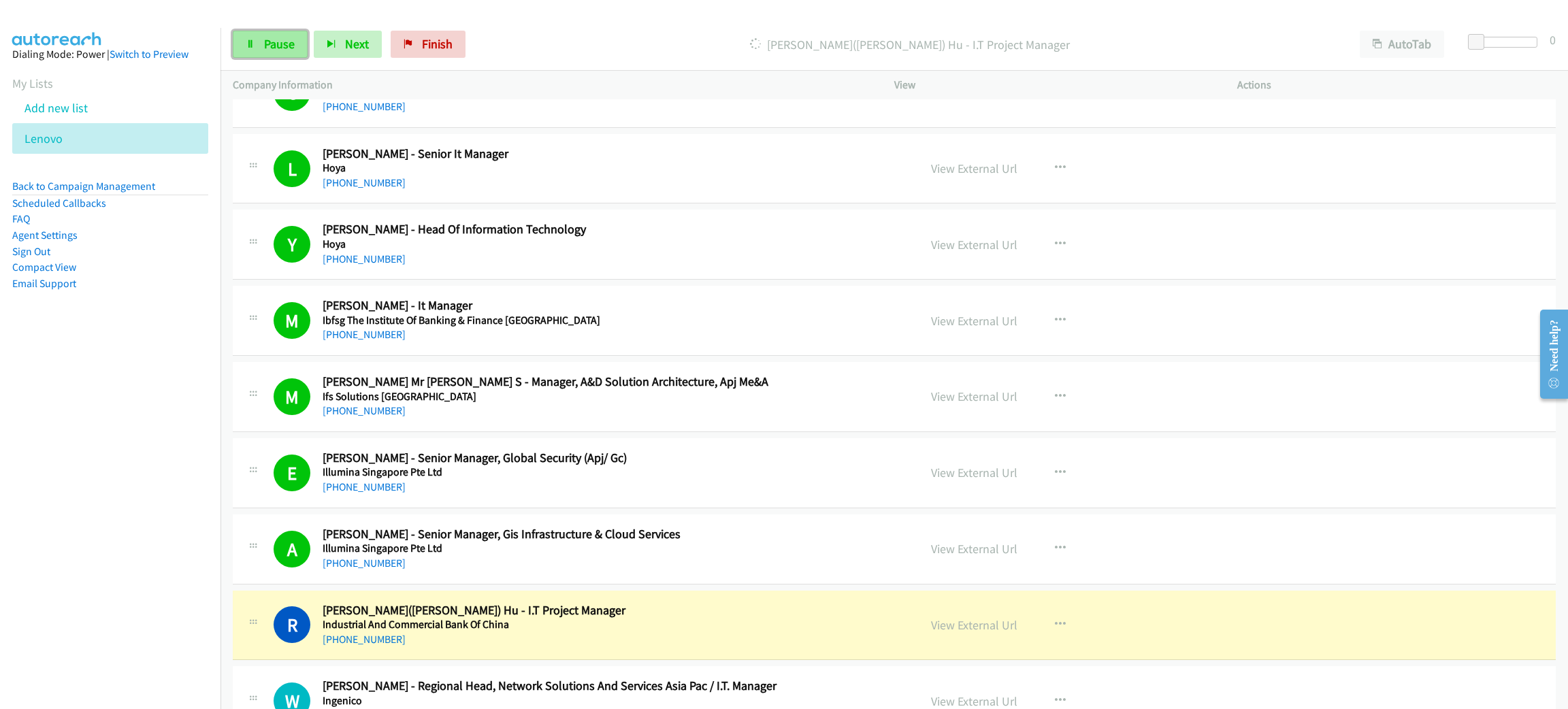
click at [243, 31] on link "Pause" at bounding box center [270, 44] width 75 height 27
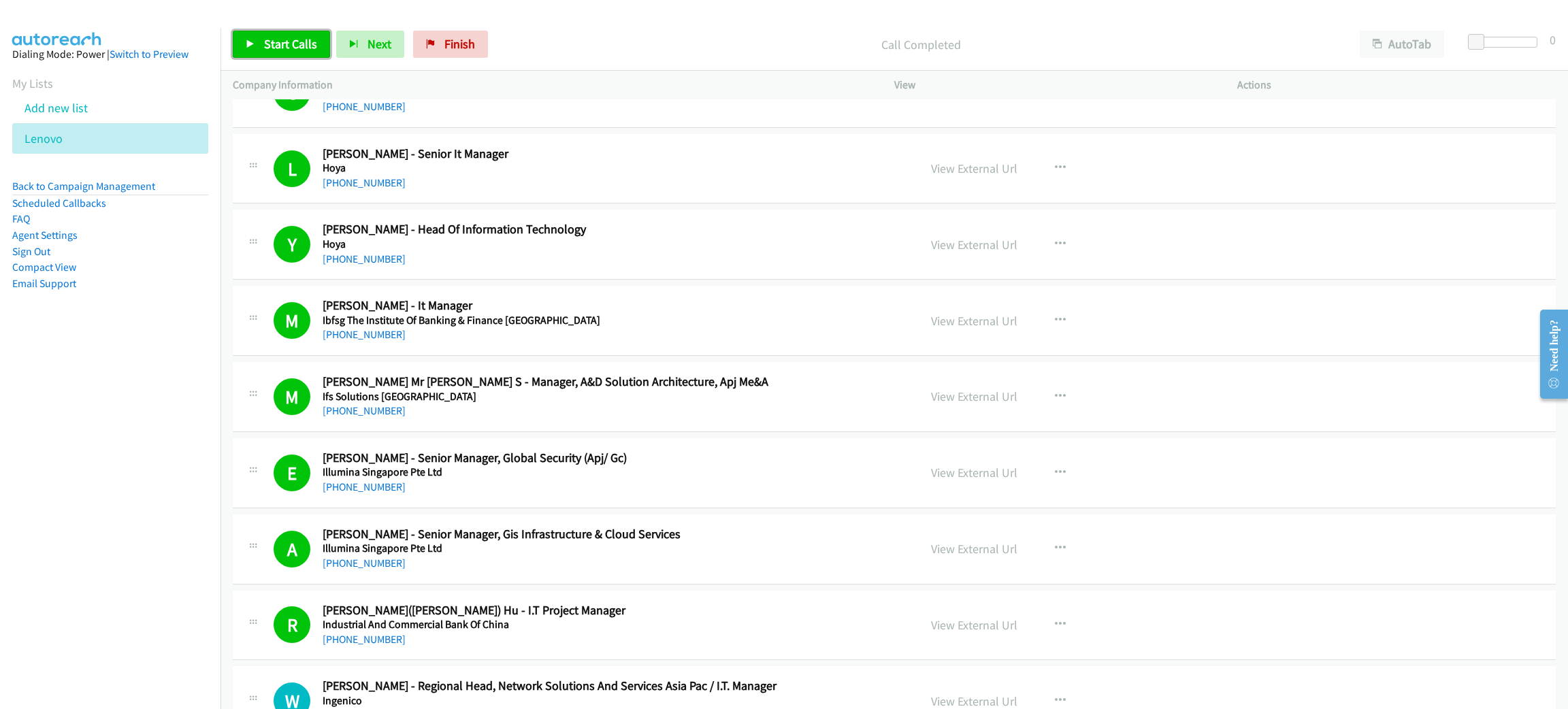
click at [307, 49] on span "Start Calls" at bounding box center [291, 43] width 53 height 16
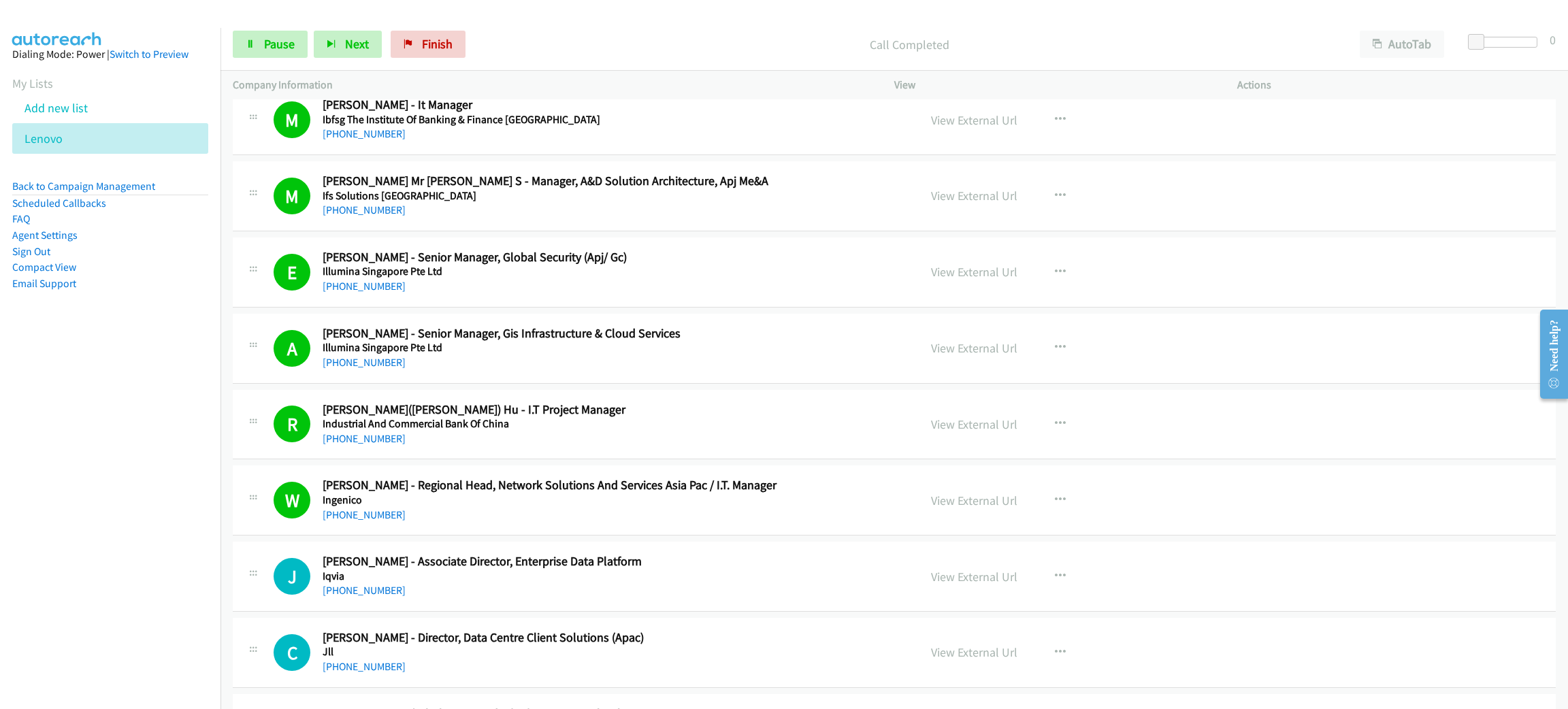
scroll to position [3368, 0]
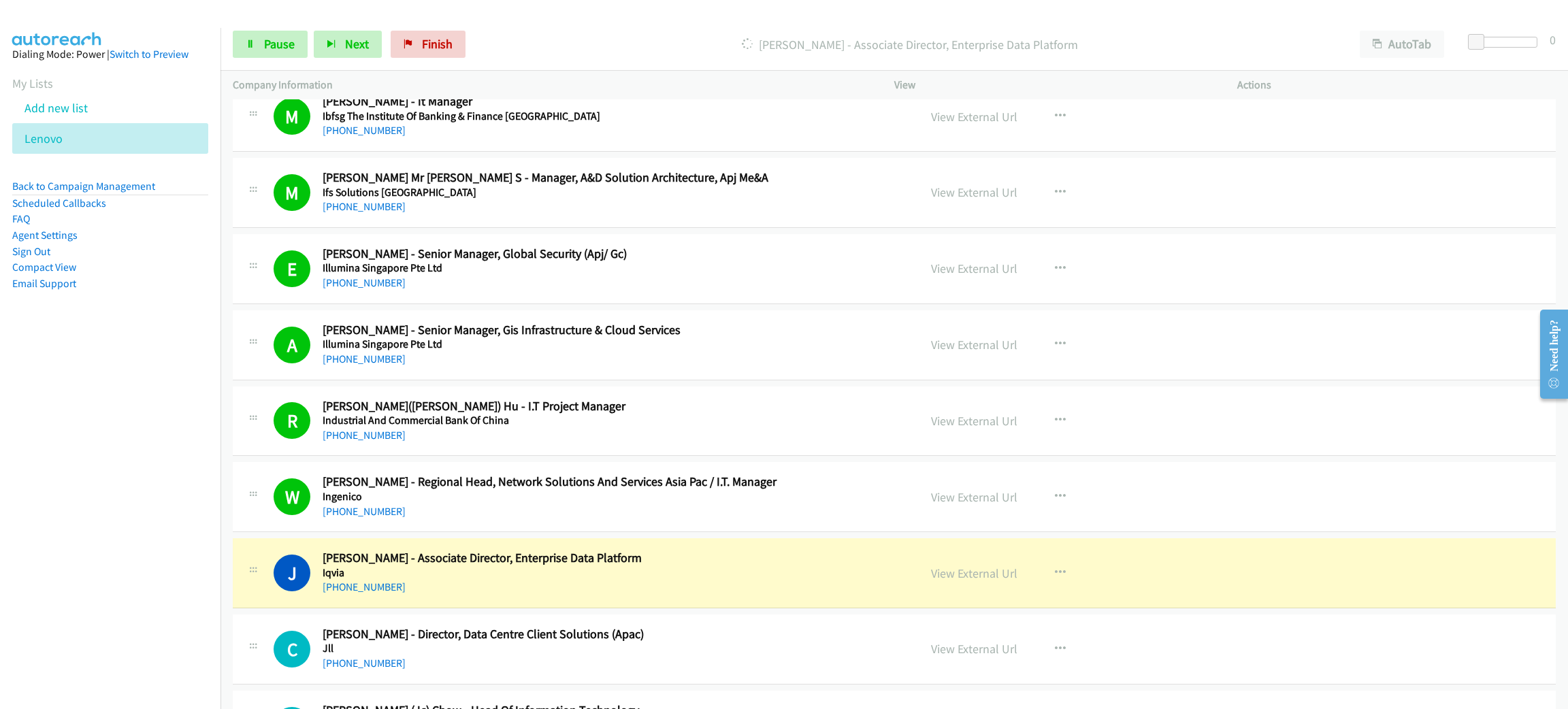
click at [267, 26] on div "Start Calls Pause Next Finish [PERSON_NAME] - Associate Director, Enterprise Da…" at bounding box center [893, 45] width 1347 height 52
click at [267, 41] on span "Pause" at bounding box center [279, 43] width 31 height 16
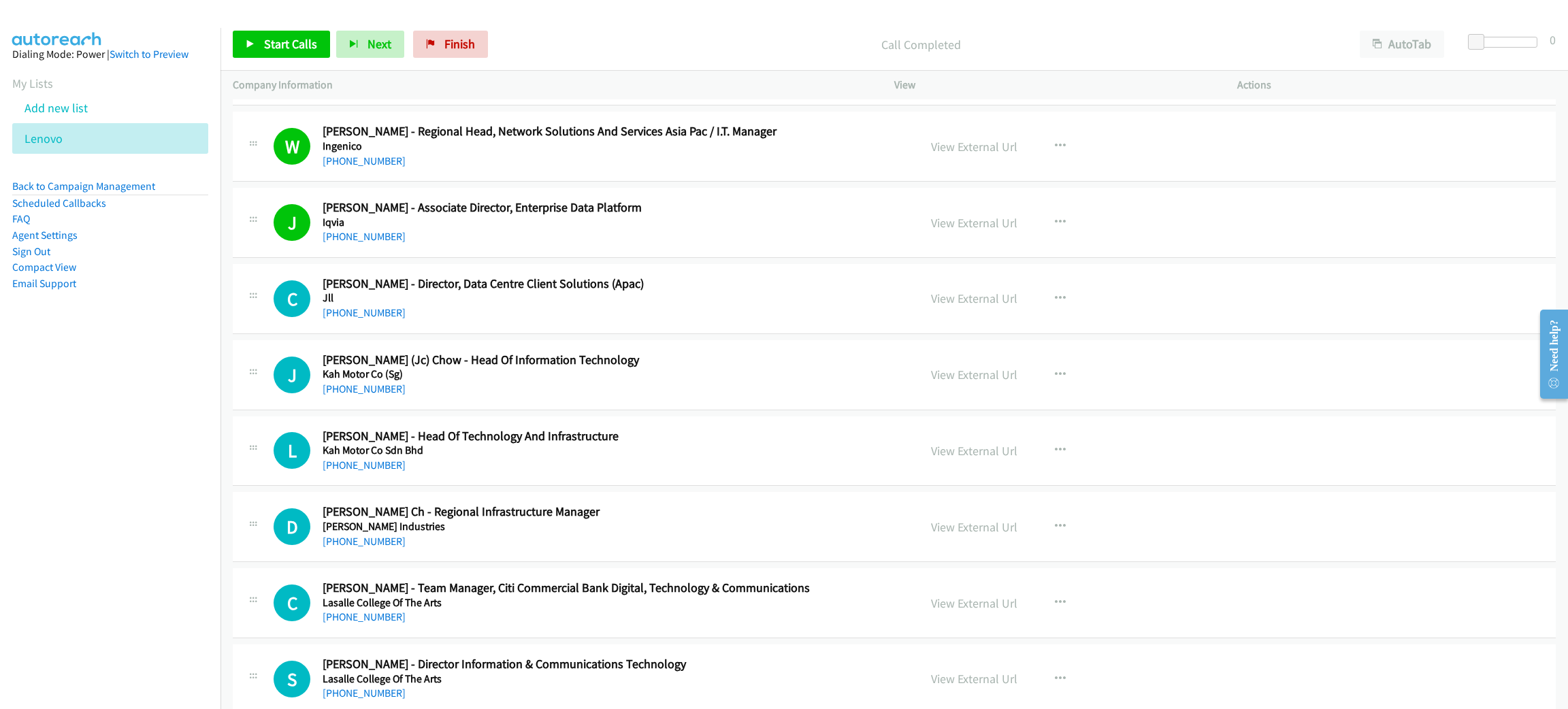
scroll to position [3776, 0]
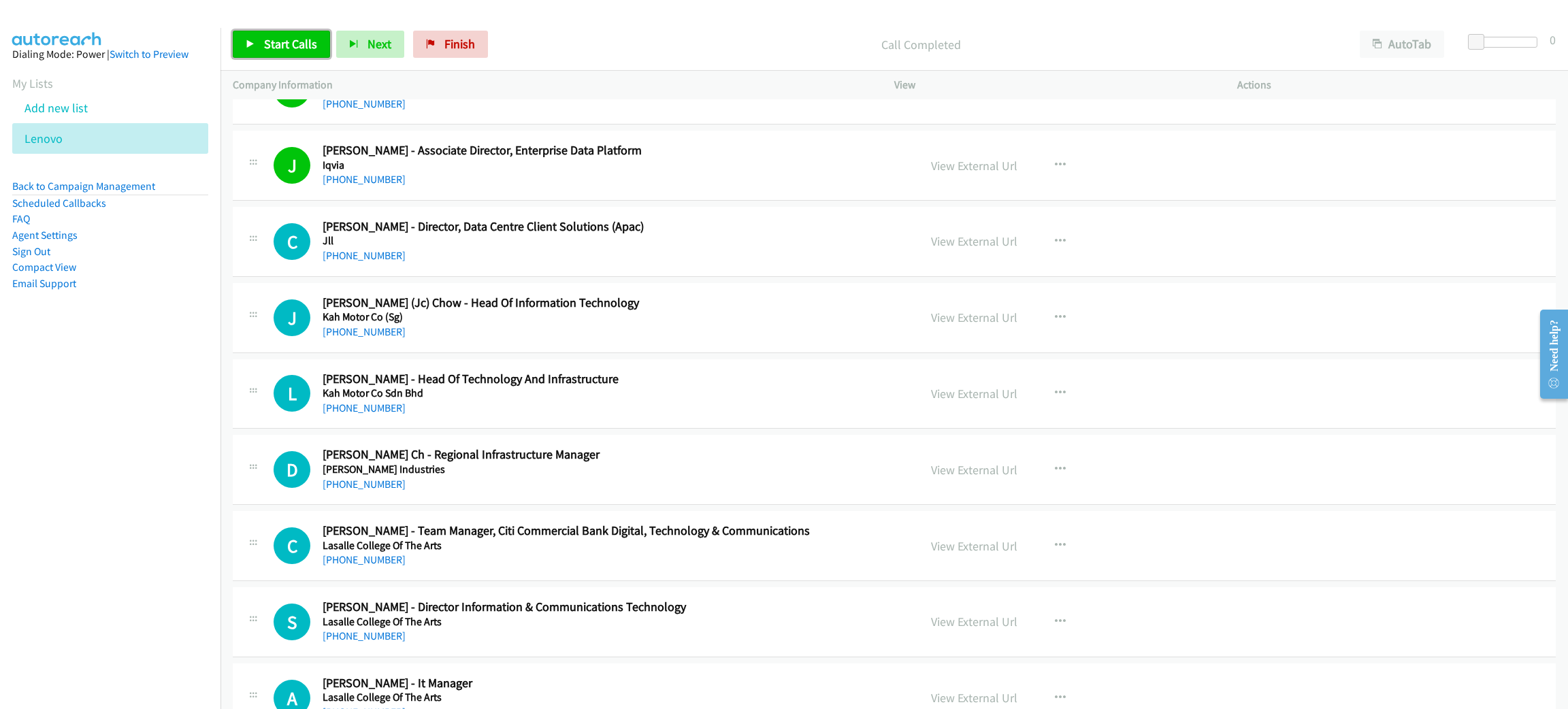
click at [272, 40] on span "Start Calls" at bounding box center [291, 43] width 53 height 16
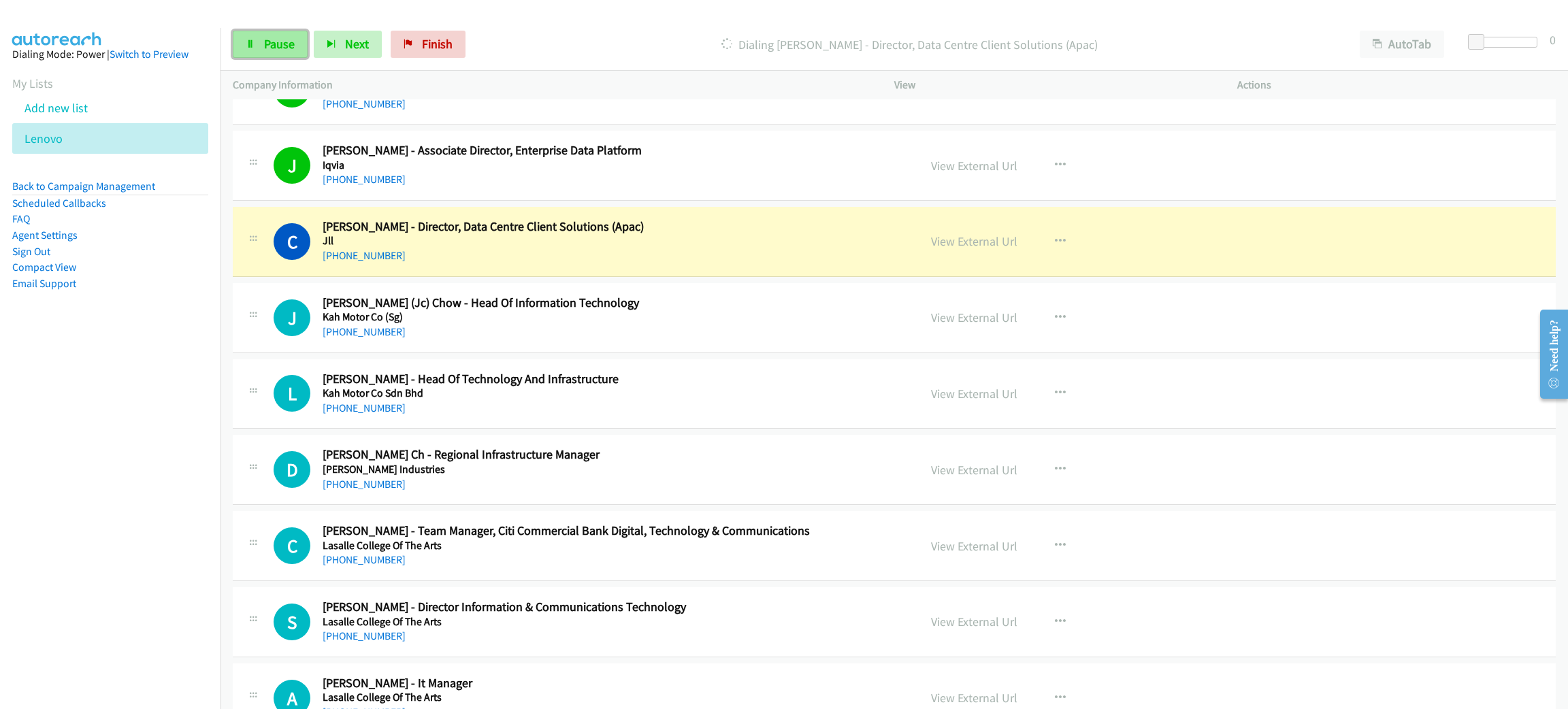
click at [284, 38] on span "Pause" at bounding box center [279, 43] width 31 height 16
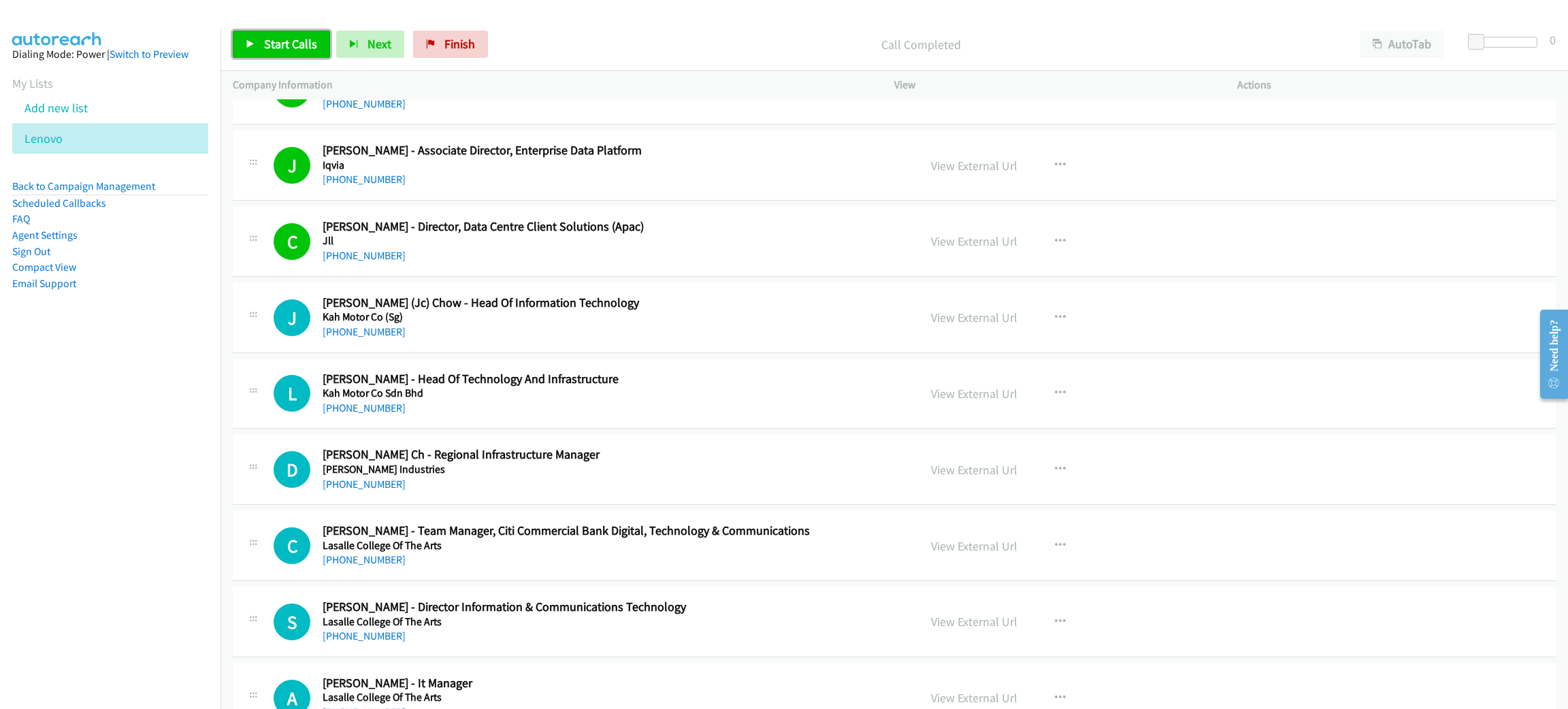
click at [317, 32] on link "Start Calls" at bounding box center [282, 44] width 97 height 27
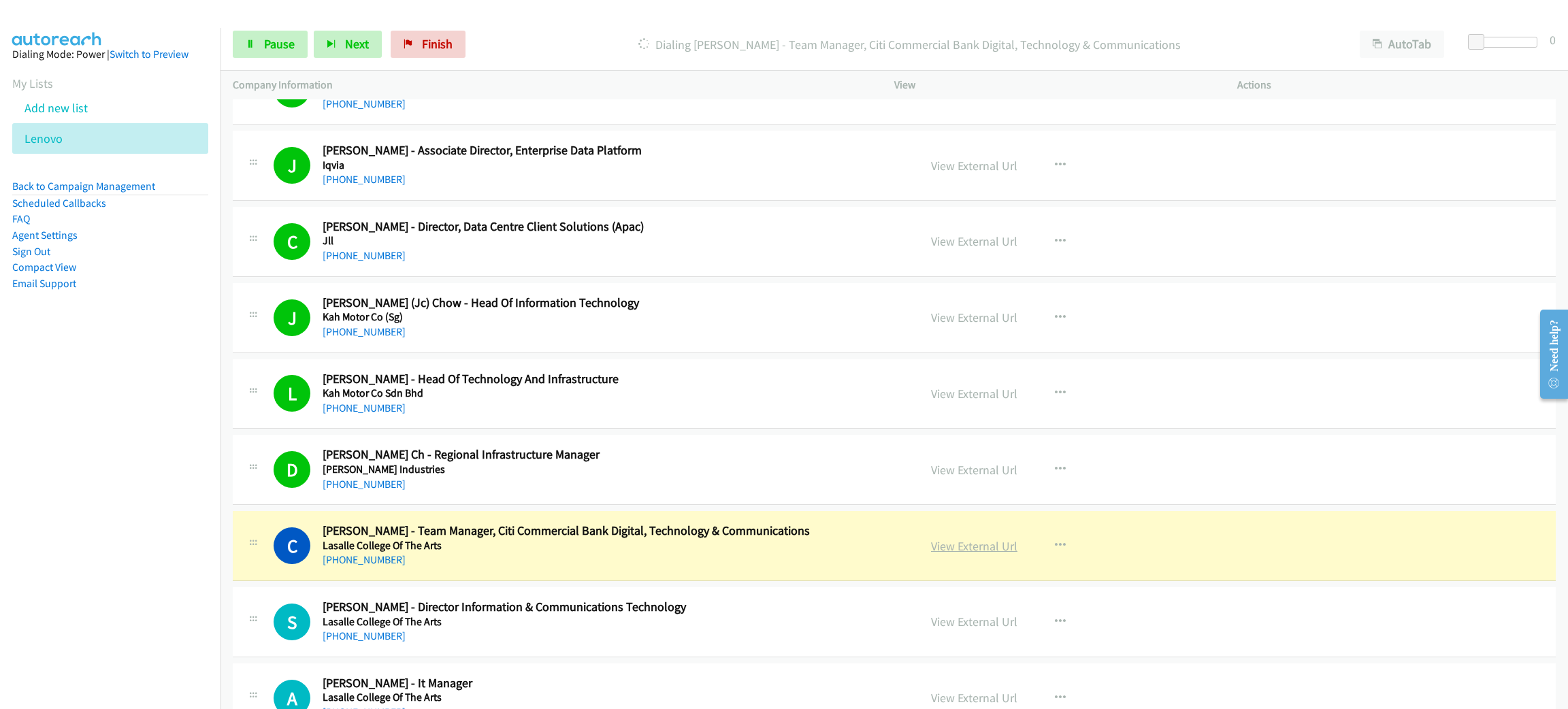
click at [951, 553] on link "View External Url" at bounding box center [973, 546] width 86 height 16
click at [300, 31] on link "Pause" at bounding box center [270, 44] width 75 height 27
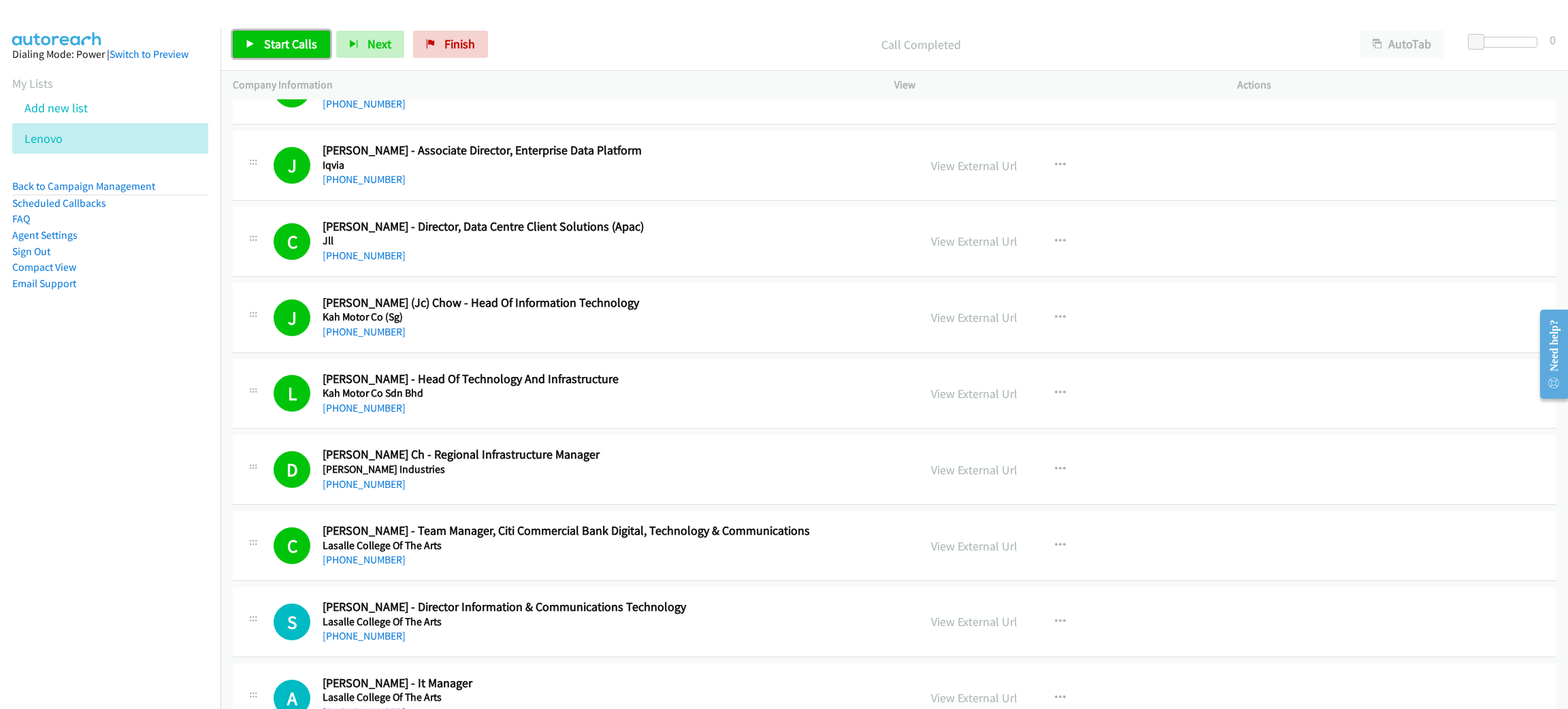
click at [287, 46] on span "Start Calls" at bounding box center [291, 43] width 53 height 16
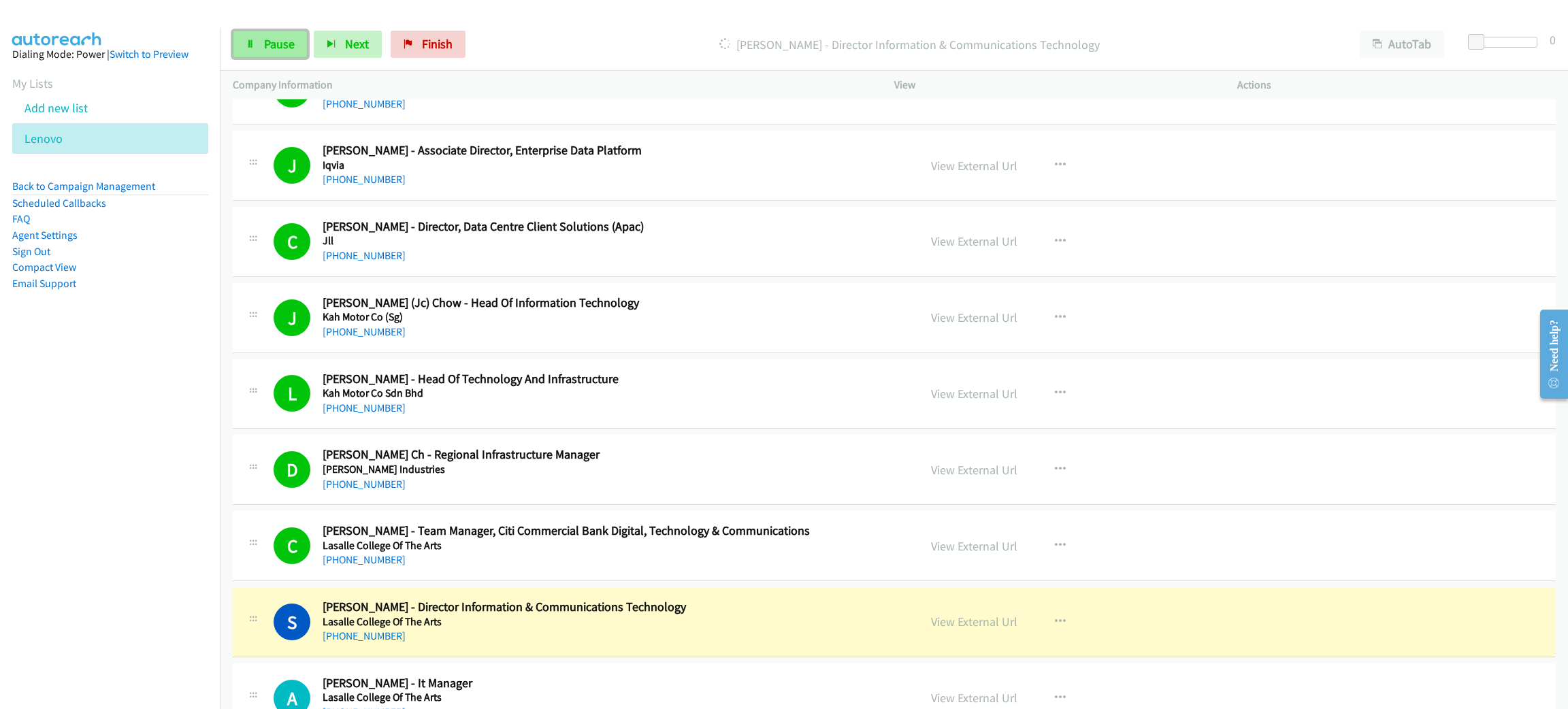
click at [270, 45] on span "Pause" at bounding box center [279, 43] width 31 height 16
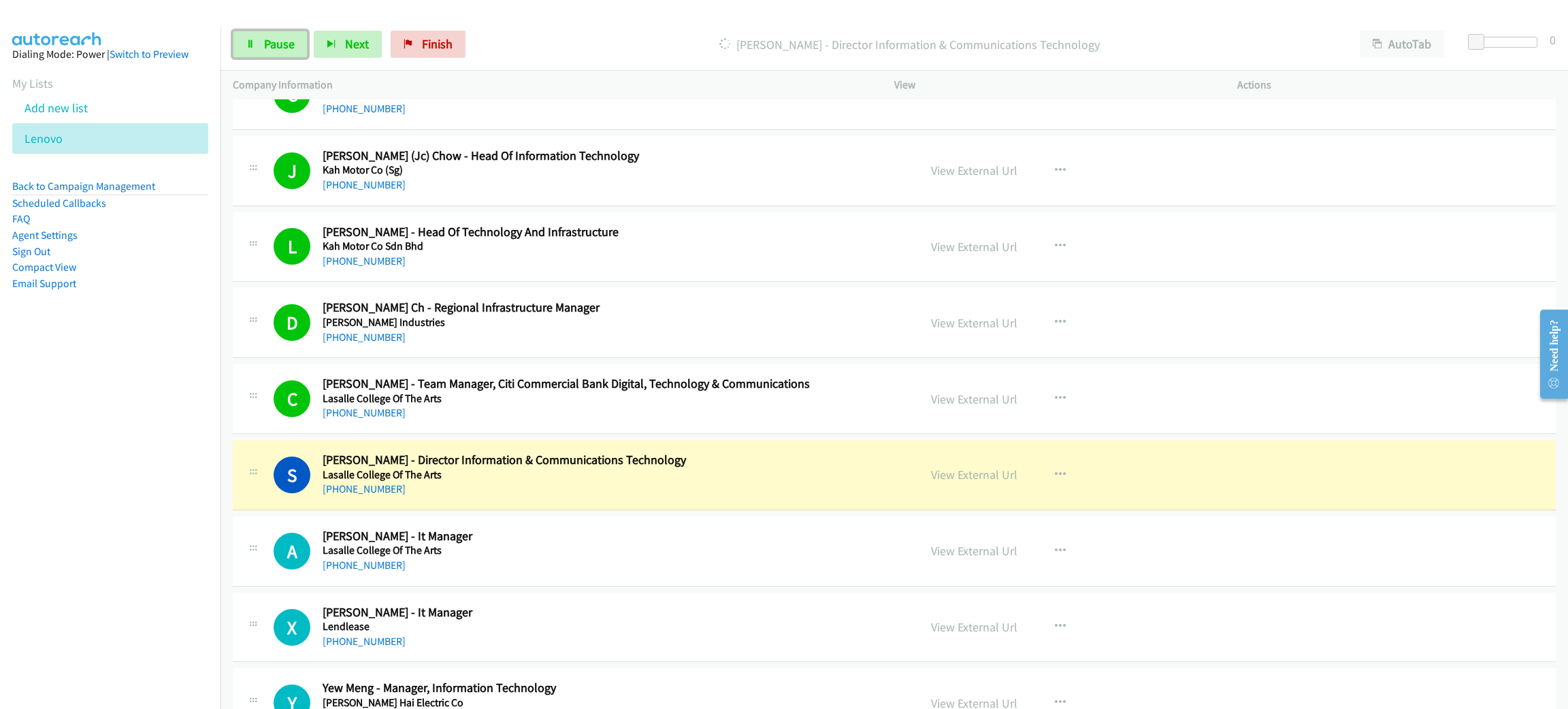
scroll to position [3980, 0]
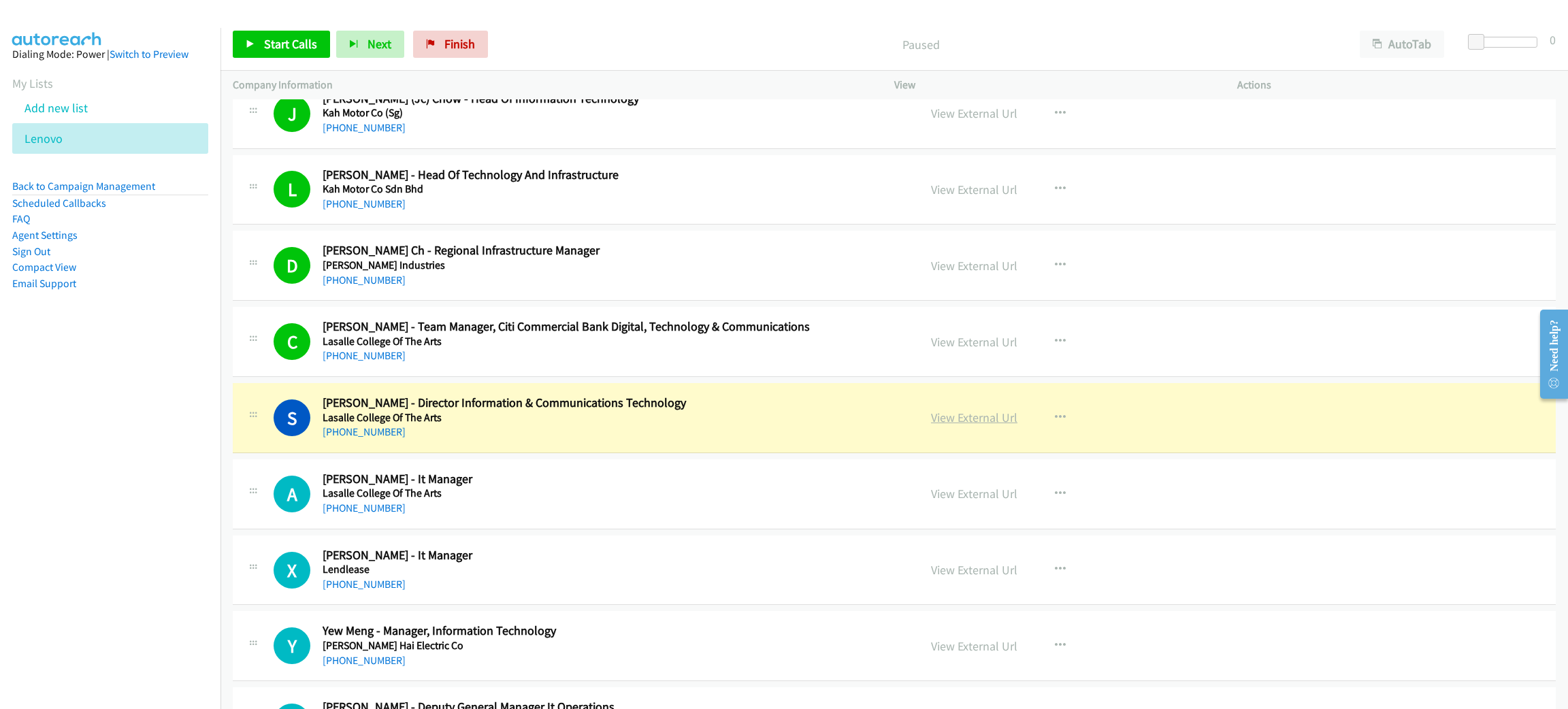
click at [976, 425] on link "View External Url" at bounding box center [973, 417] width 86 height 16
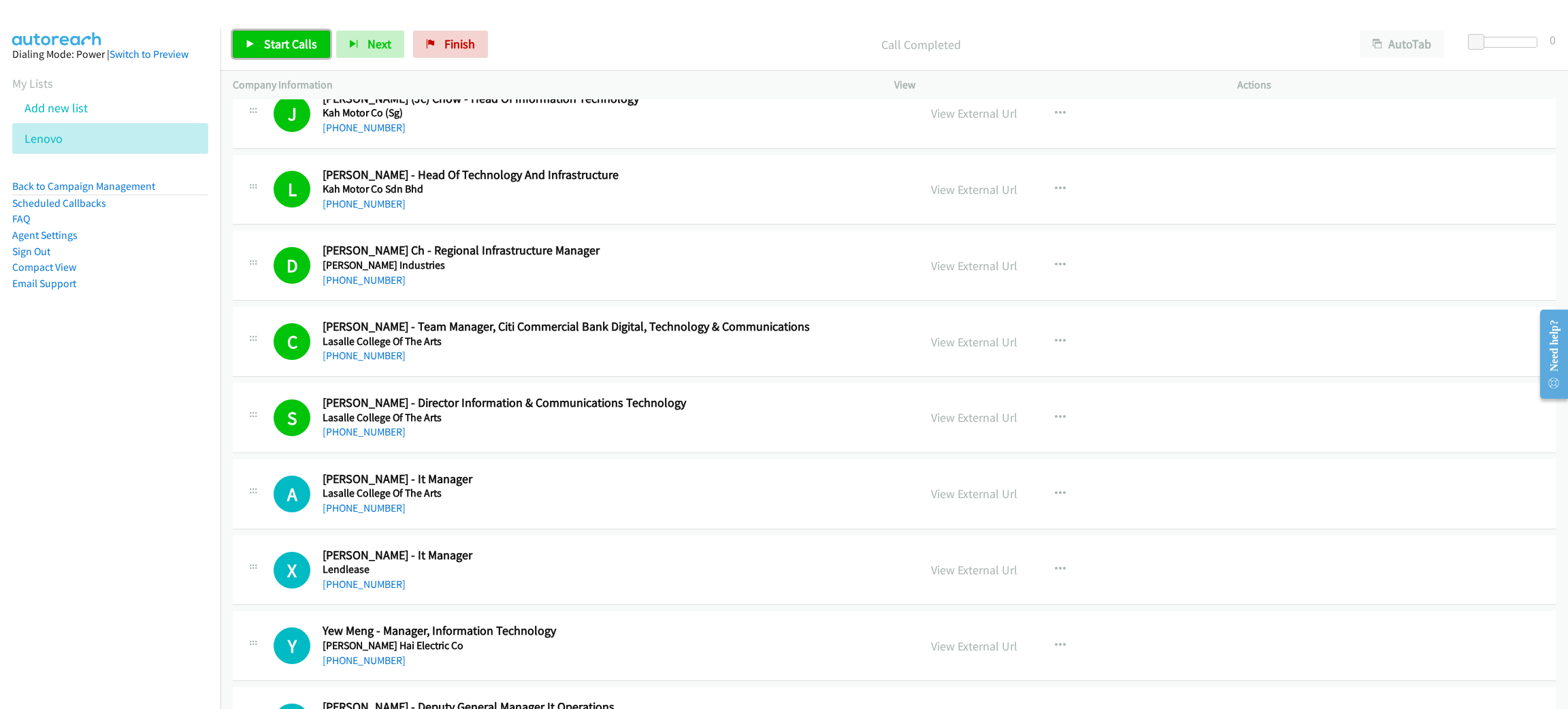
click at [281, 53] on link "Start Calls" at bounding box center [282, 44] width 97 height 27
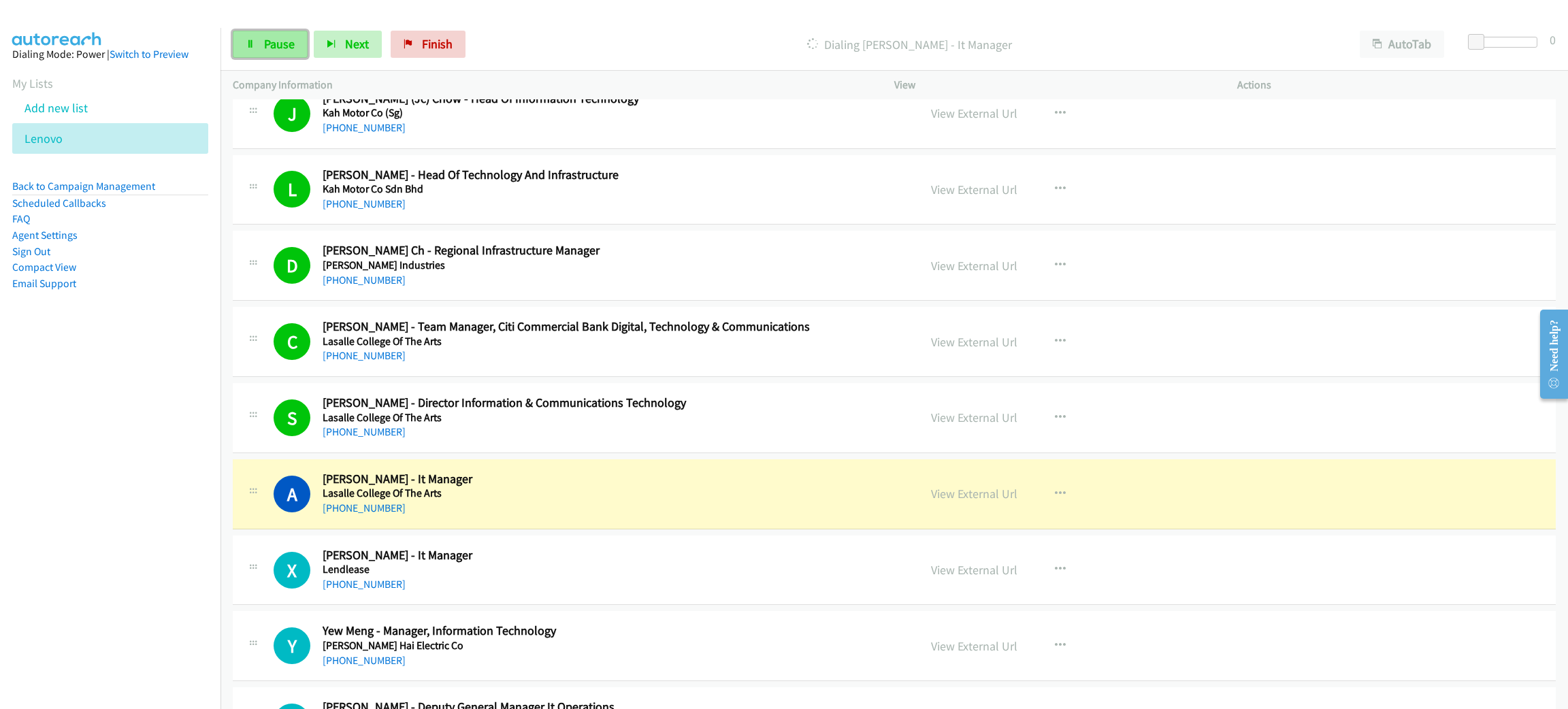
click at [276, 55] on link "Pause" at bounding box center [270, 44] width 75 height 27
click at [308, 51] on span "Start Calls" at bounding box center [291, 43] width 53 height 16
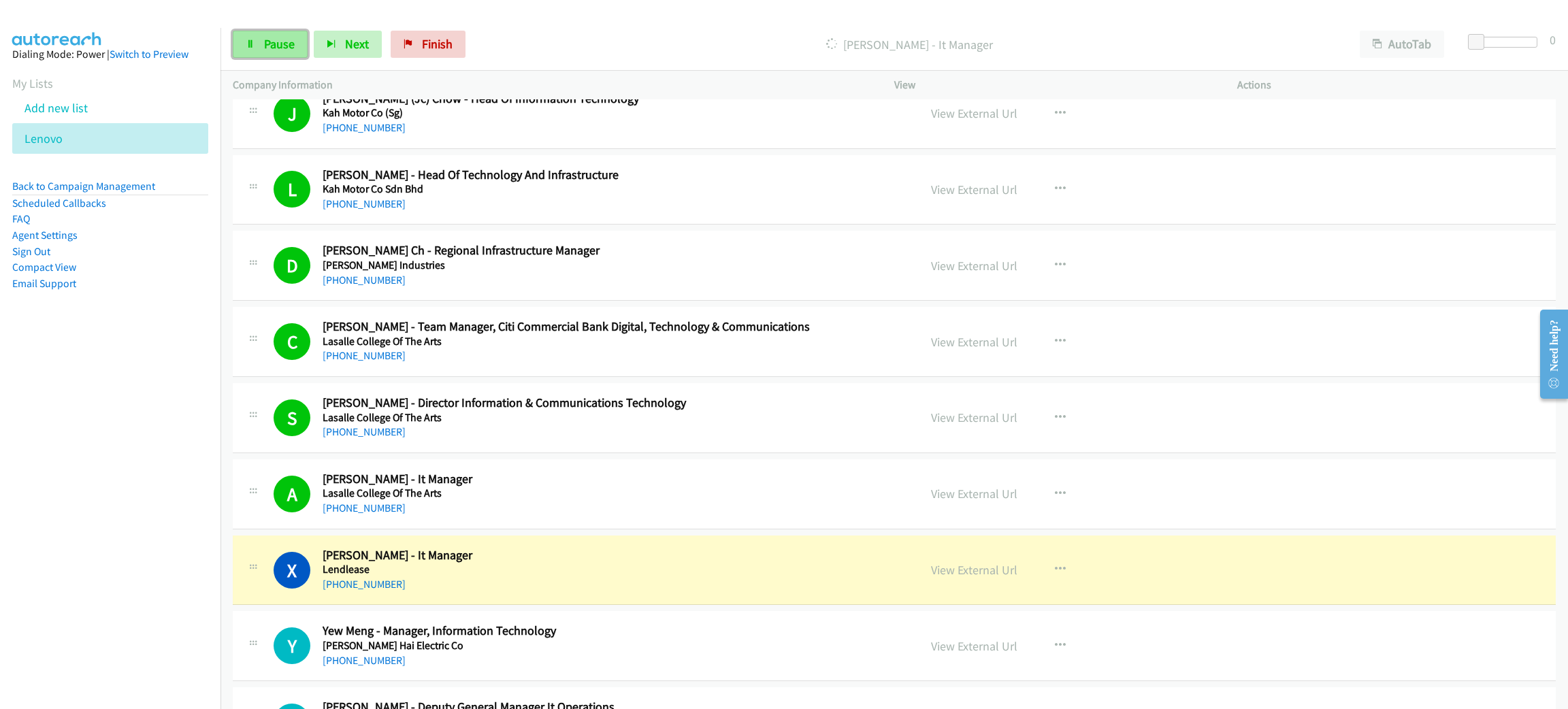
drag, startPoint x: 273, startPoint y: 49, endPoint x: 281, endPoint y: 52, distance: 8.5
click at [273, 49] on span "Pause" at bounding box center [279, 43] width 31 height 16
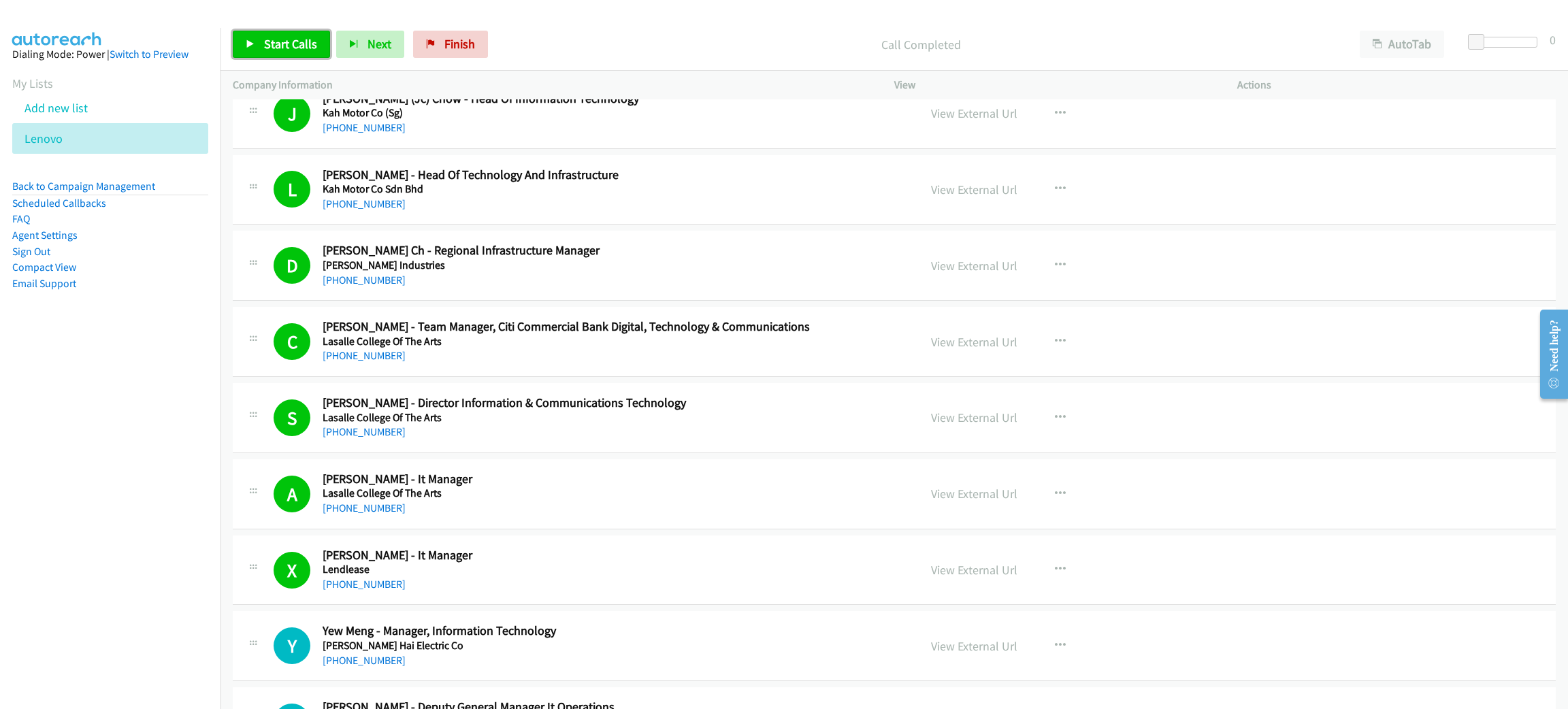
click at [279, 49] on span "Start Calls" at bounding box center [291, 43] width 53 height 16
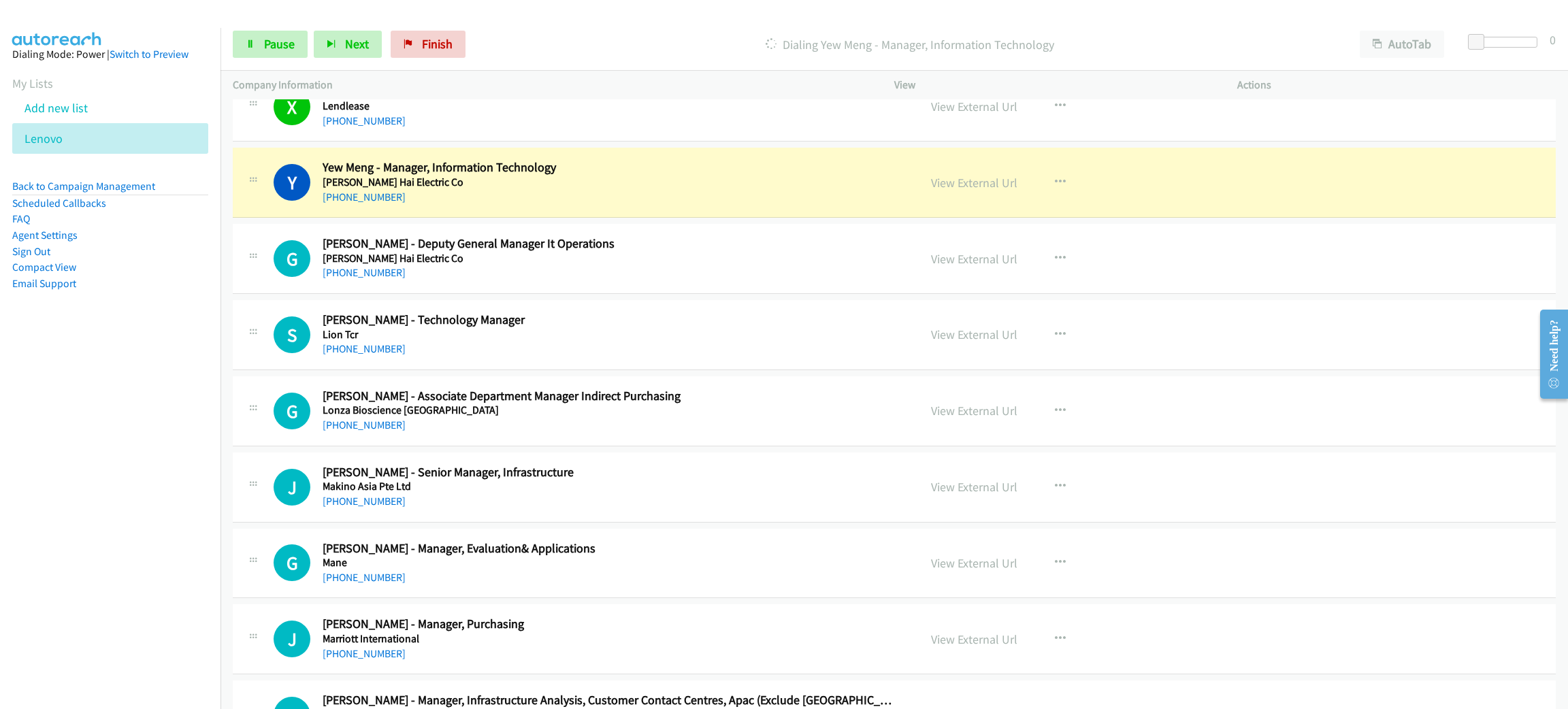
scroll to position [4490, 0]
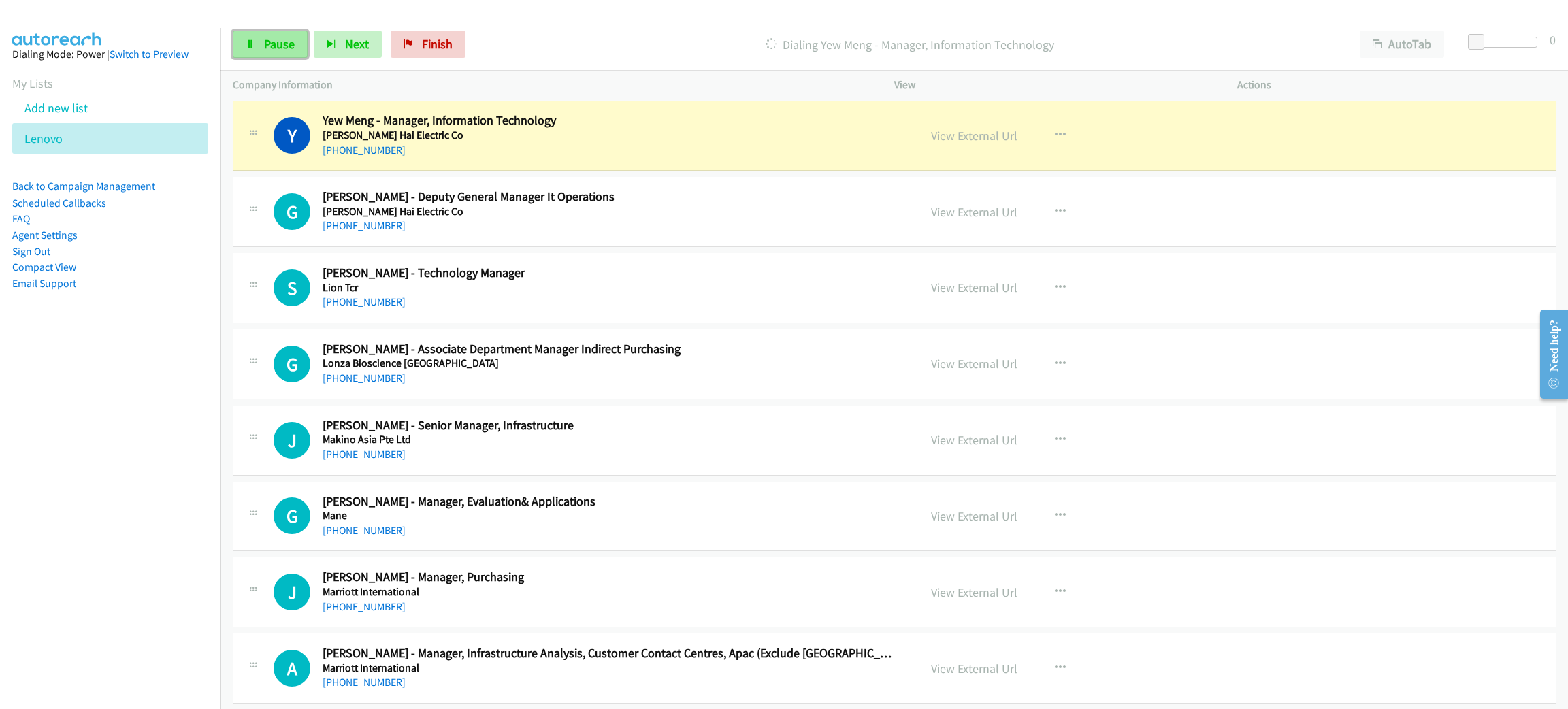
click at [288, 43] on span "Pause" at bounding box center [279, 43] width 31 height 16
click at [990, 140] on link "View External Url" at bounding box center [973, 136] width 86 height 16
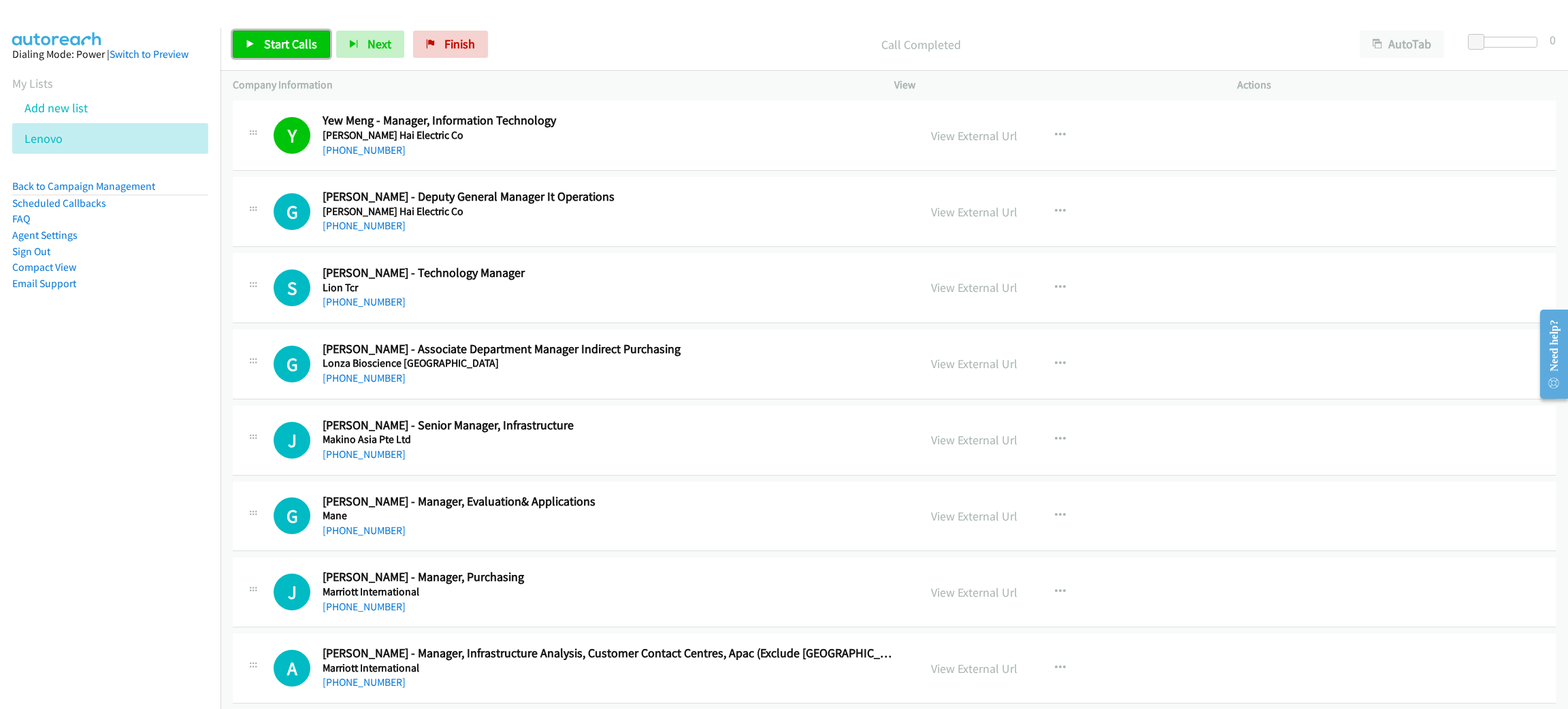
click at [303, 55] on link "Start Calls" at bounding box center [282, 44] width 97 height 27
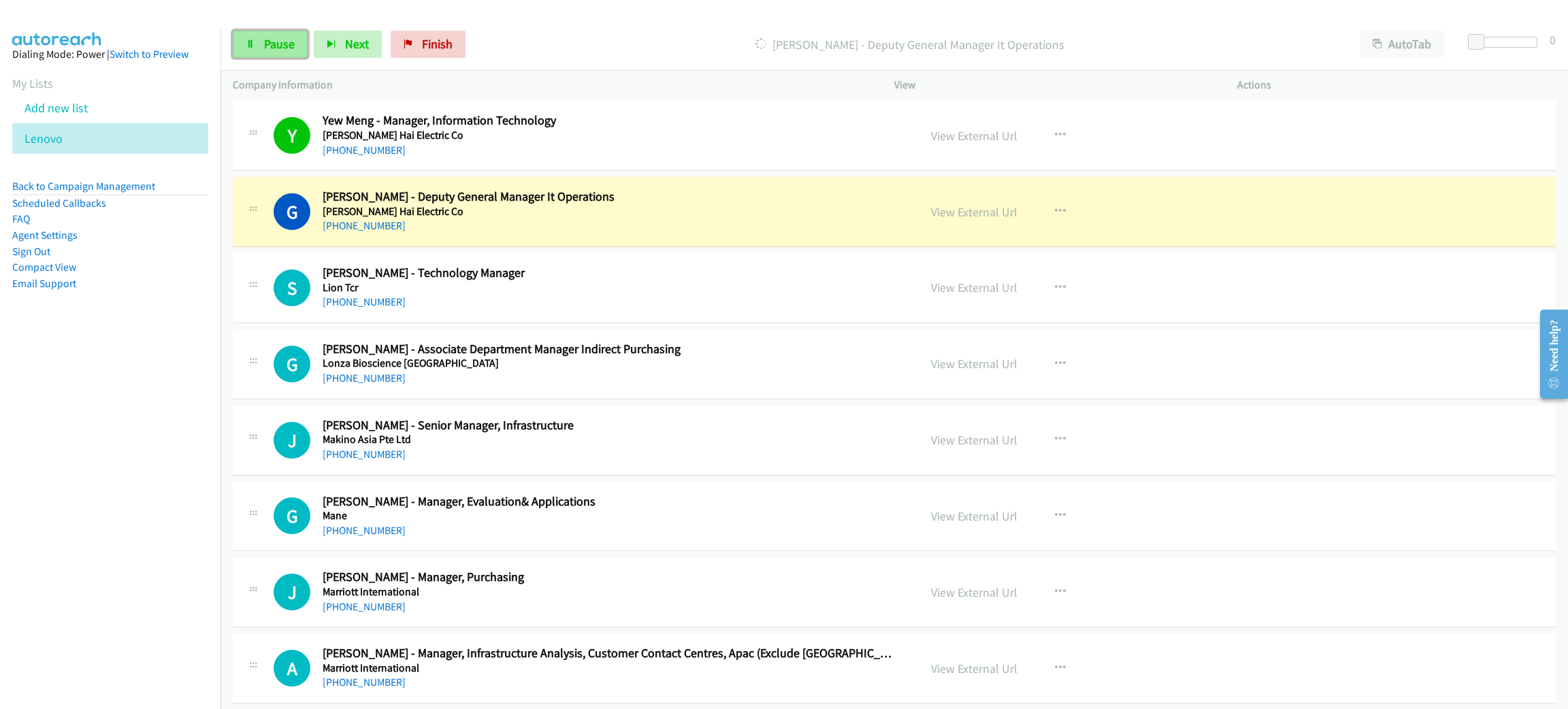
click at [275, 48] on span "Pause" at bounding box center [279, 43] width 31 height 16
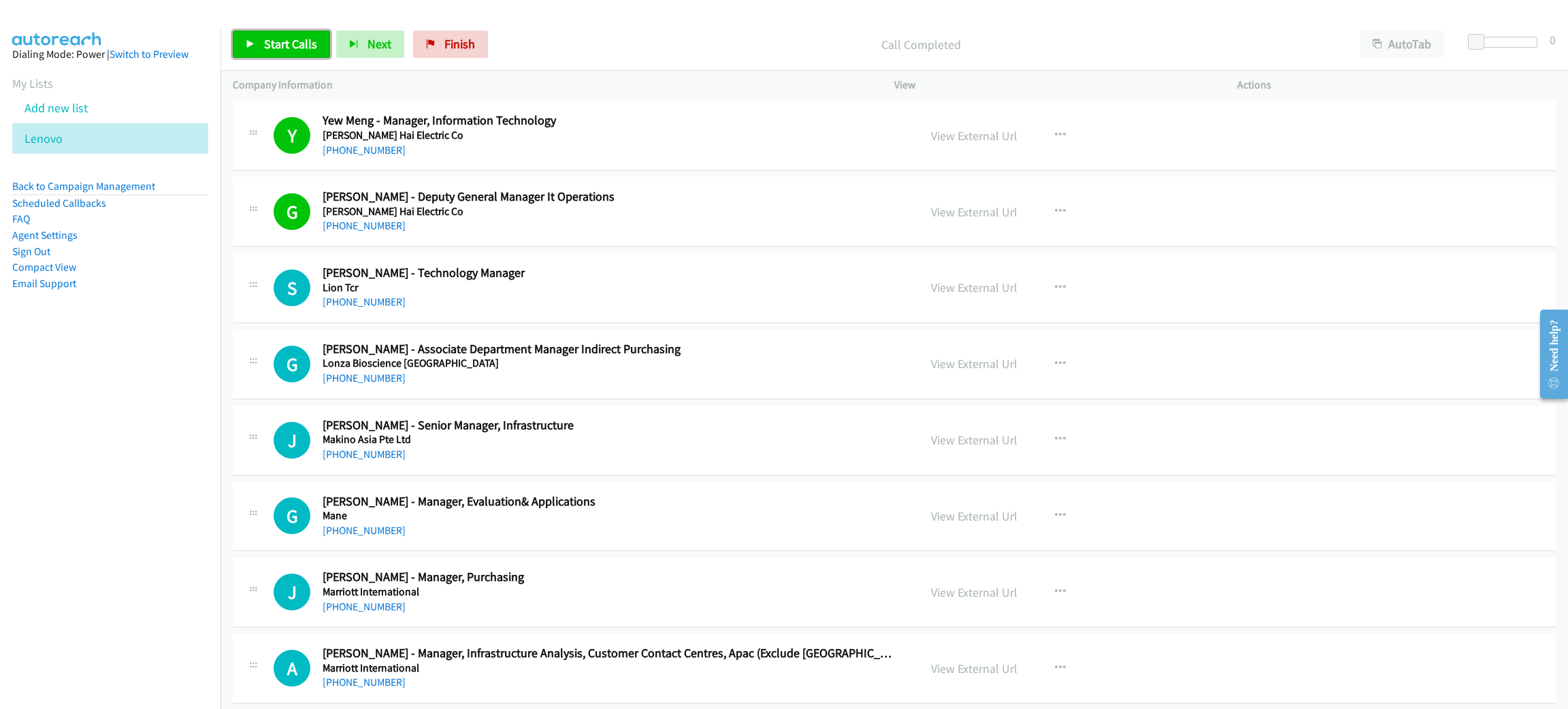
click at [295, 51] on span "Start Calls" at bounding box center [291, 43] width 53 height 16
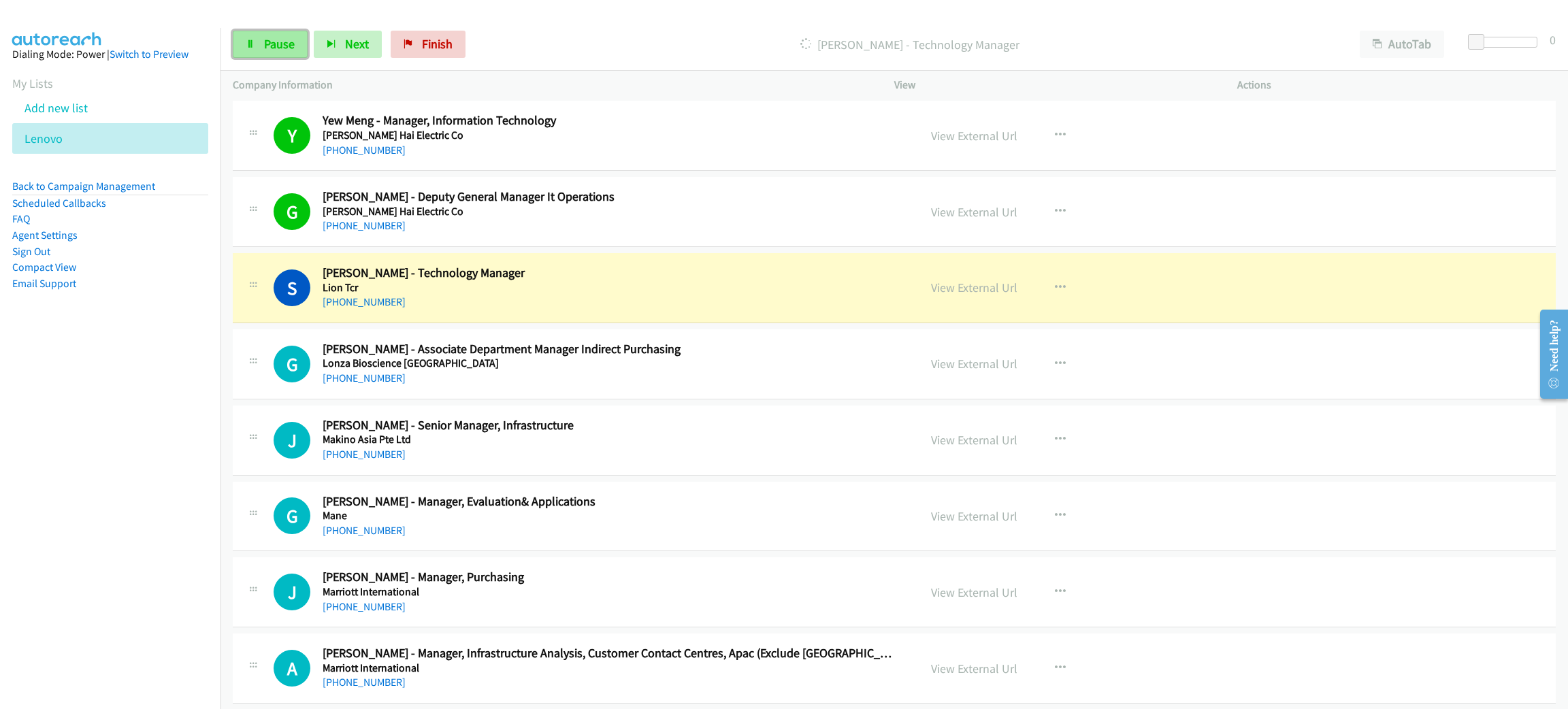
click at [260, 49] on link "Pause" at bounding box center [270, 44] width 75 height 27
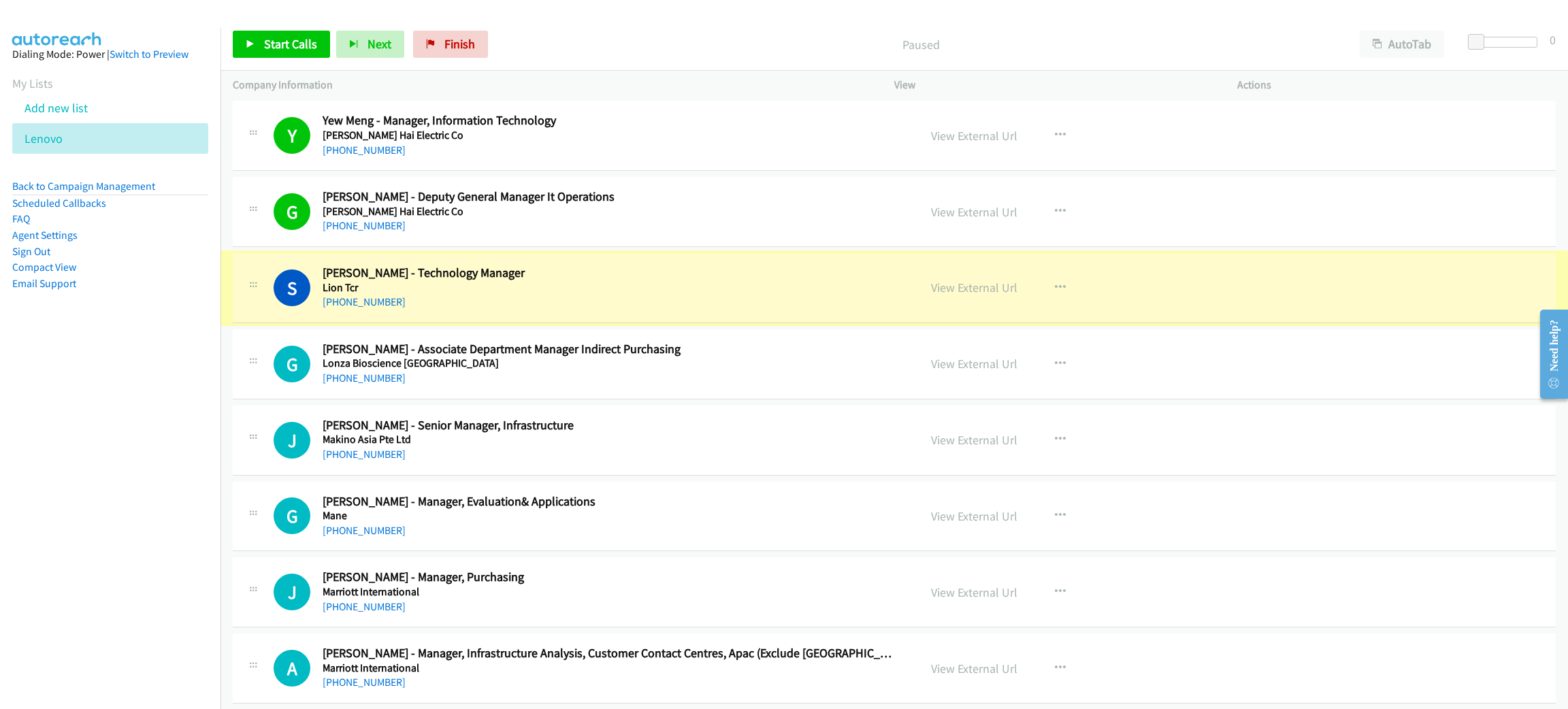
click at [997, 295] on link "View External Url" at bounding box center [973, 287] width 86 height 16
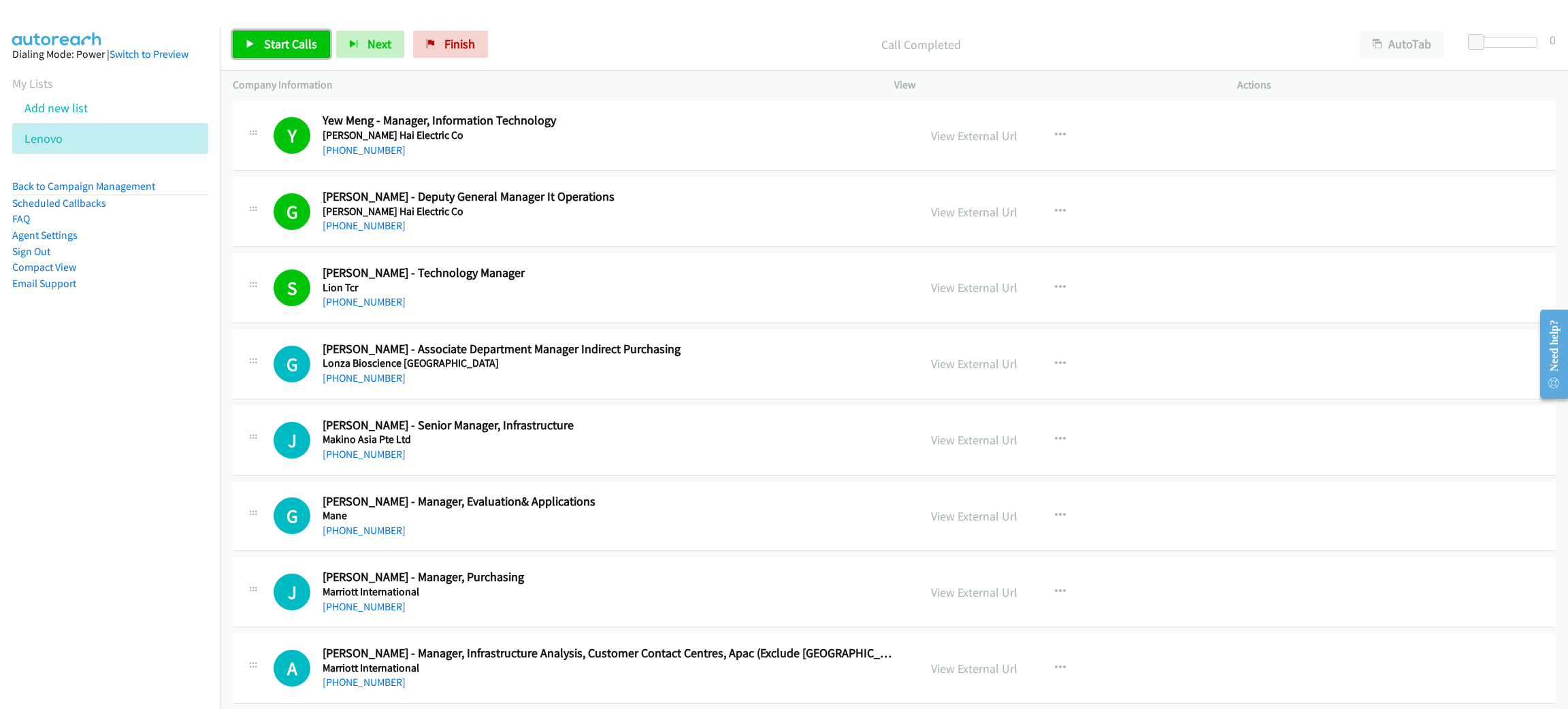
click at [279, 43] on span "Start Calls" at bounding box center [291, 43] width 53 height 16
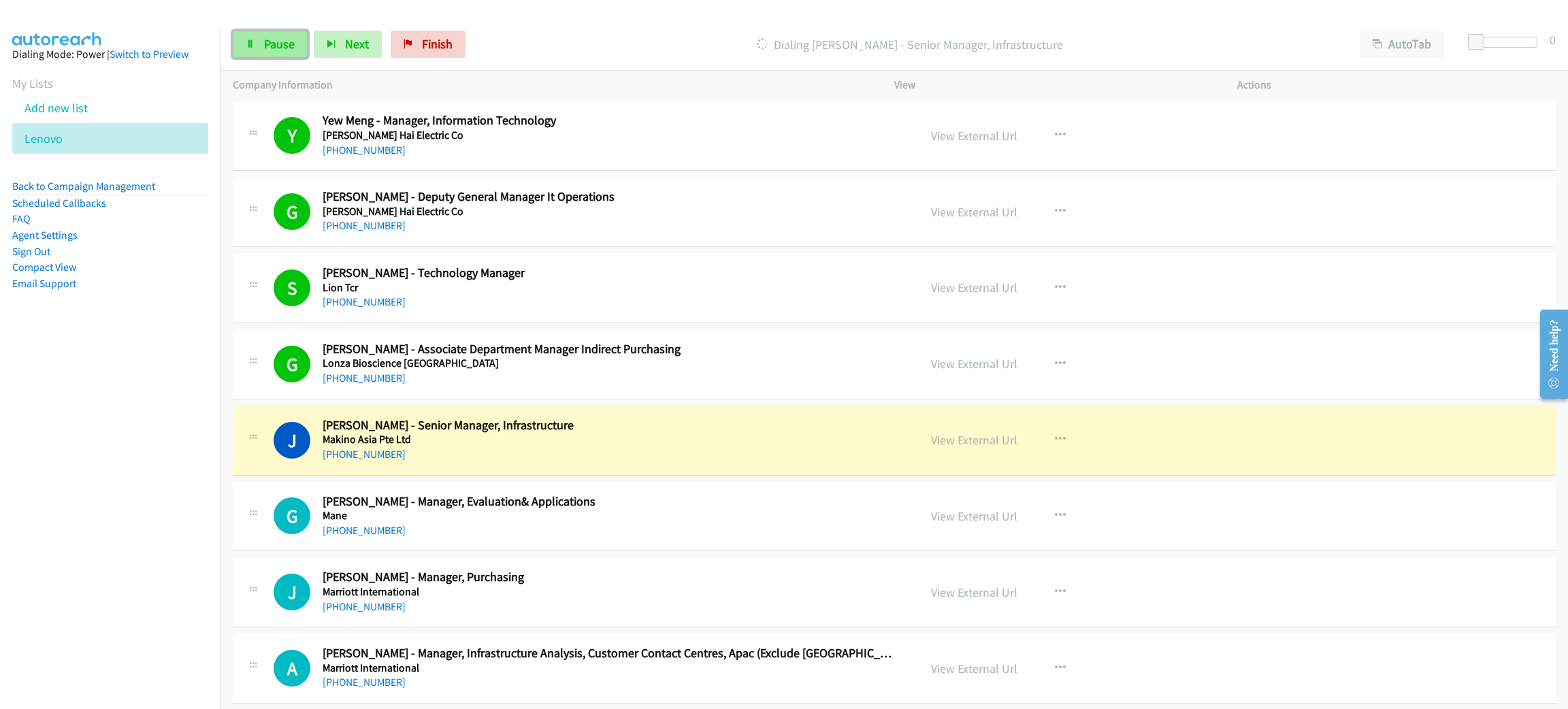
click at [283, 55] on link "Pause" at bounding box center [270, 44] width 75 height 27
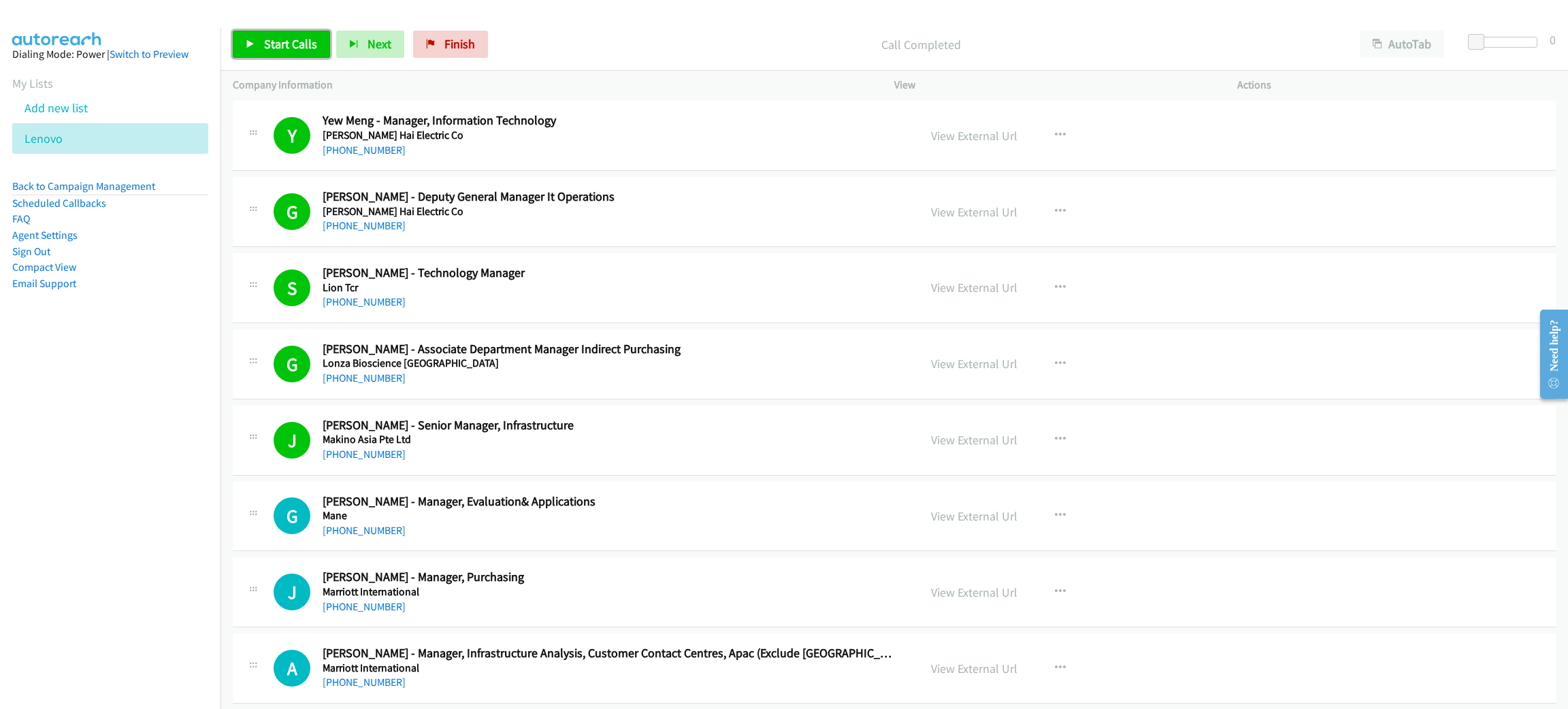
click at [269, 37] on span "Start Calls" at bounding box center [291, 43] width 53 height 16
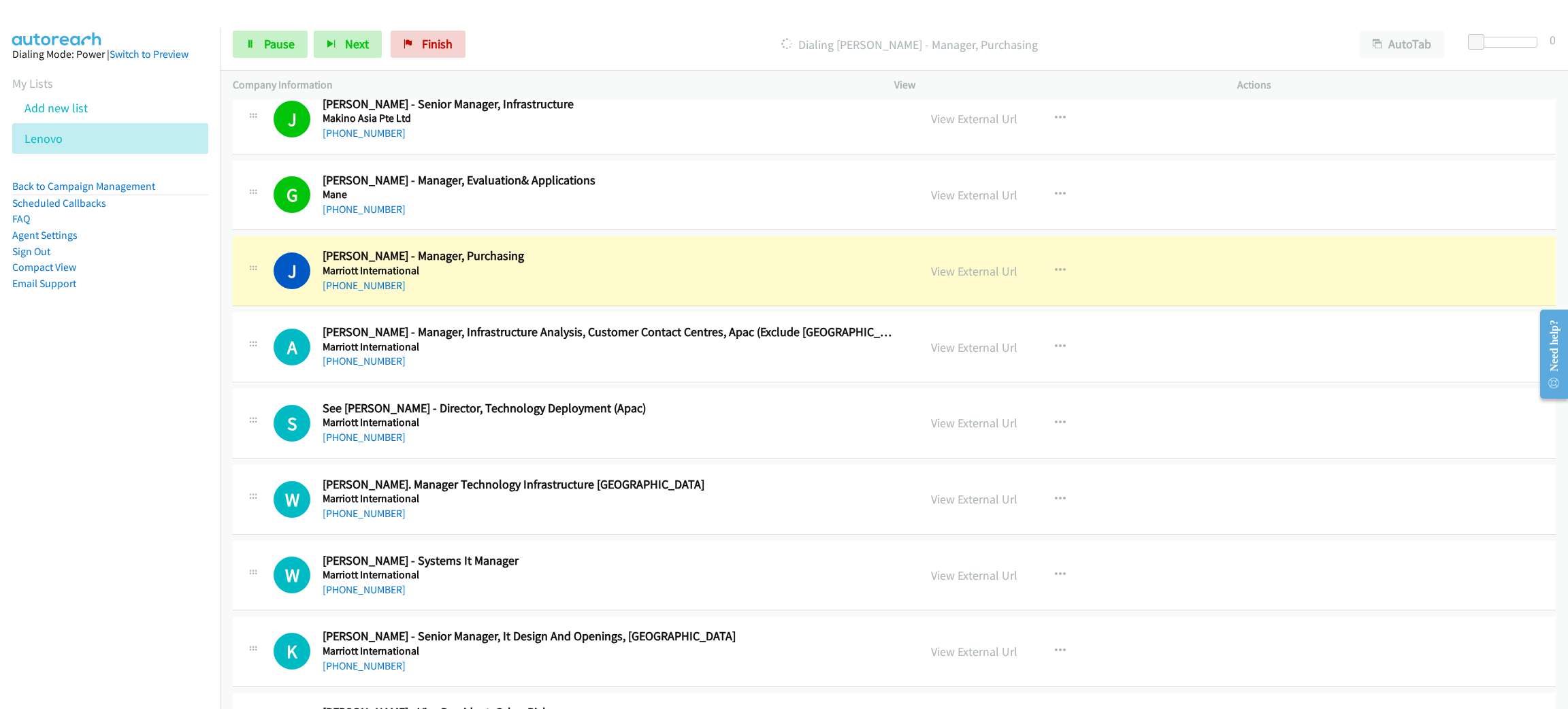
scroll to position [4899, 0]
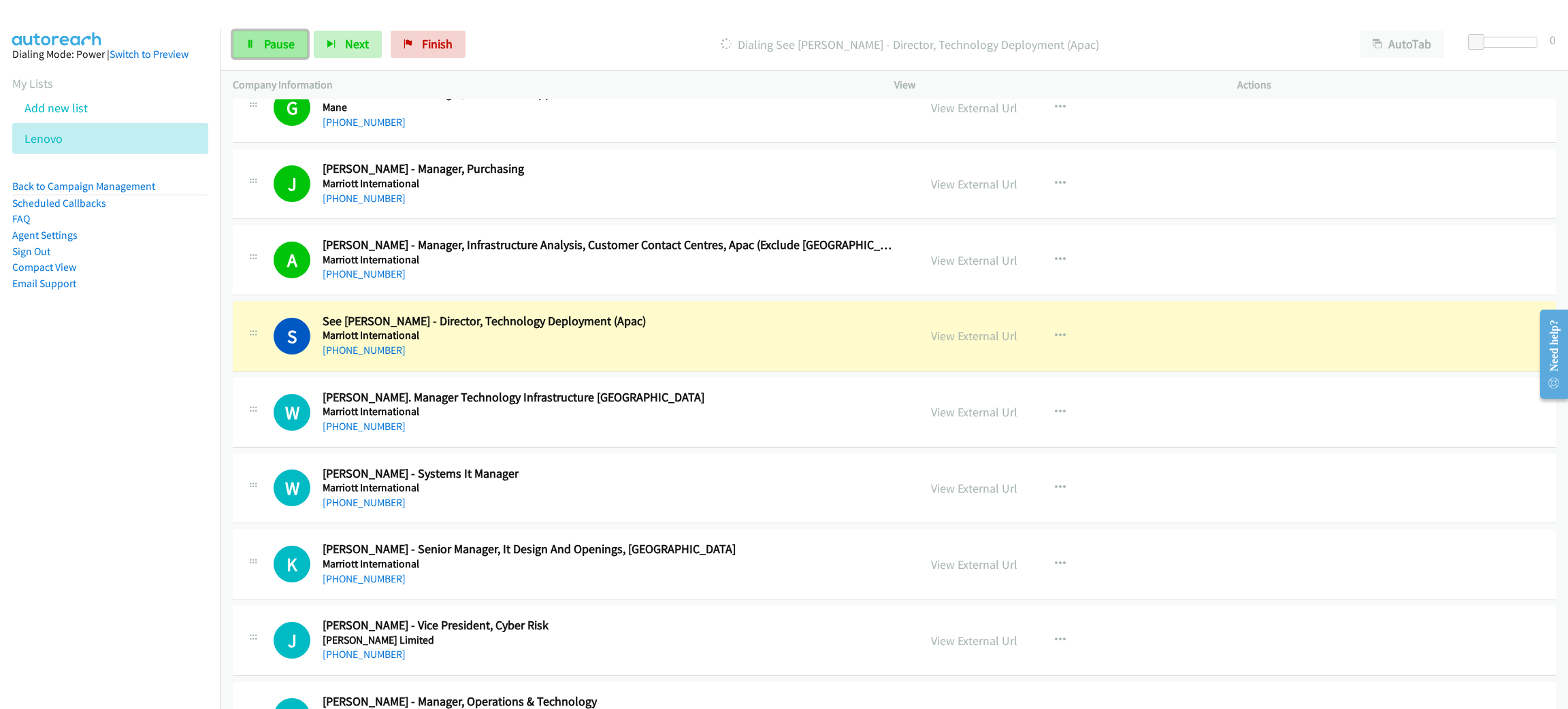
click at [242, 44] on link "Pause" at bounding box center [270, 44] width 75 height 27
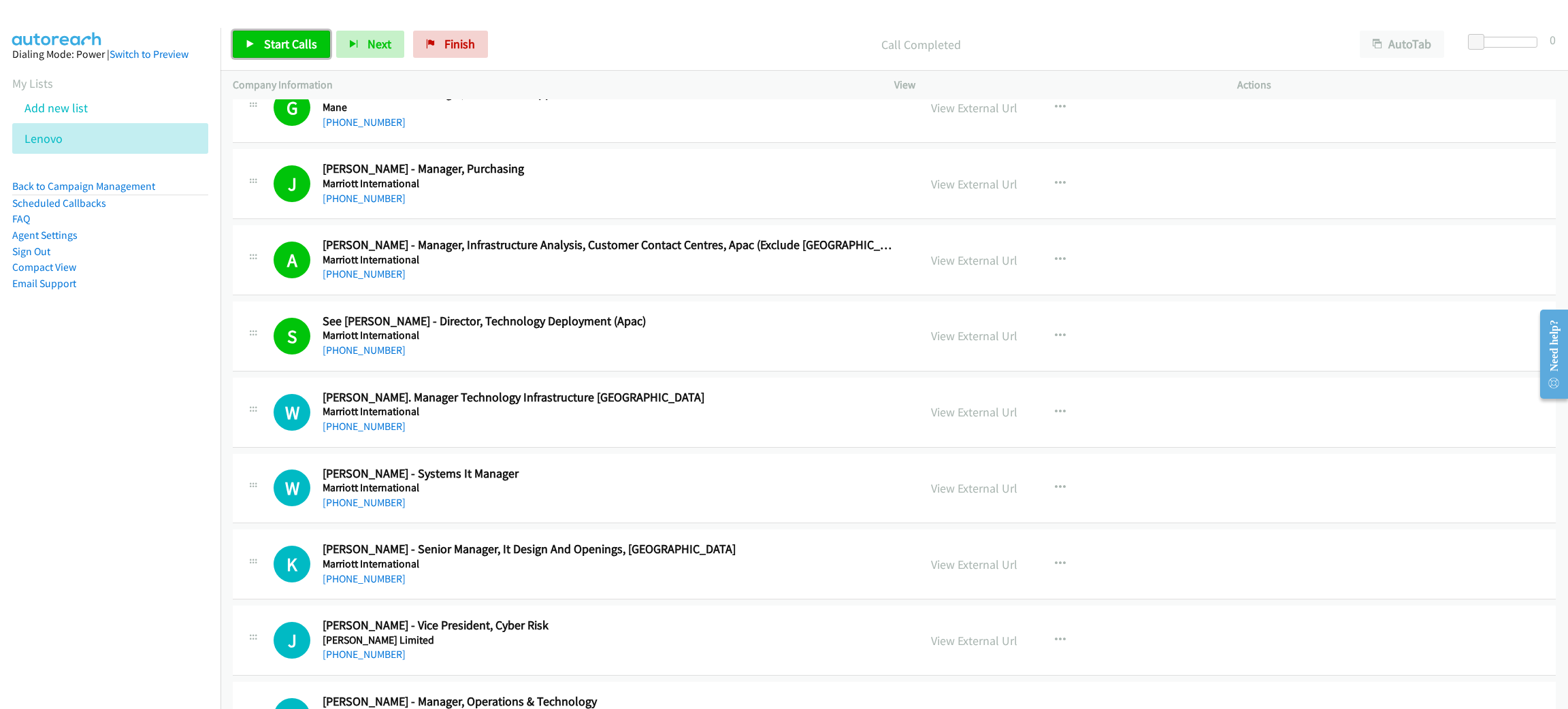
click at [266, 39] on span "Start Calls" at bounding box center [291, 43] width 53 height 16
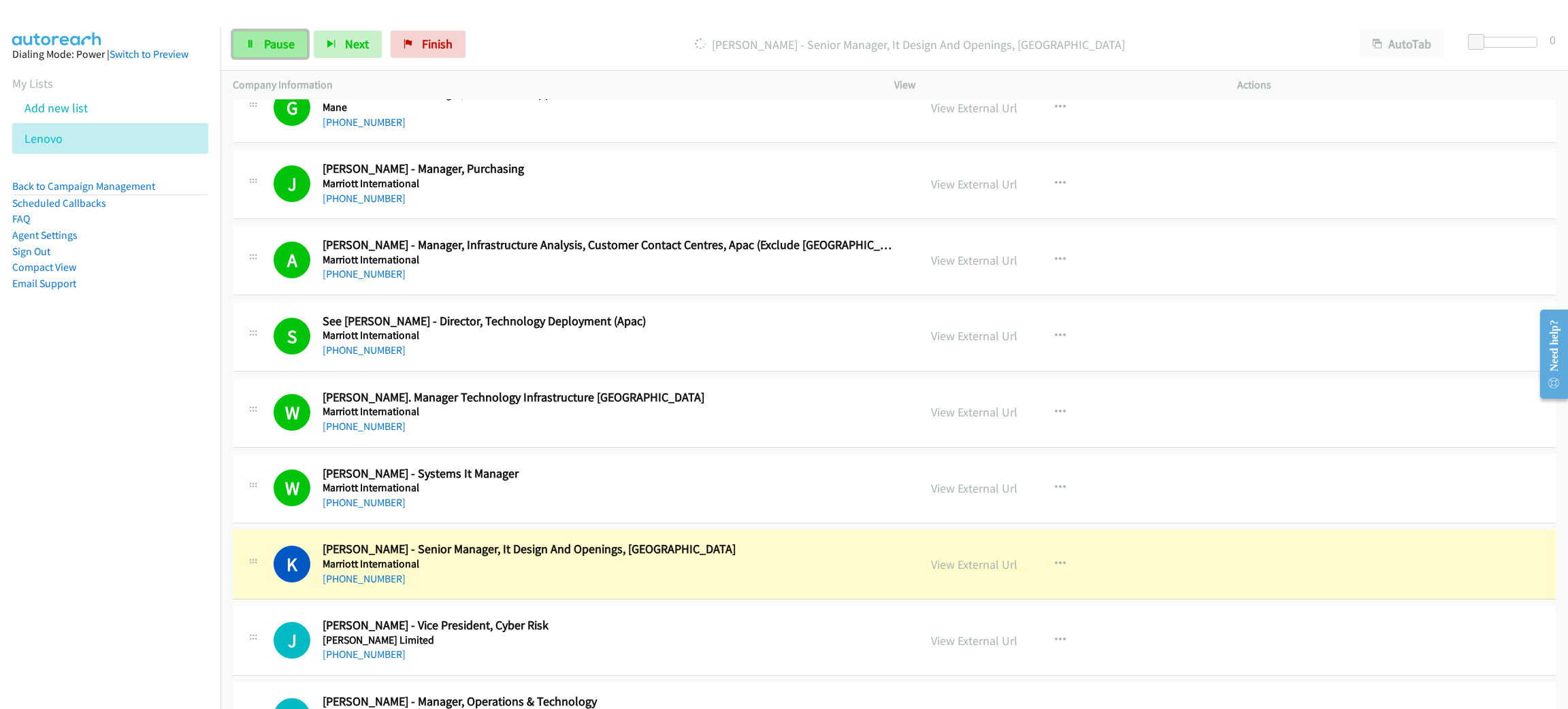
click at [265, 49] on span "Pause" at bounding box center [279, 43] width 31 height 16
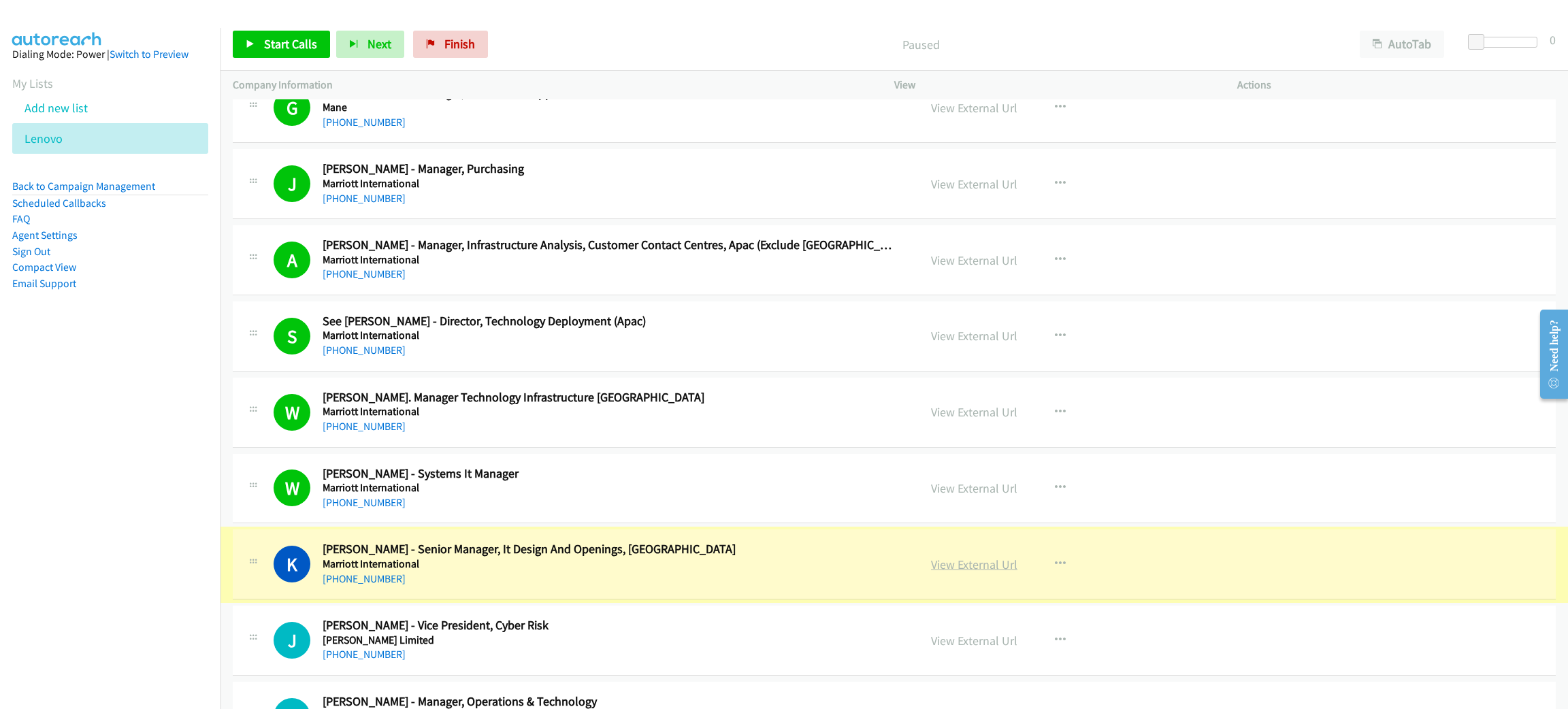
click at [983, 569] on link "View External Url" at bounding box center [973, 564] width 86 height 16
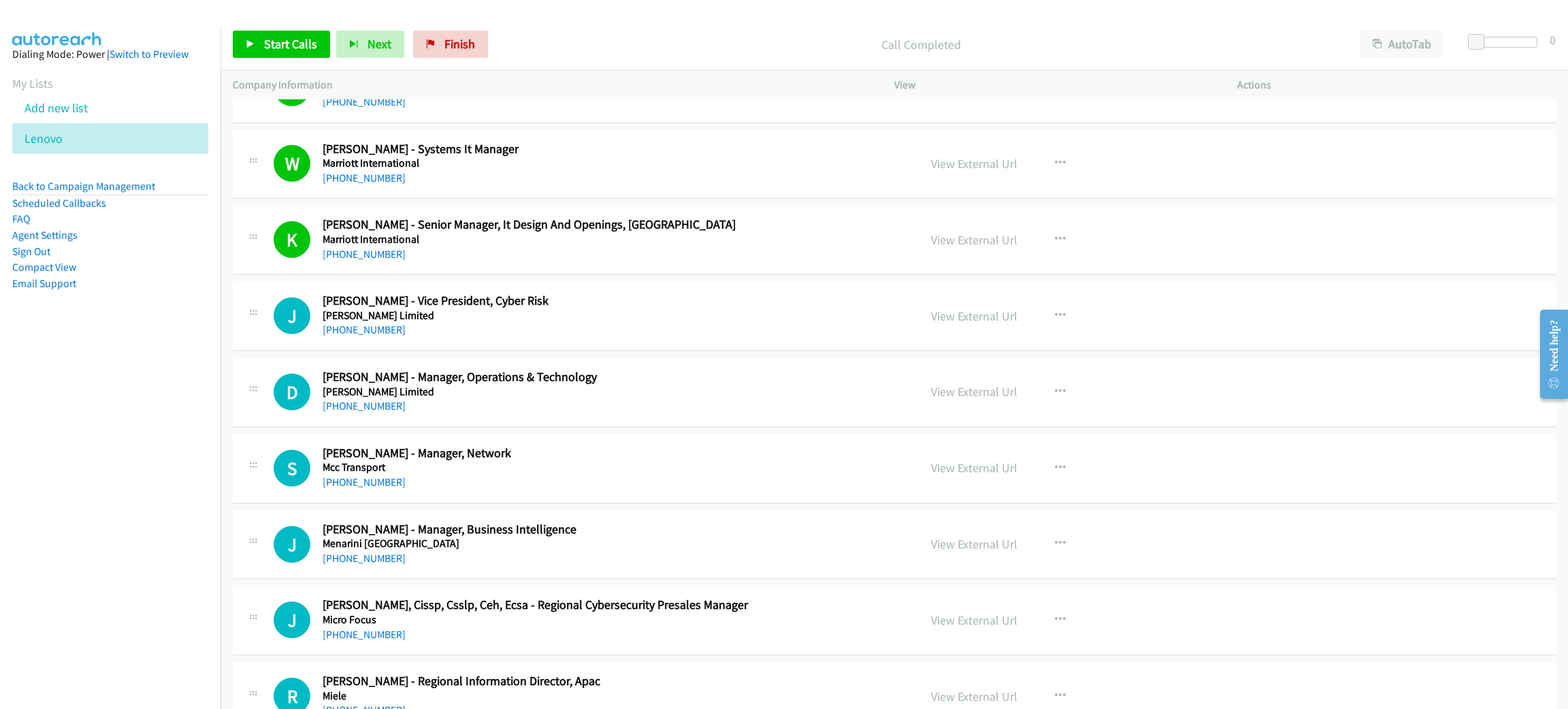
scroll to position [5307, 0]
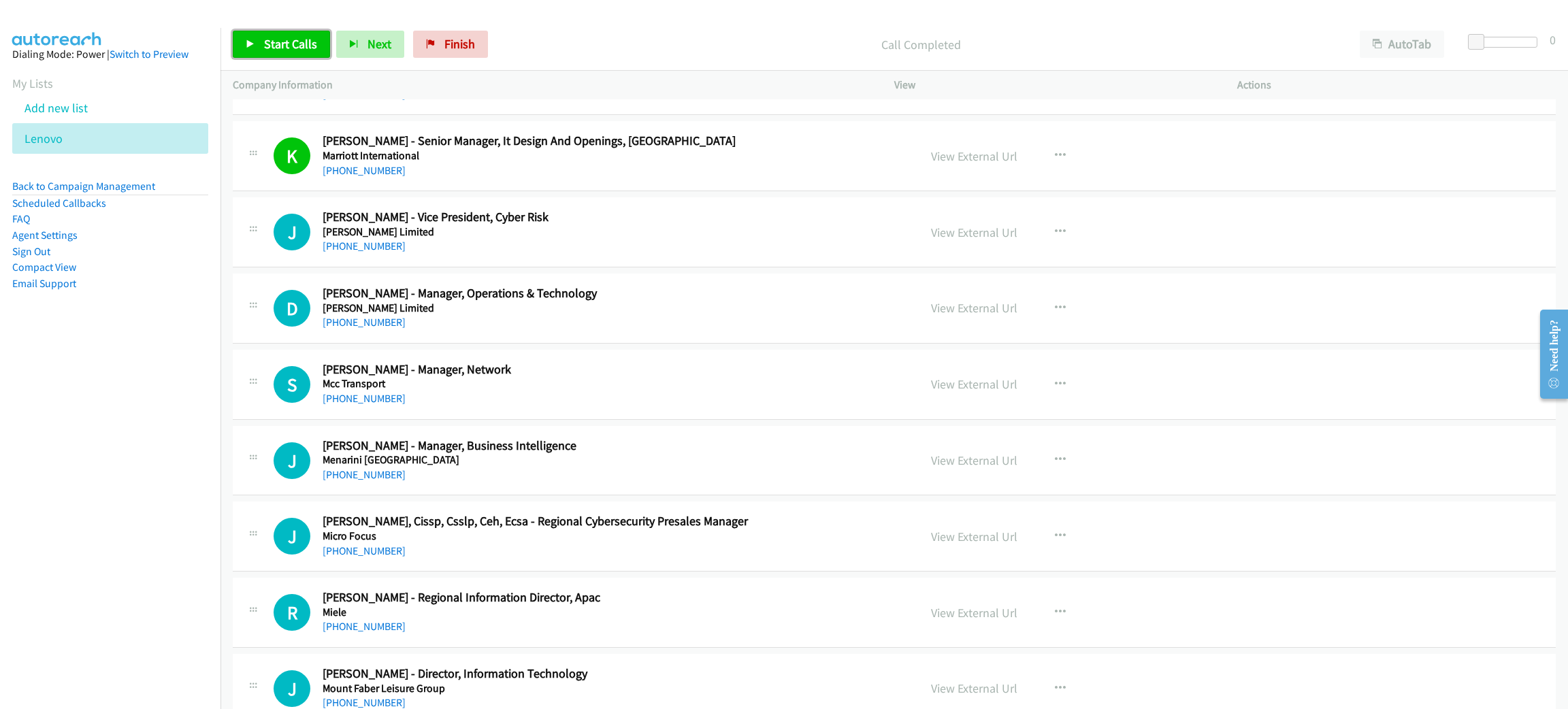
click at [277, 46] on span "Start Calls" at bounding box center [291, 43] width 53 height 16
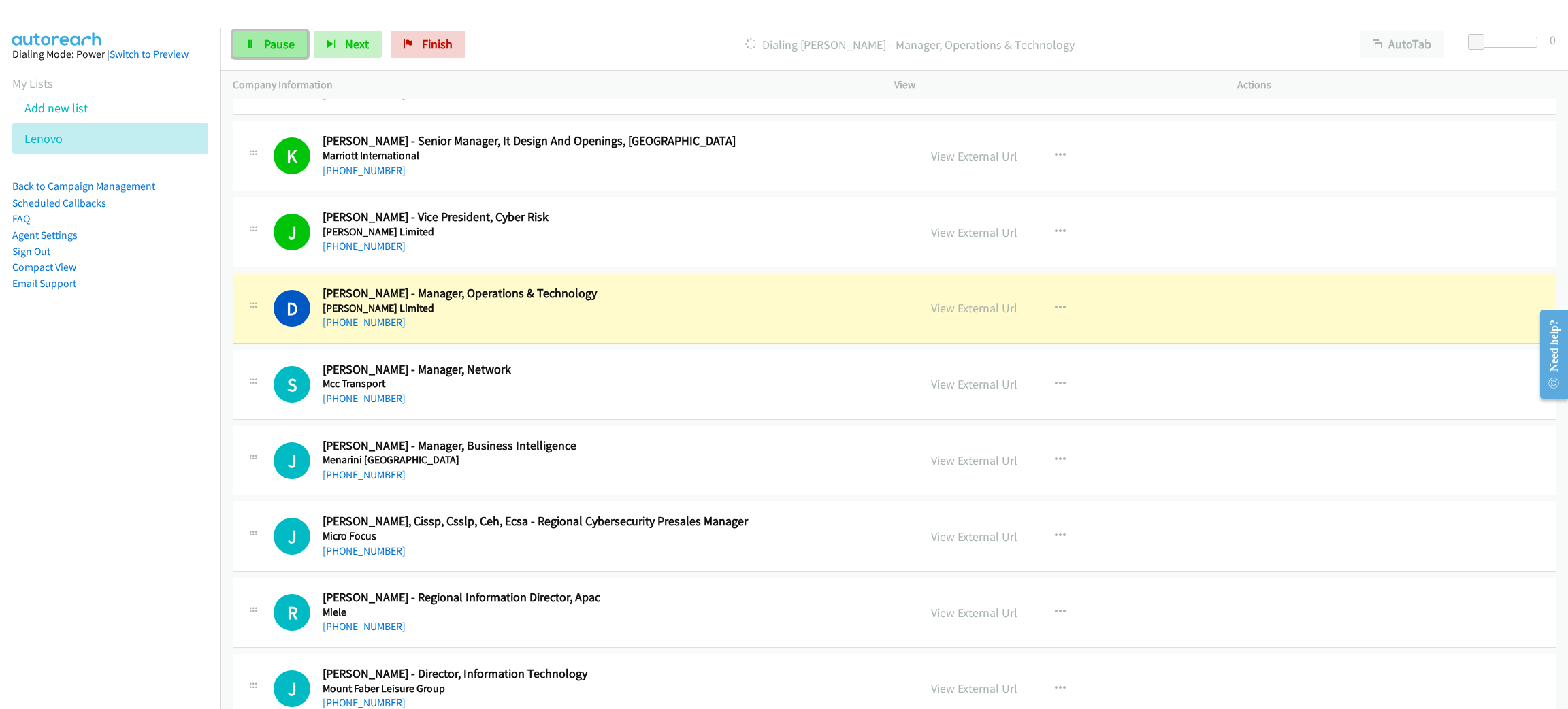
click at [269, 55] on link "Pause" at bounding box center [270, 44] width 75 height 27
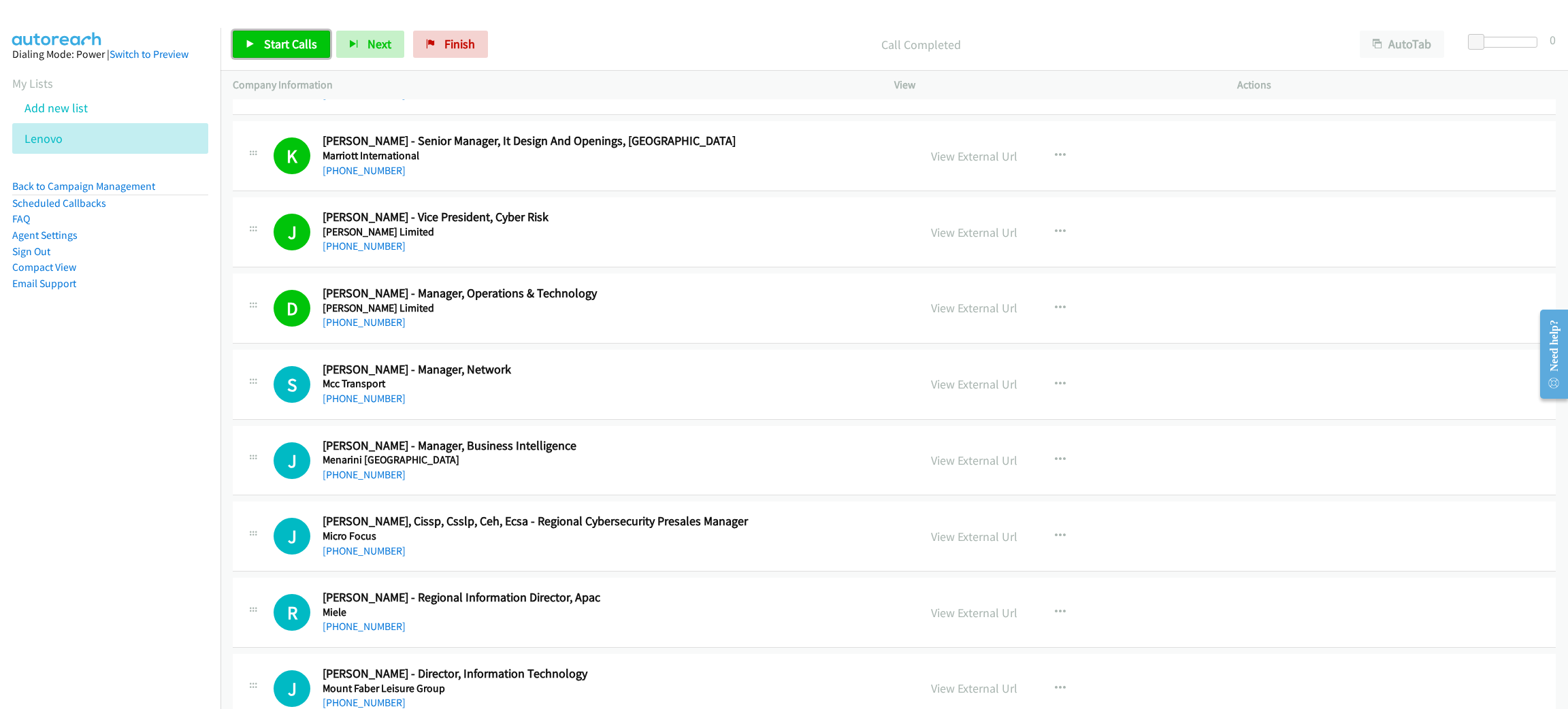
click at [264, 50] on span "Start Calls" at bounding box center [291, 43] width 53 height 16
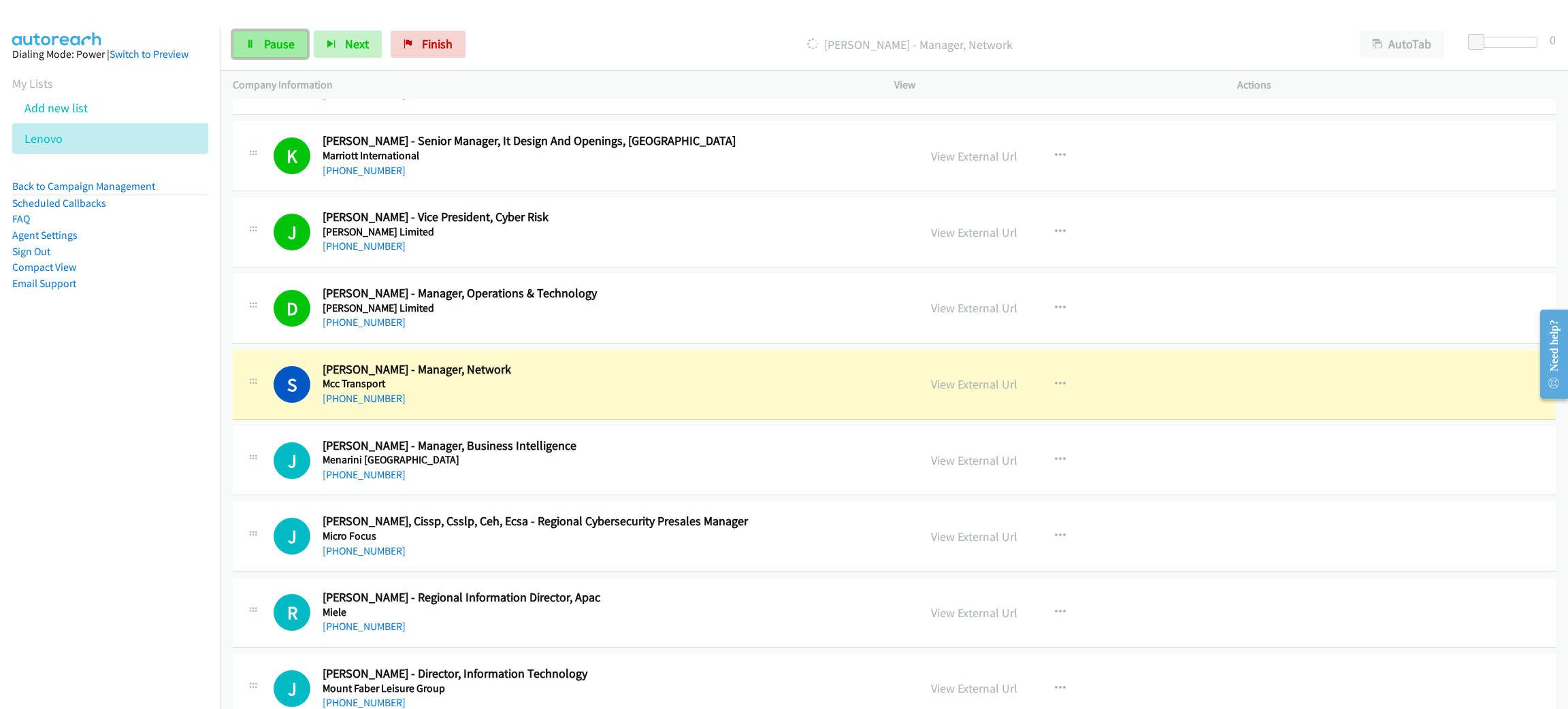
click at [264, 51] on span "Pause" at bounding box center [279, 43] width 31 height 16
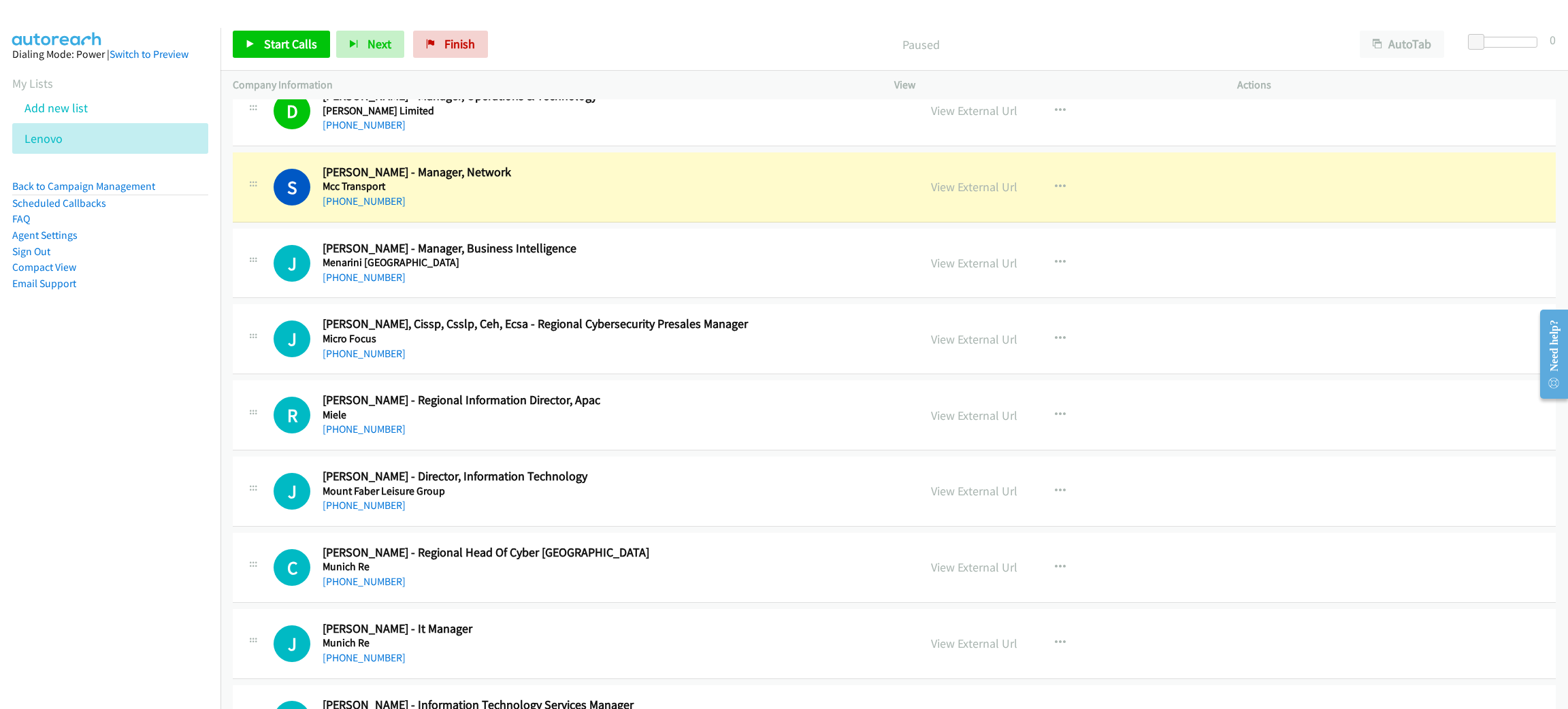
scroll to position [5511, 0]
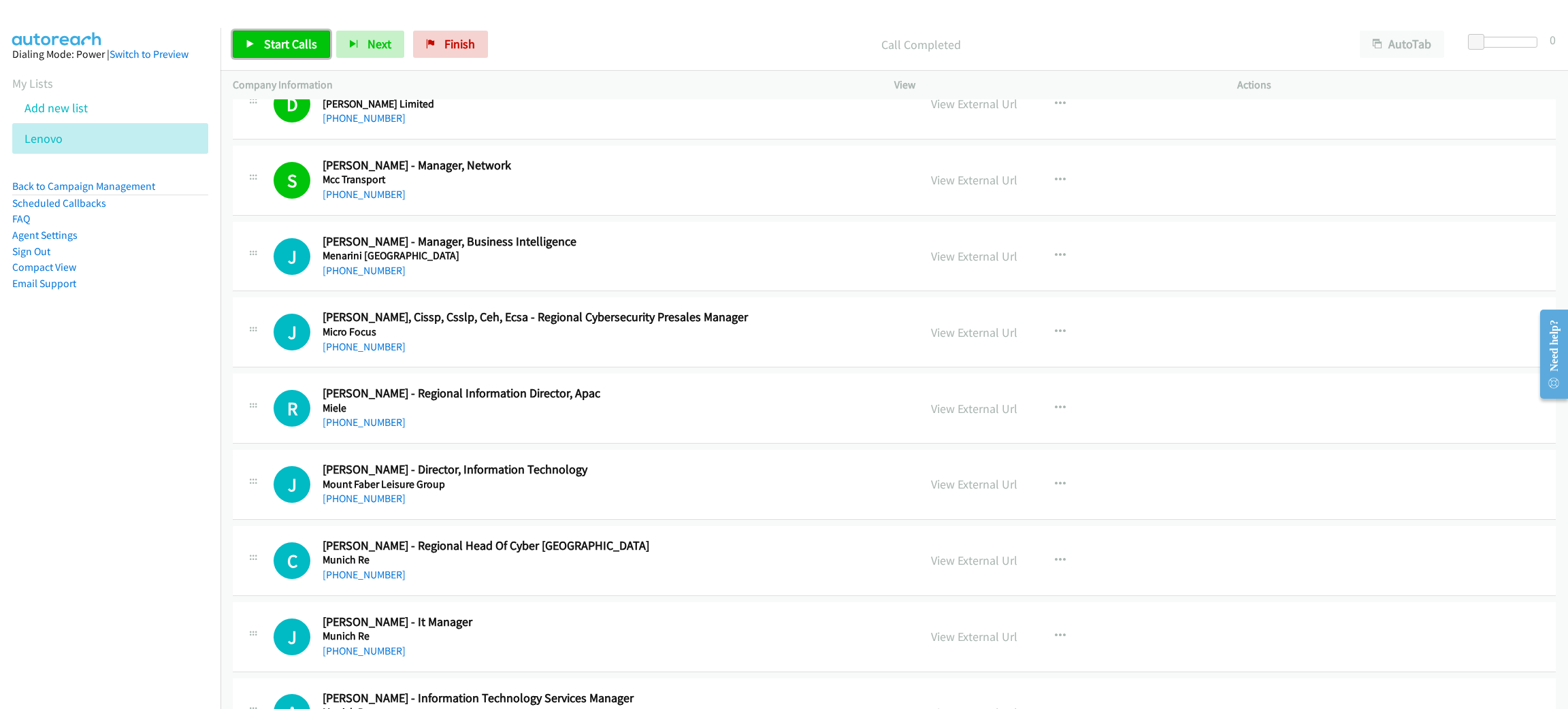
click at [270, 40] on span "Start Calls" at bounding box center [291, 43] width 53 height 16
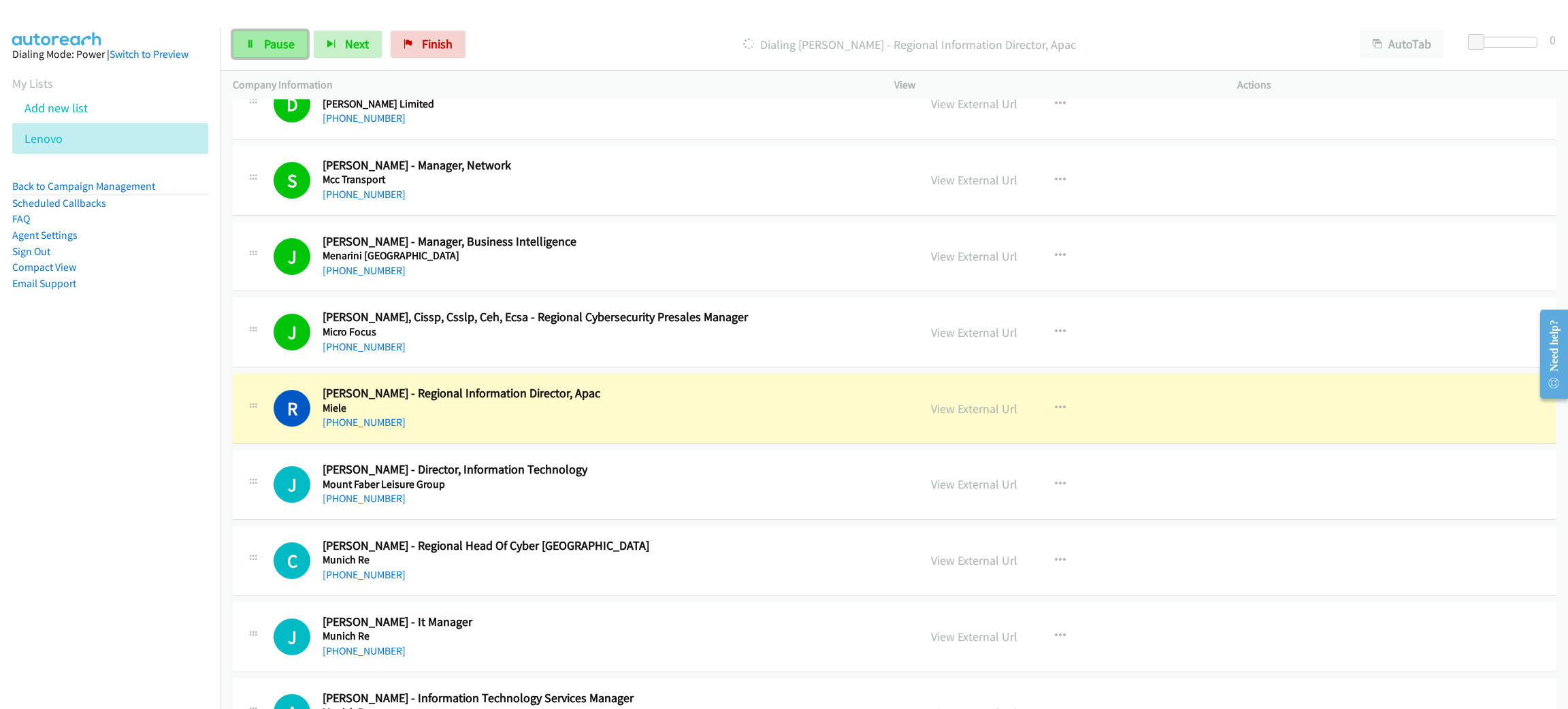
click at [276, 41] on span "Pause" at bounding box center [279, 43] width 31 height 16
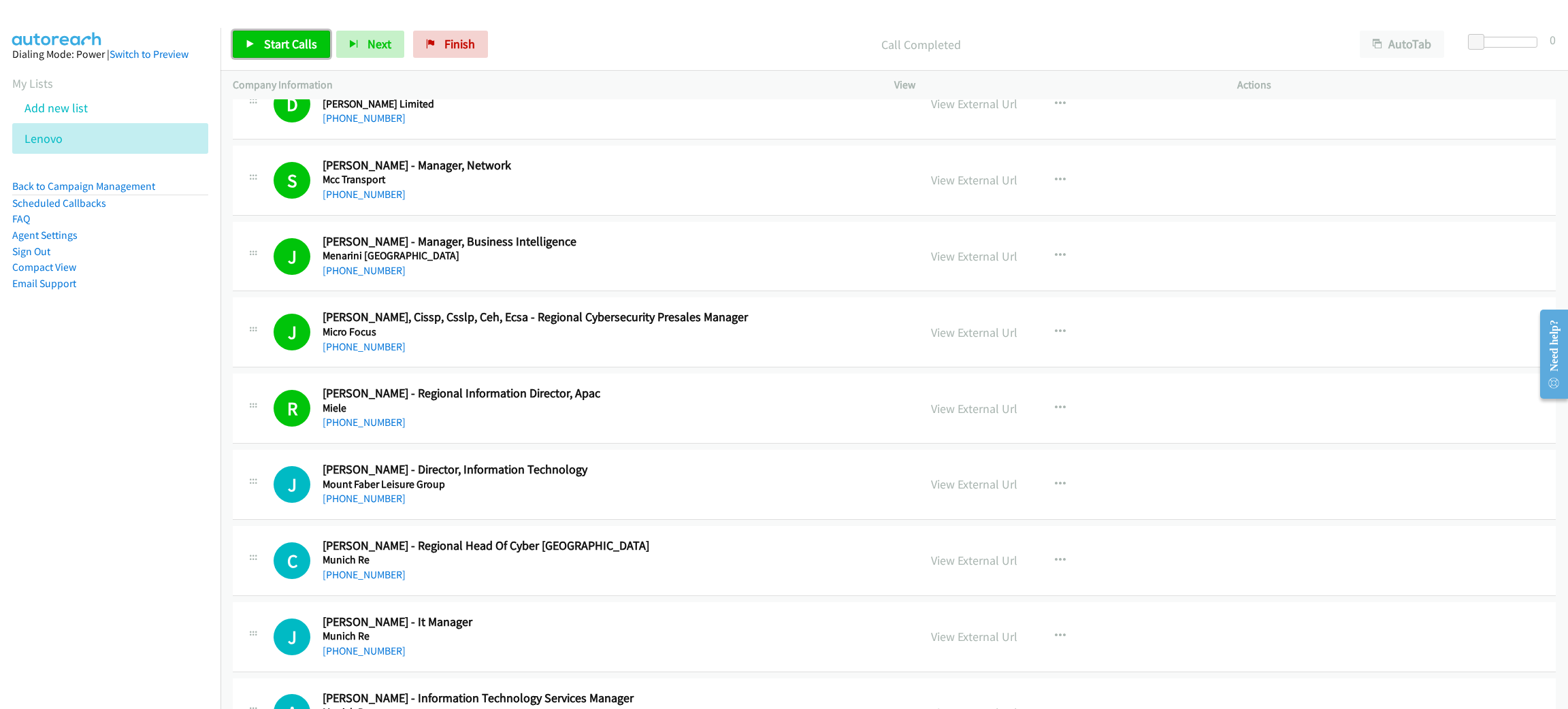
click at [294, 52] on link "Start Calls" at bounding box center [282, 44] width 97 height 27
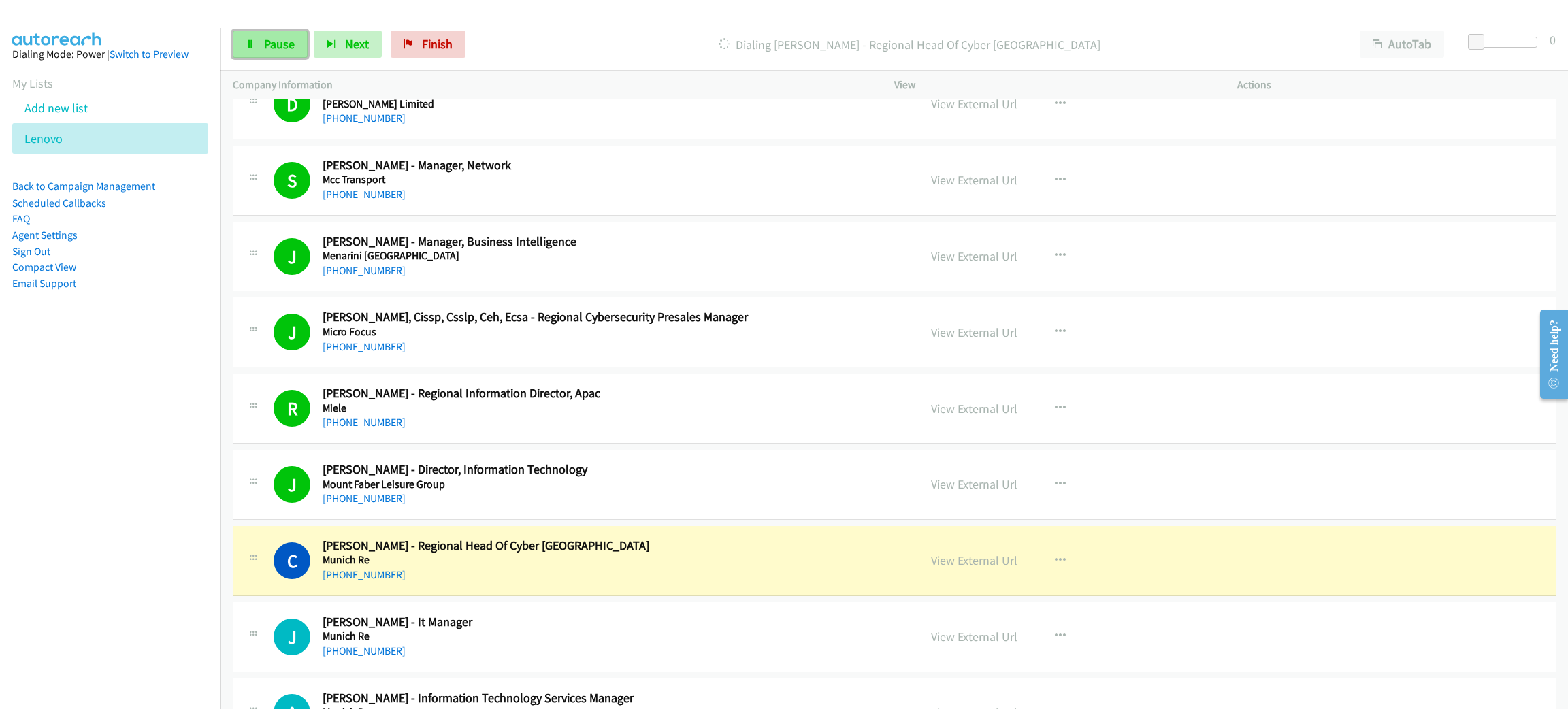
click at [281, 36] on span "Pause" at bounding box center [279, 43] width 31 height 16
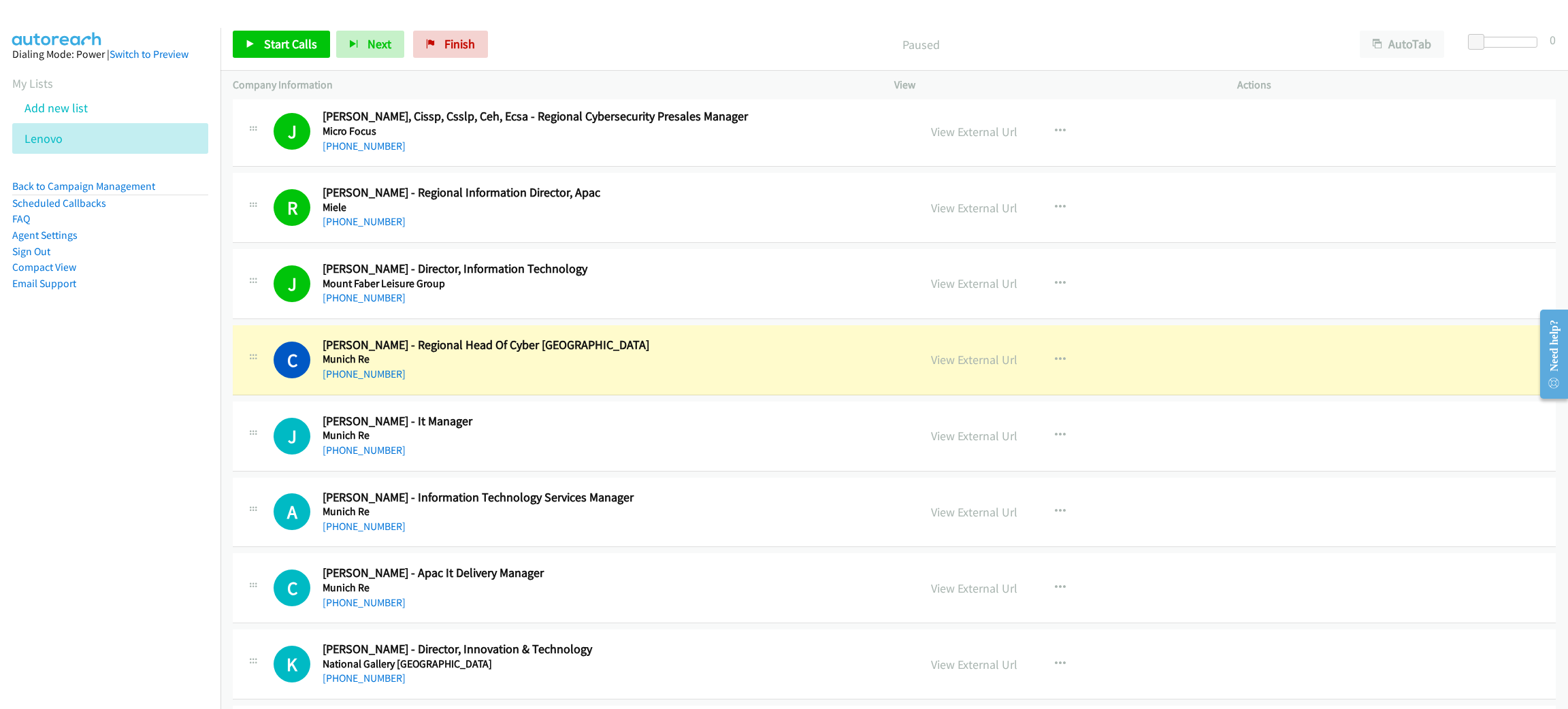
scroll to position [5715, 0]
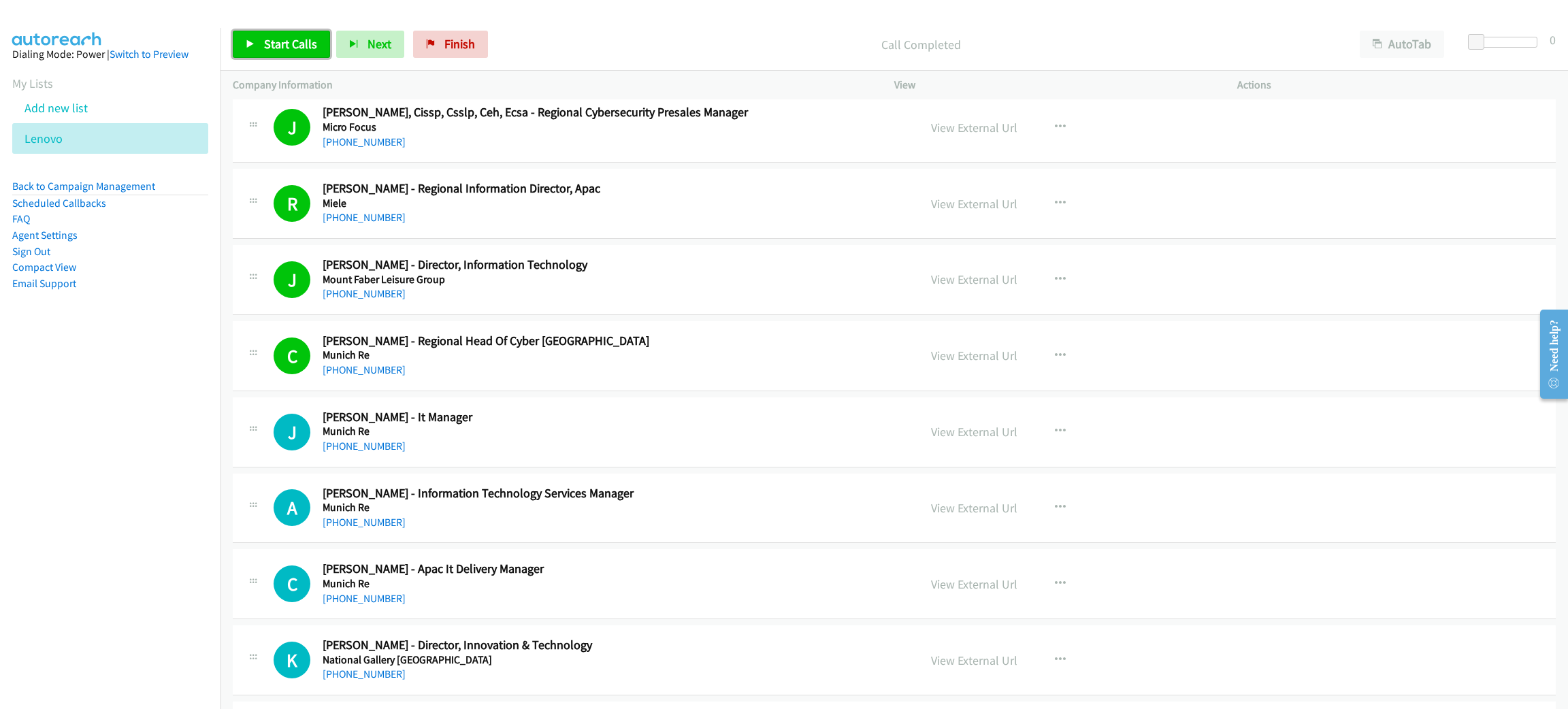
click at [281, 33] on link "Start Calls" at bounding box center [282, 44] width 97 height 27
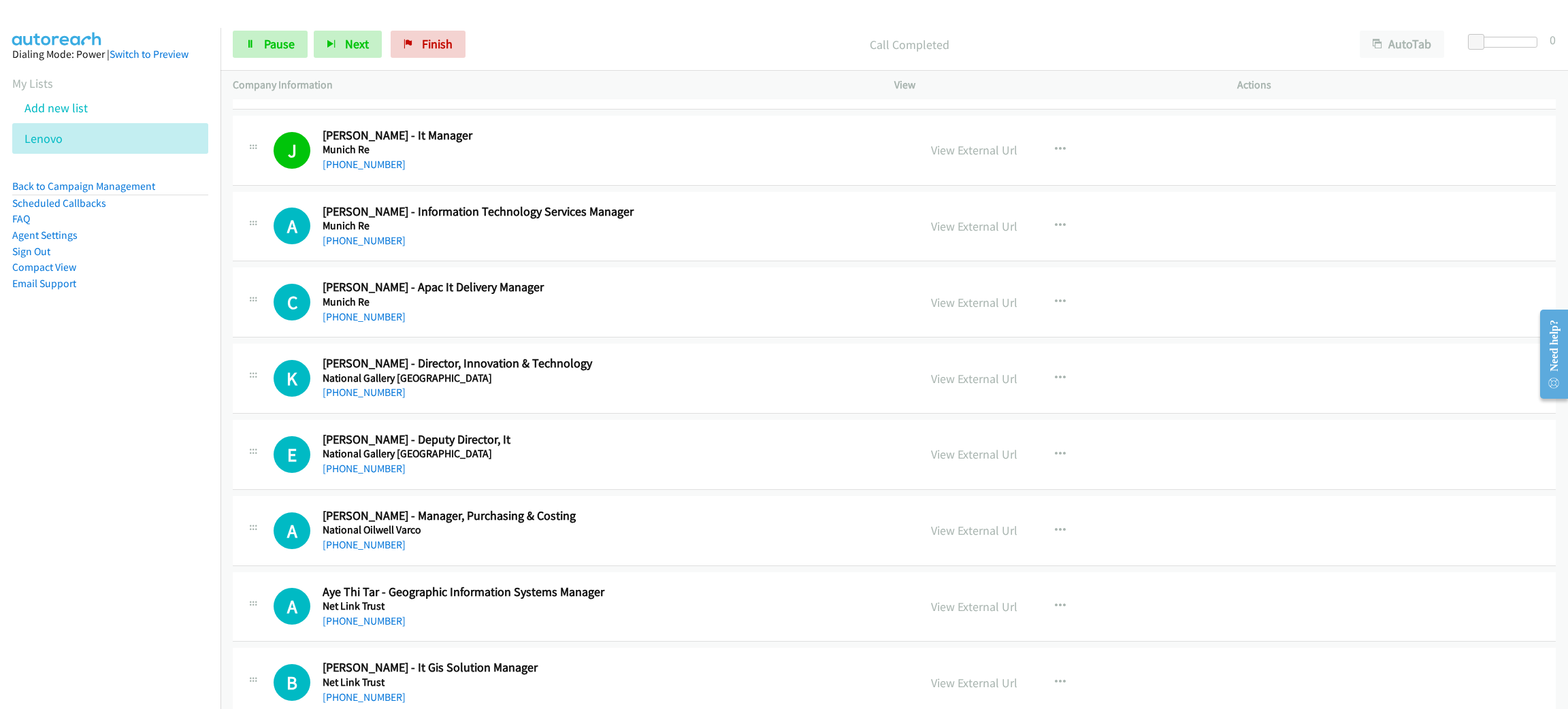
scroll to position [6022, 0]
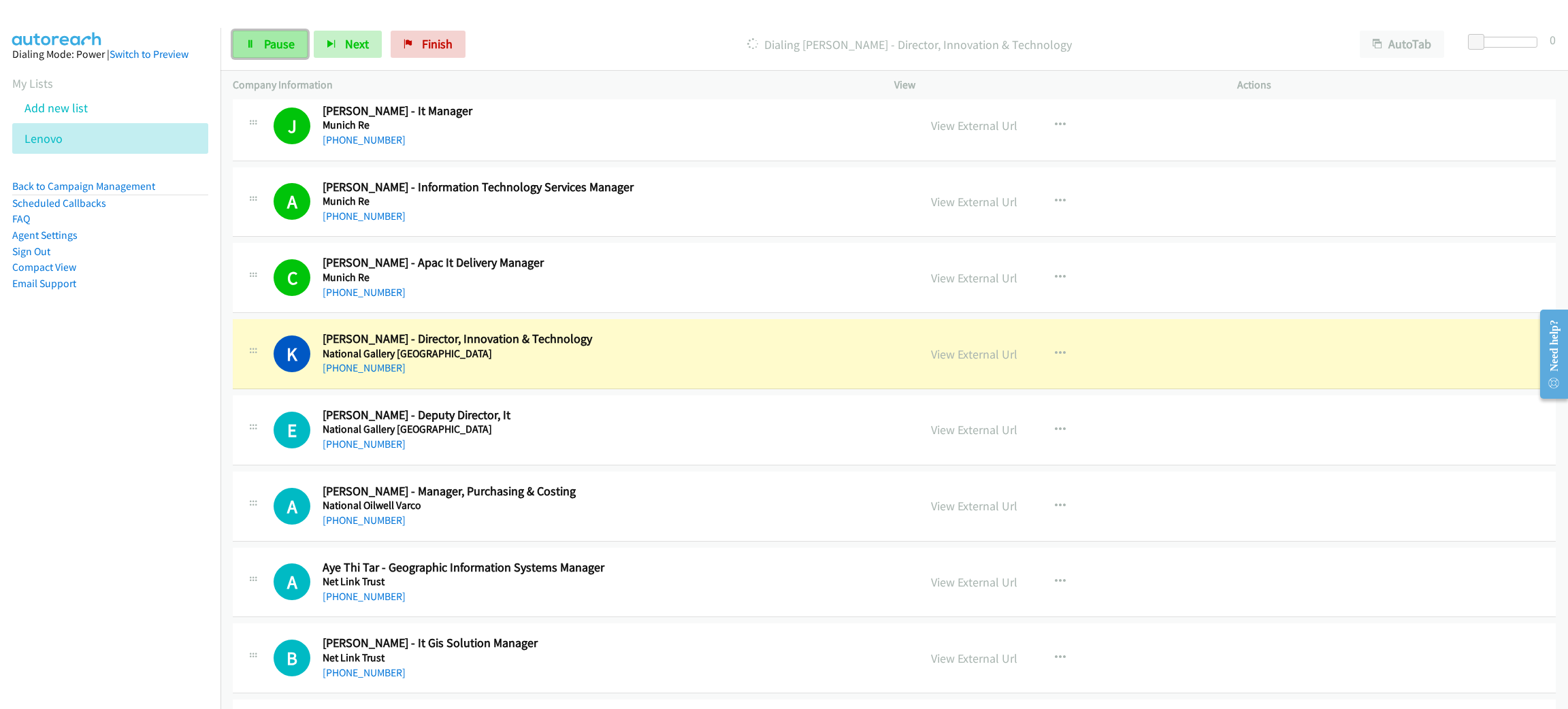
click at [297, 52] on link "Pause" at bounding box center [270, 44] width 75 height 27
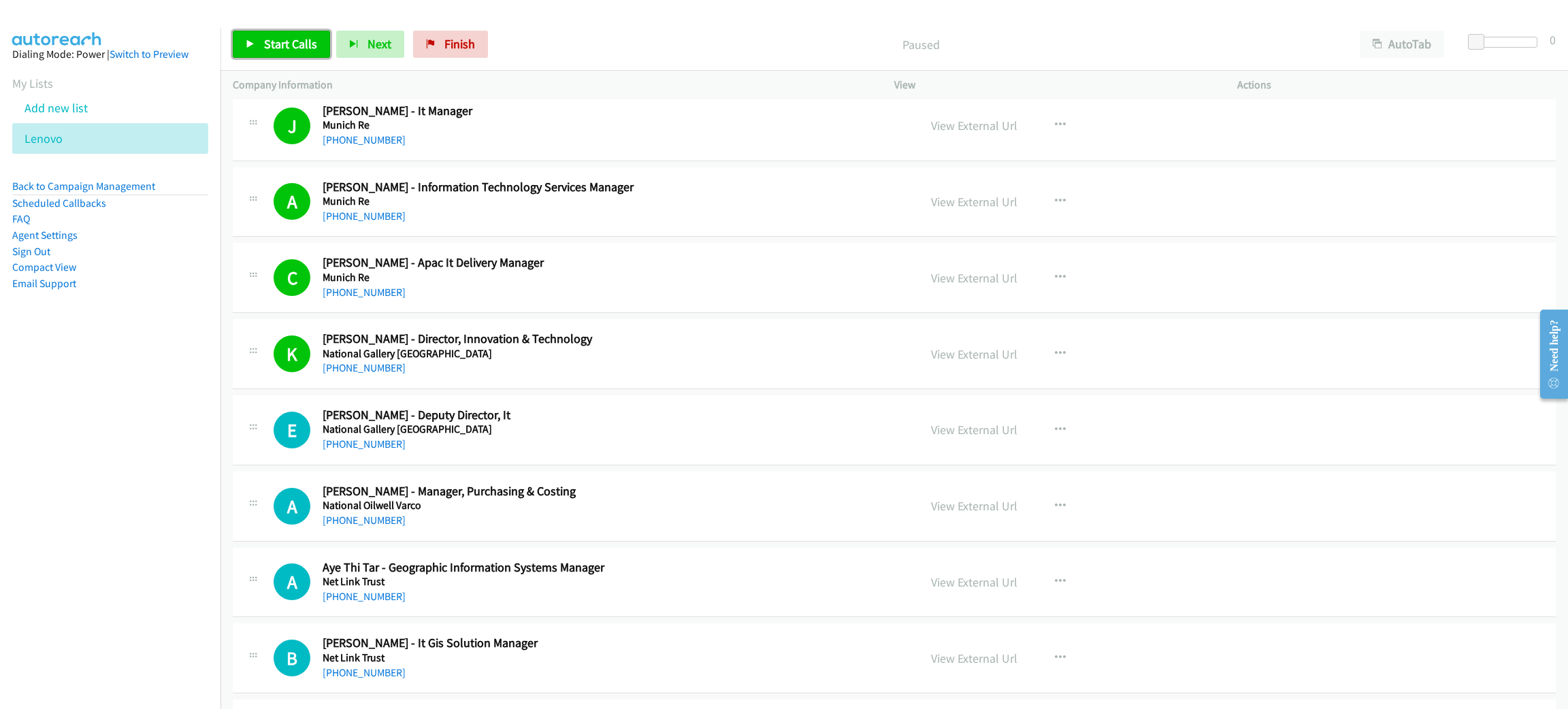
click at [291, 52] on link "Start Calls" at bounding box center [282, 44] width 97 height 27
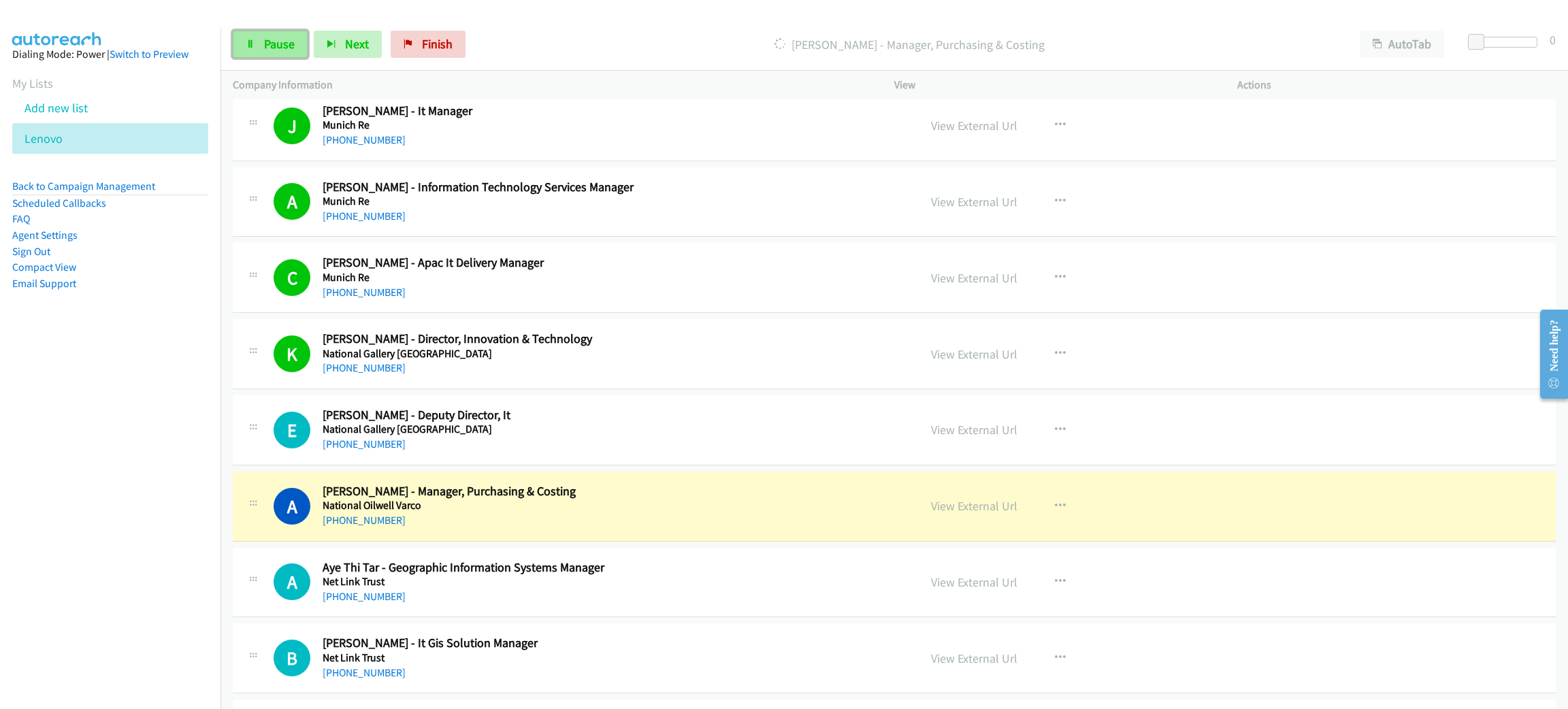
click at [291, 52] on link "Pause" at bounding box center [270, 44] width 75 height 27
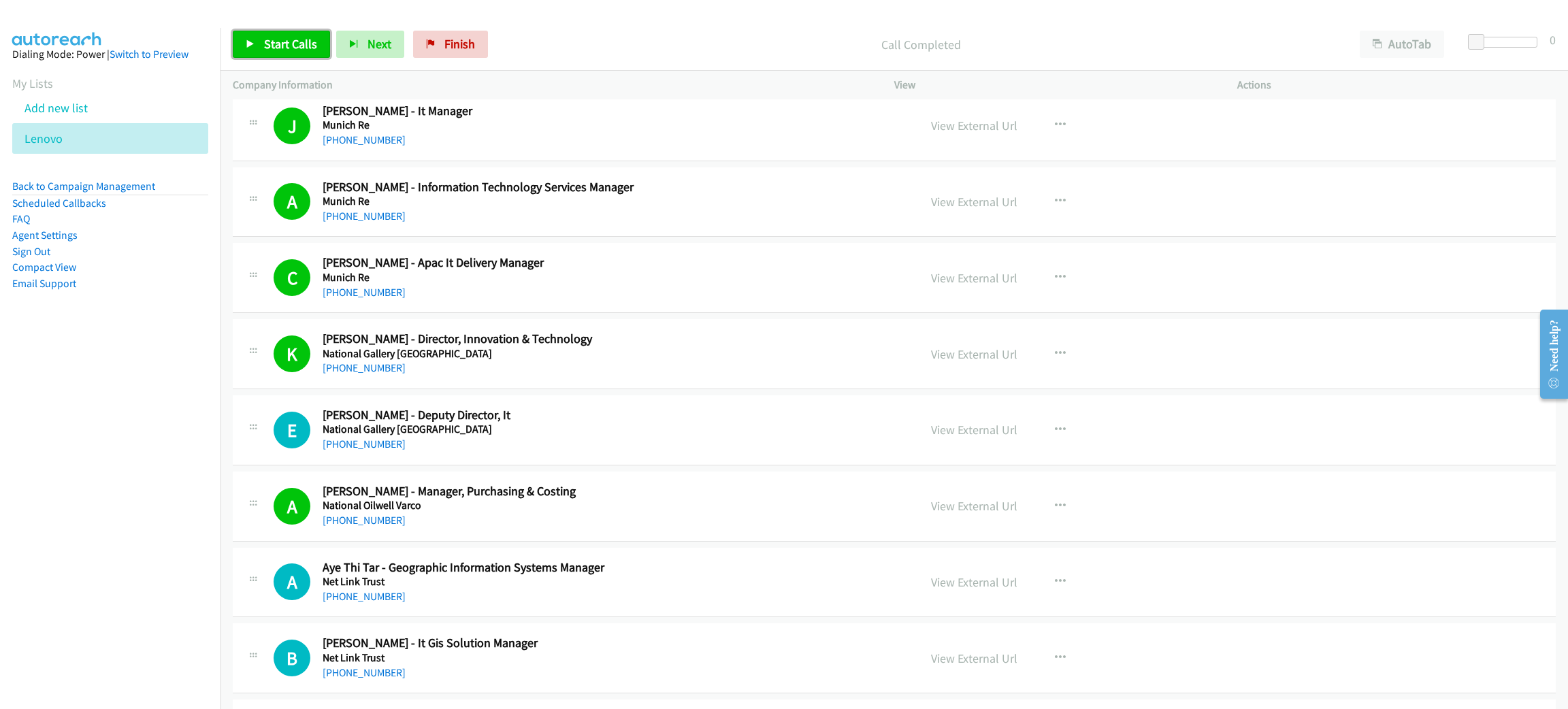
click at [300, 47] on span "Start Calls" at bounding box center [291, 43] width 53 height 16
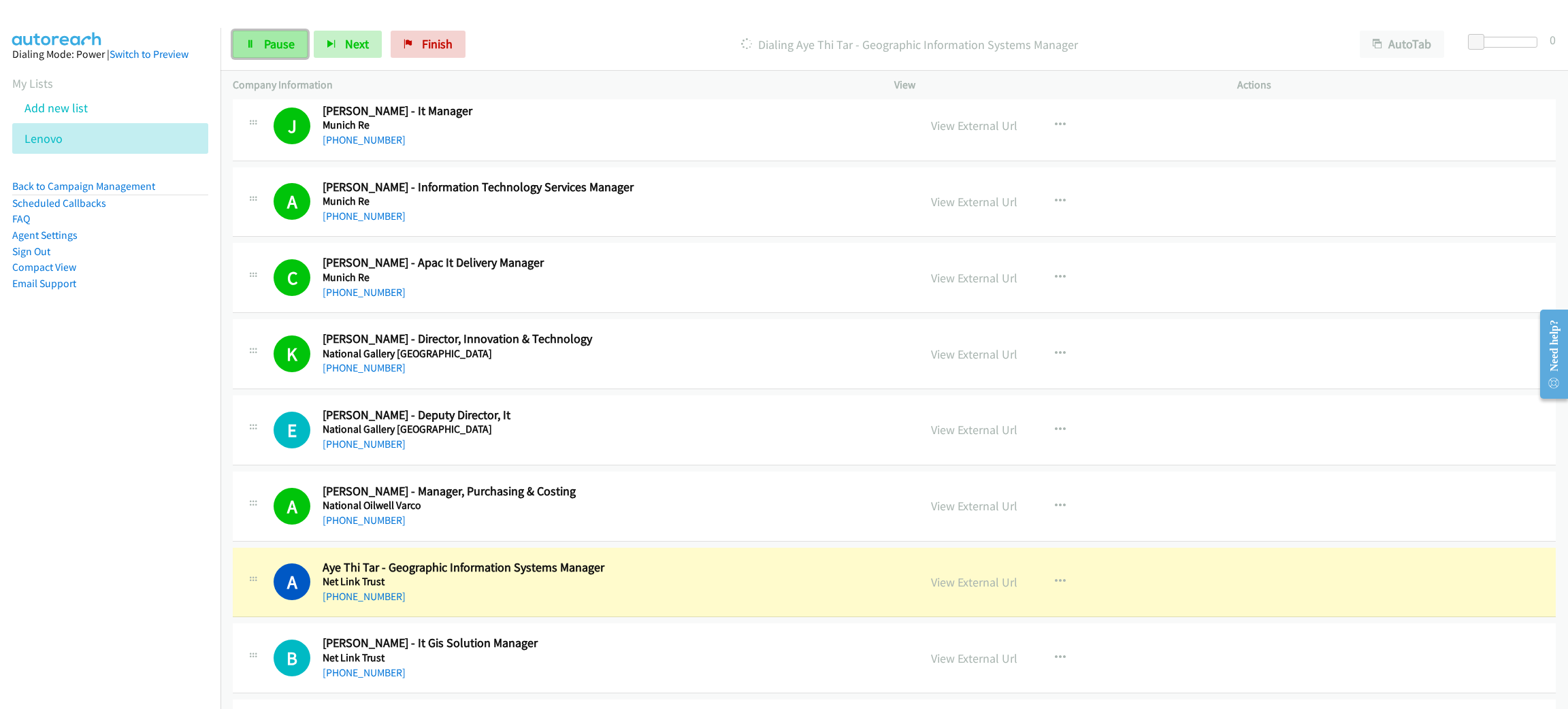
click at [300, 48] on link "Pause" at bounding box center [270, 44] width 75 height 27
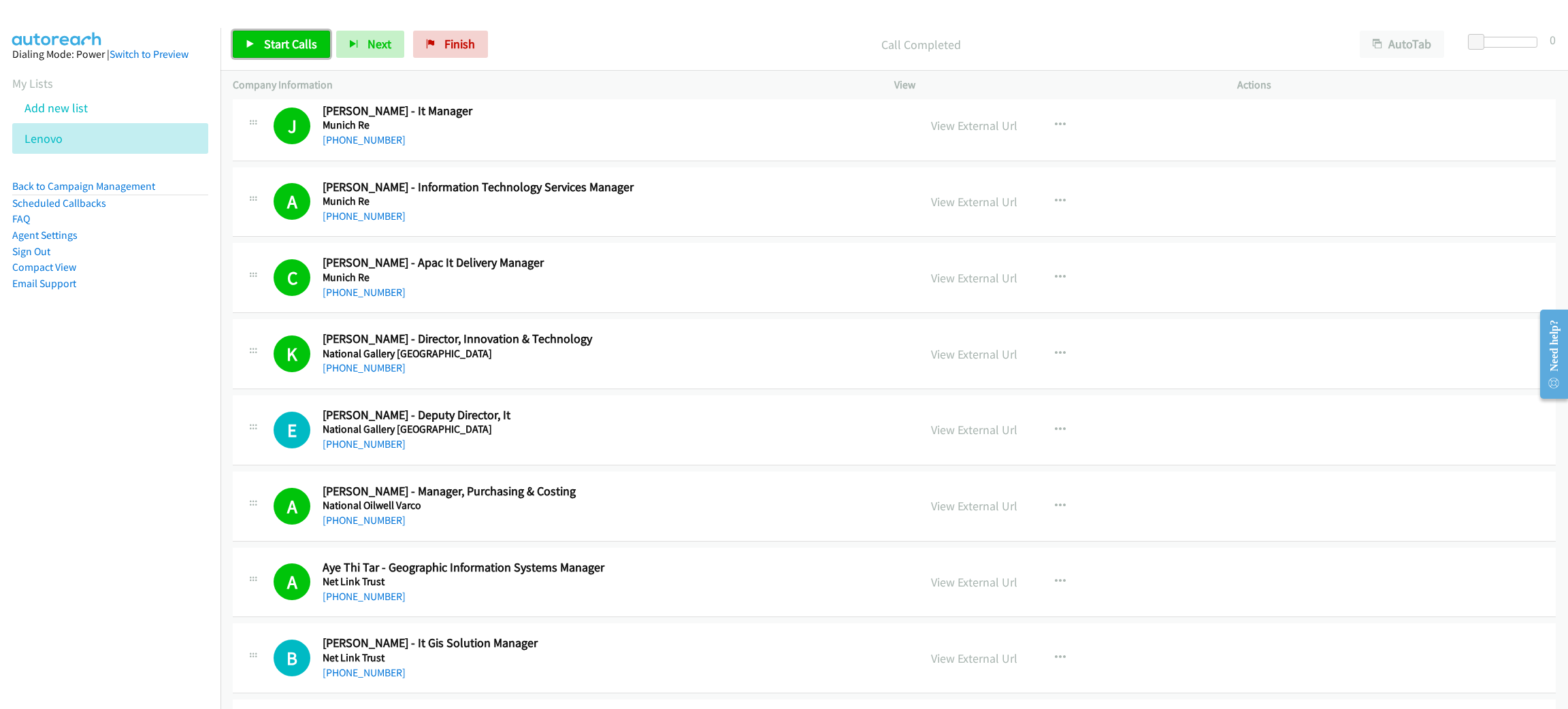
click at [265, 52] on link "Start Calls" at bounding box center [282, 44] width 97 height 27
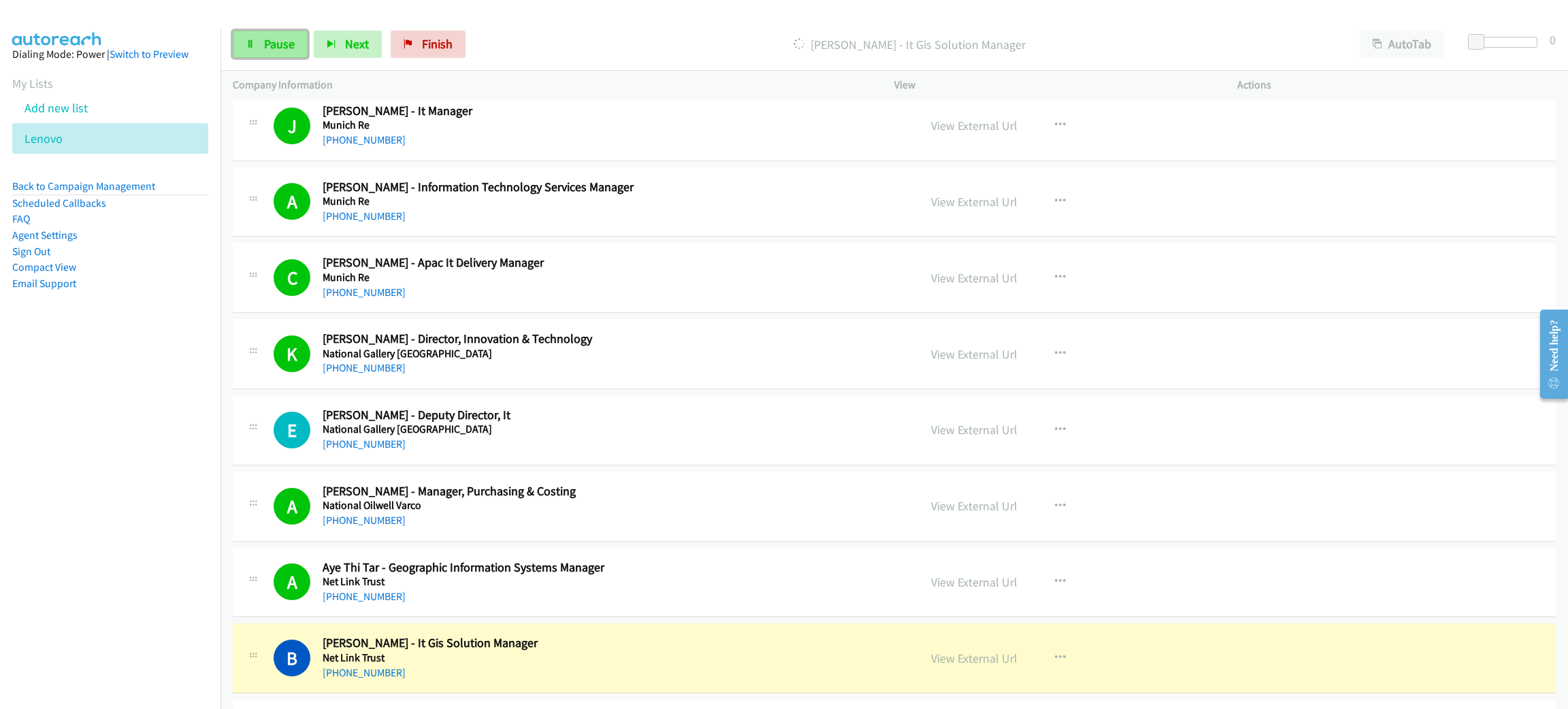
click at [246, 34] on link "Pause" at bounding box center [270, 44] width 75 height 27
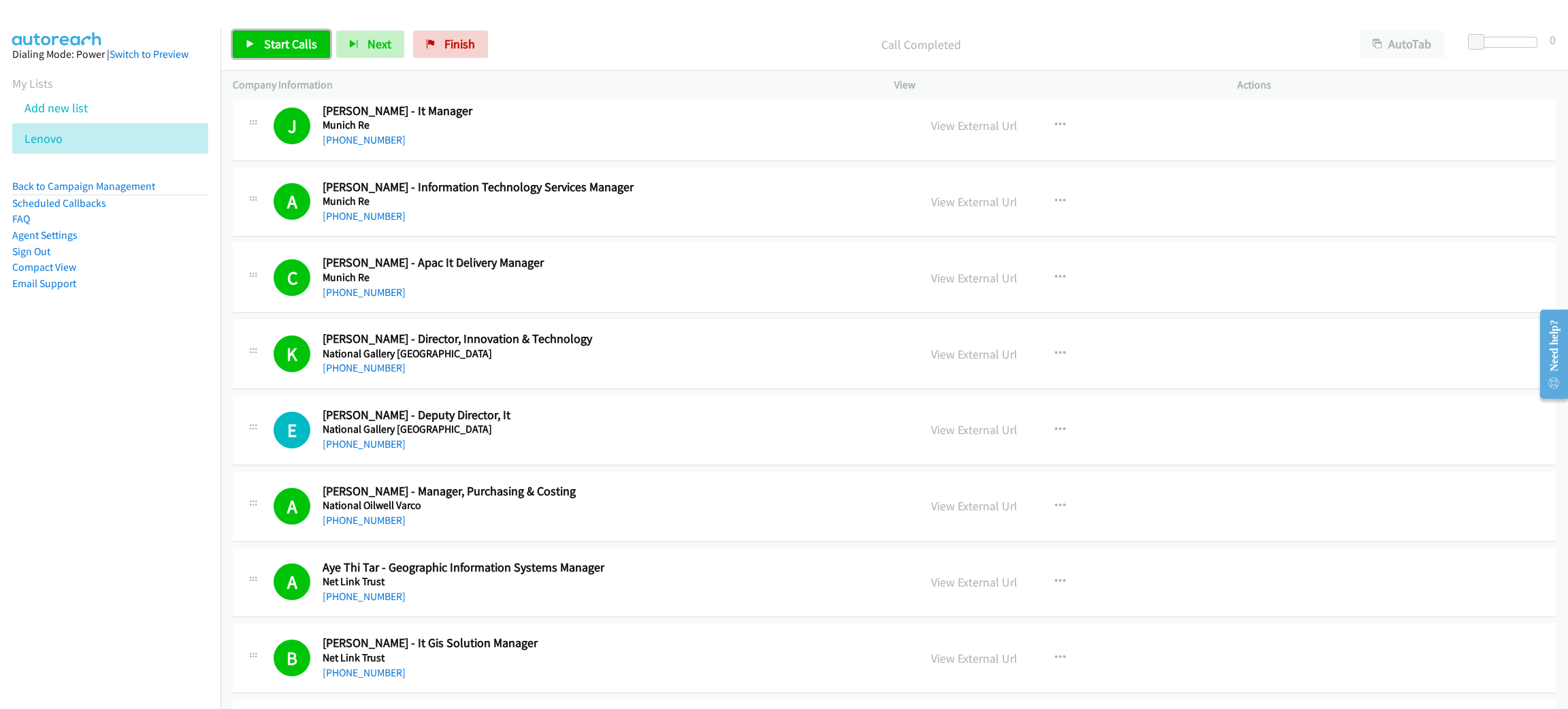
click at [273, 41] on span "Start Calls" at bounding box center [291, 43] width 53 height 16
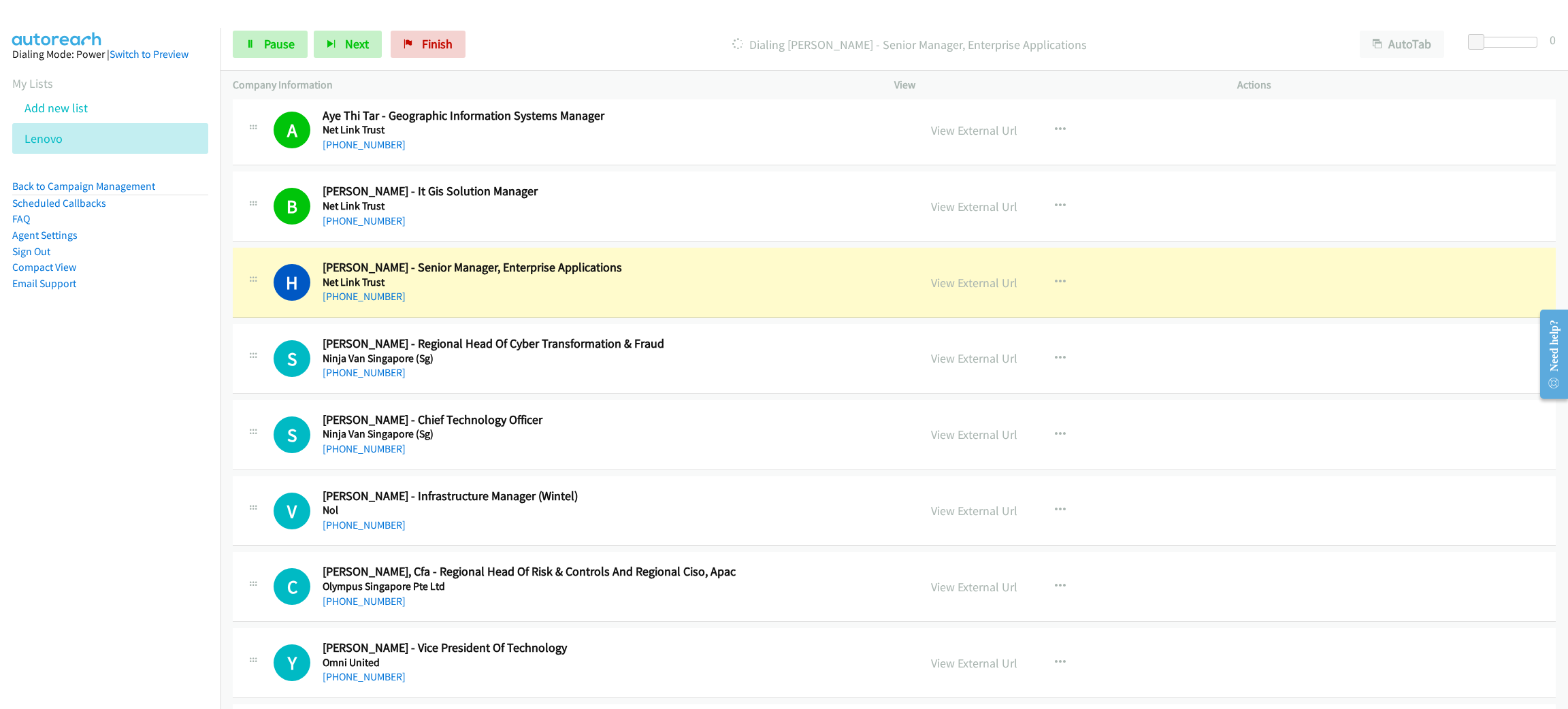
scroll to position [6532, 0]
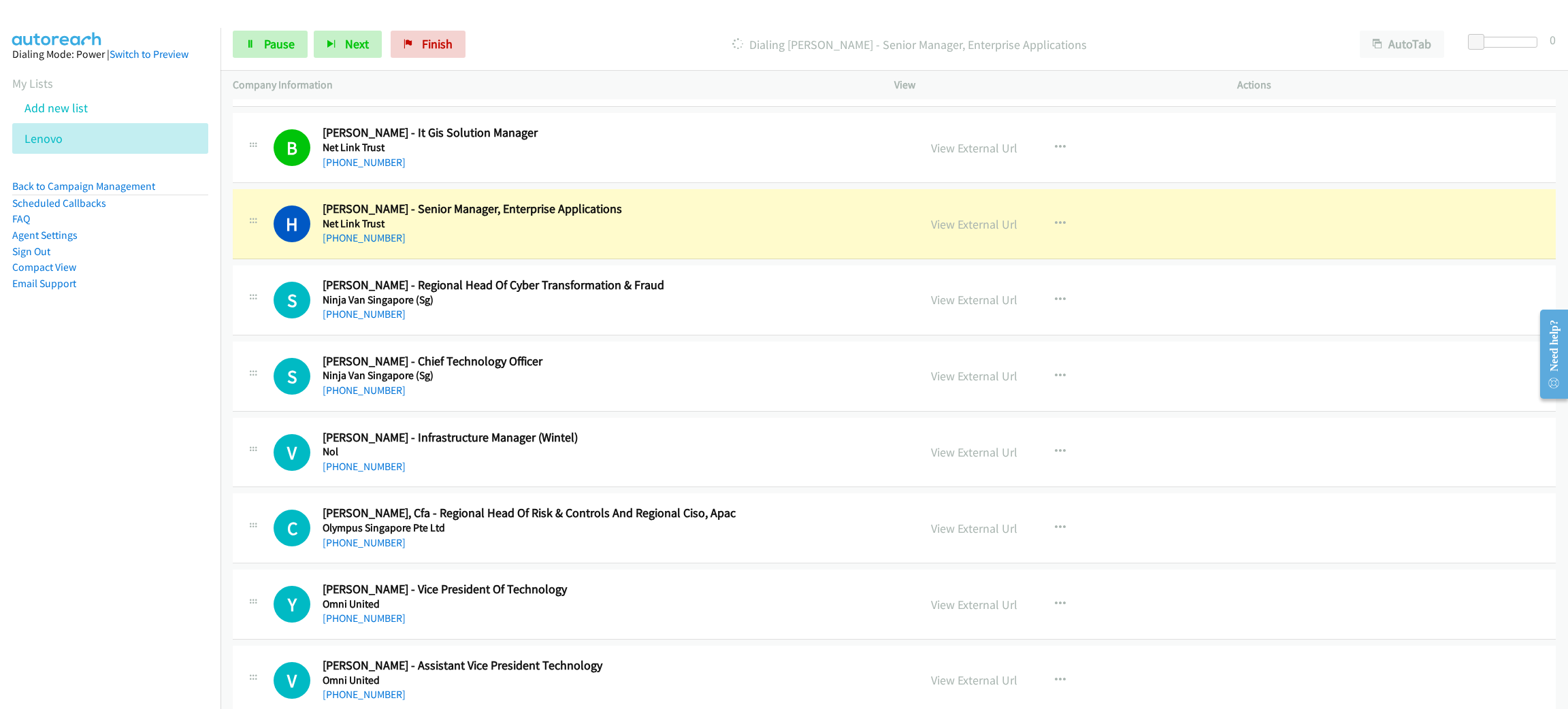
drag, startPoint x: 428, startPoint y: 258, endPoint x: 873, endPoint y: 222, distance: 446.5
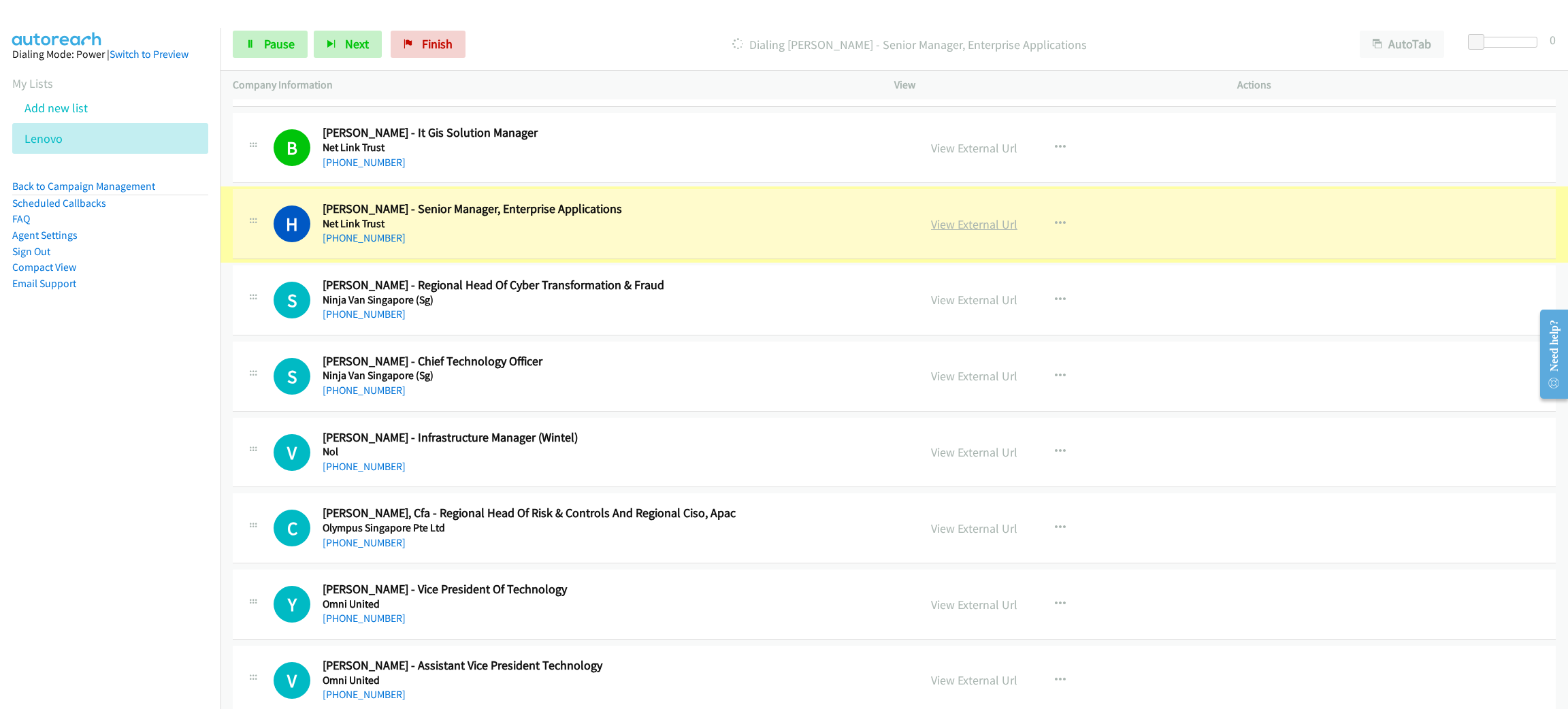
click at [990, 232] on link "View External Url" at bounding box center [973, 224] width 86 height 16
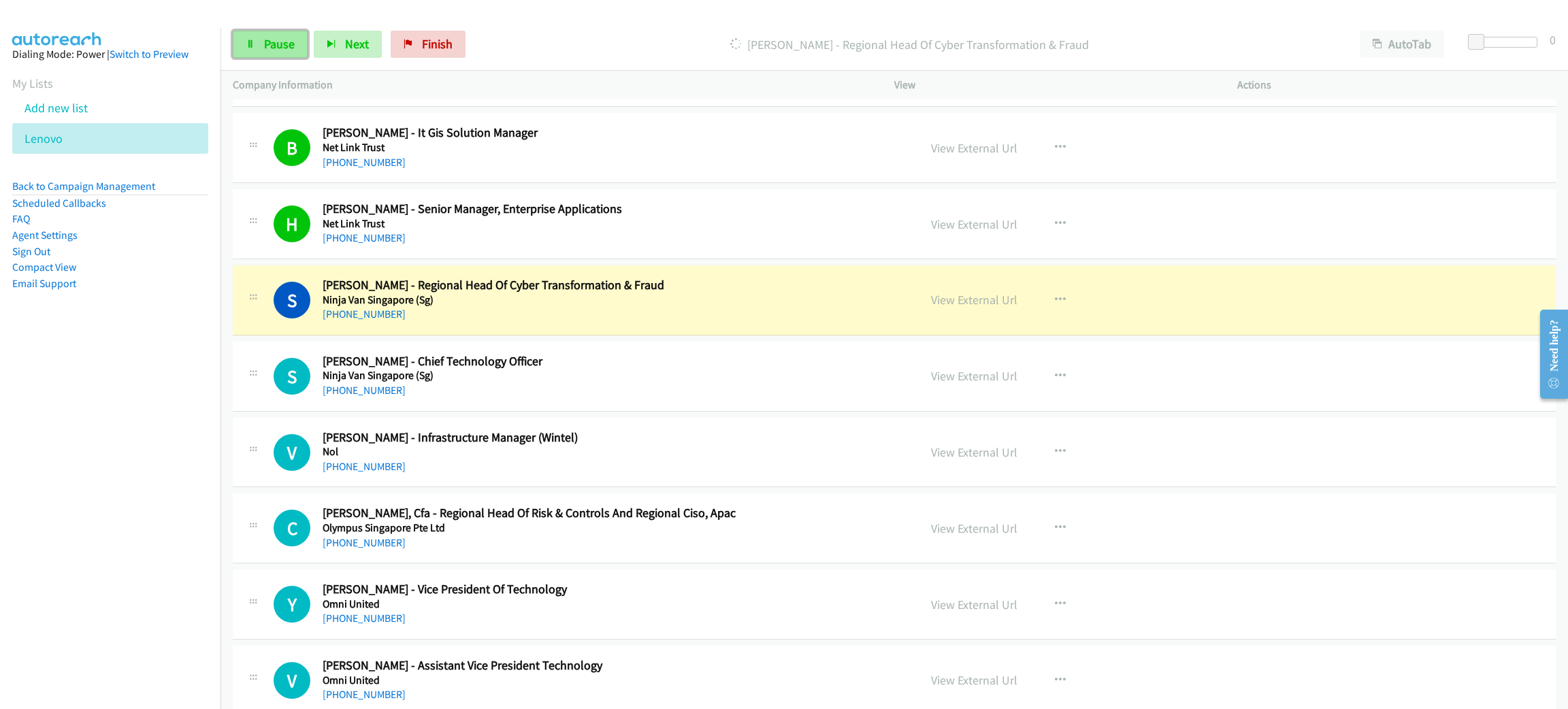
click at [294, 34] on link "Pause" at bounding box center [270, 44] width 75 height 27
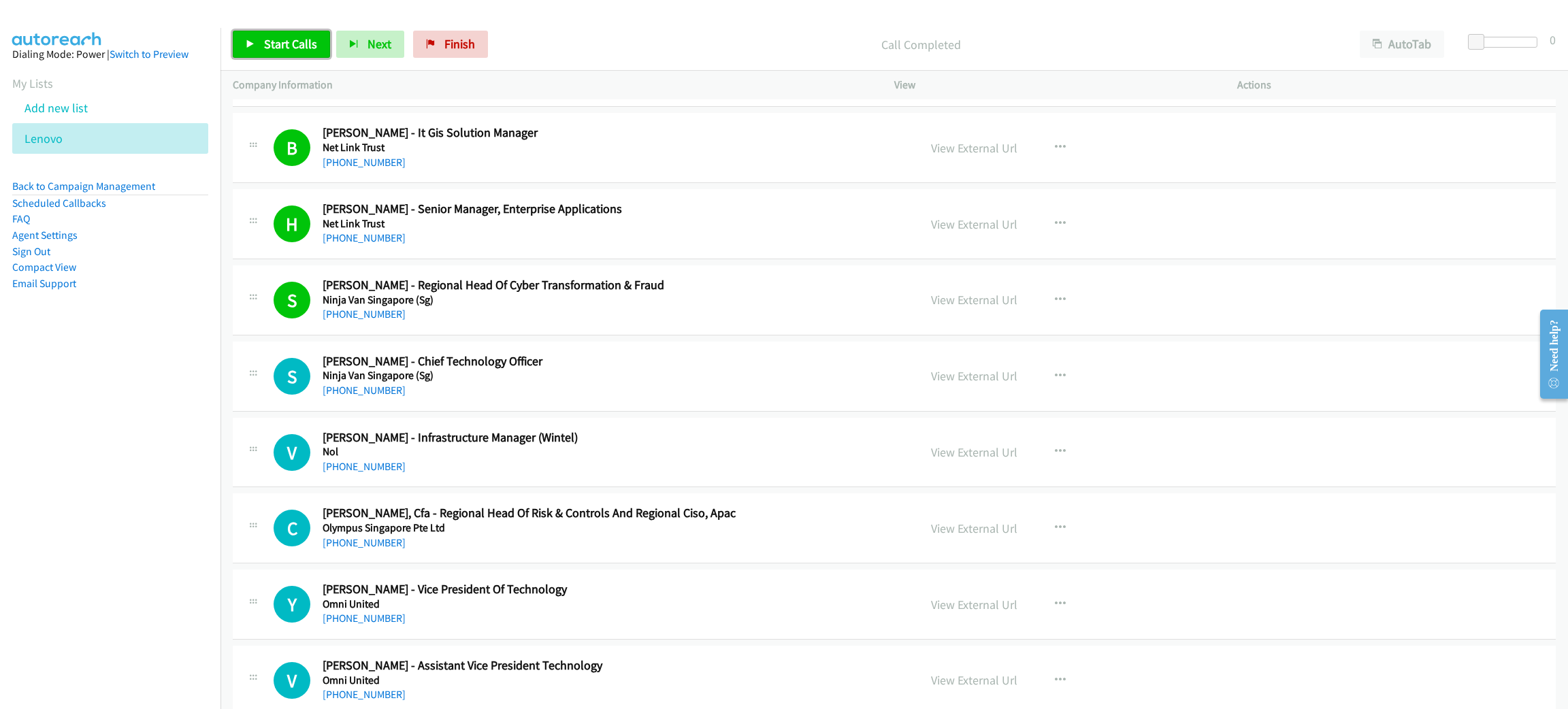
click at [304, 34] on link "Start Calls" at bounding box center [282, 44] width 97 height 27
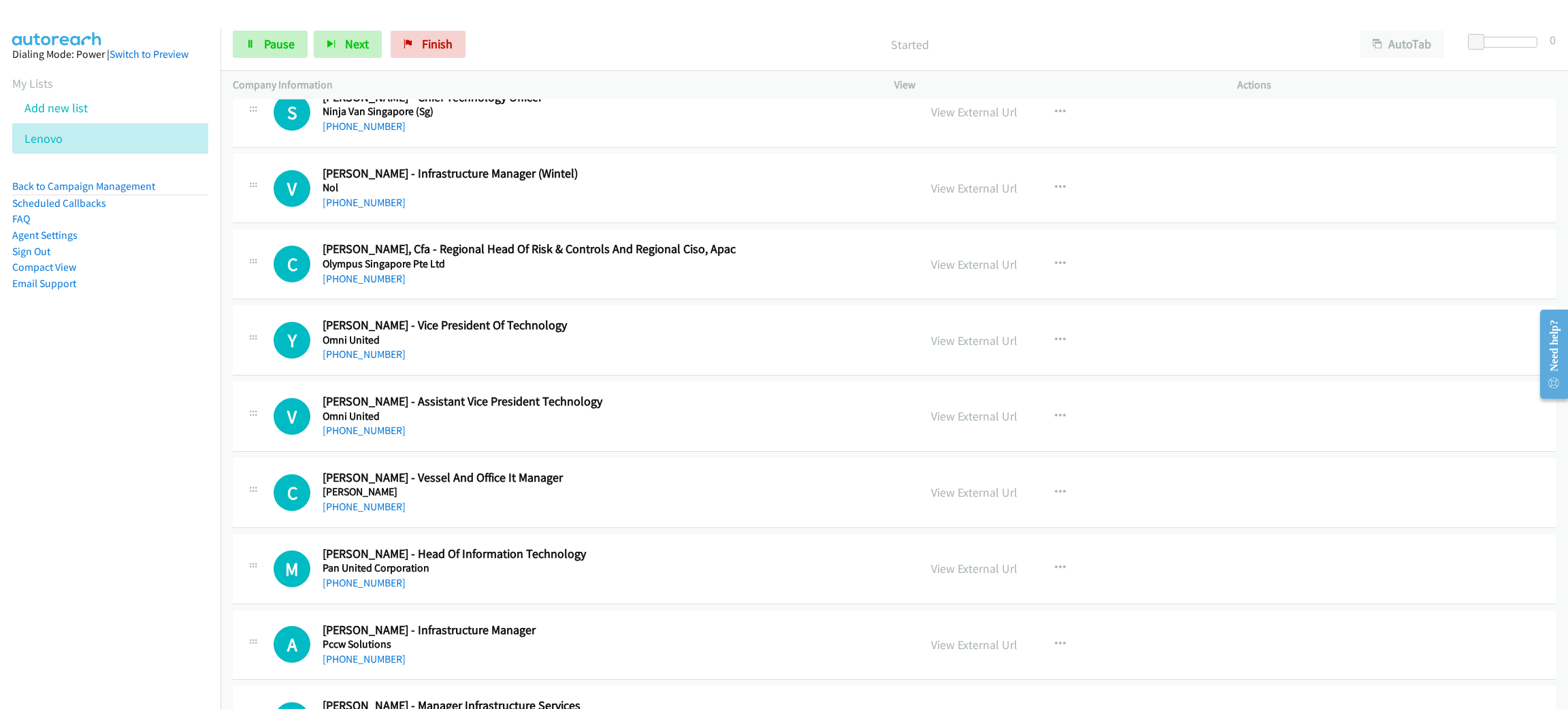
scroll to position [6736, 0]
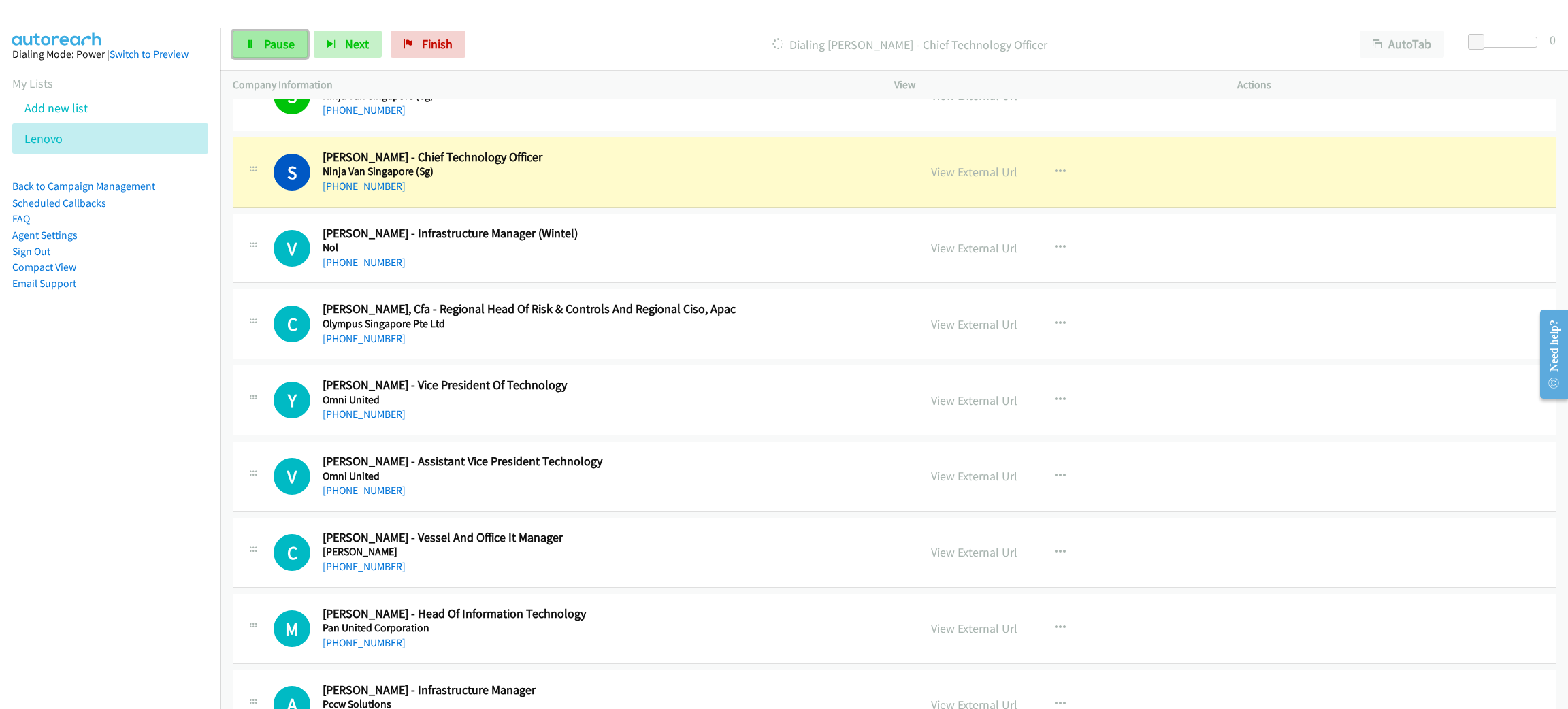
click at [283, 45] on span "Pause" at bounding box center [279, 43] width 31 height 16
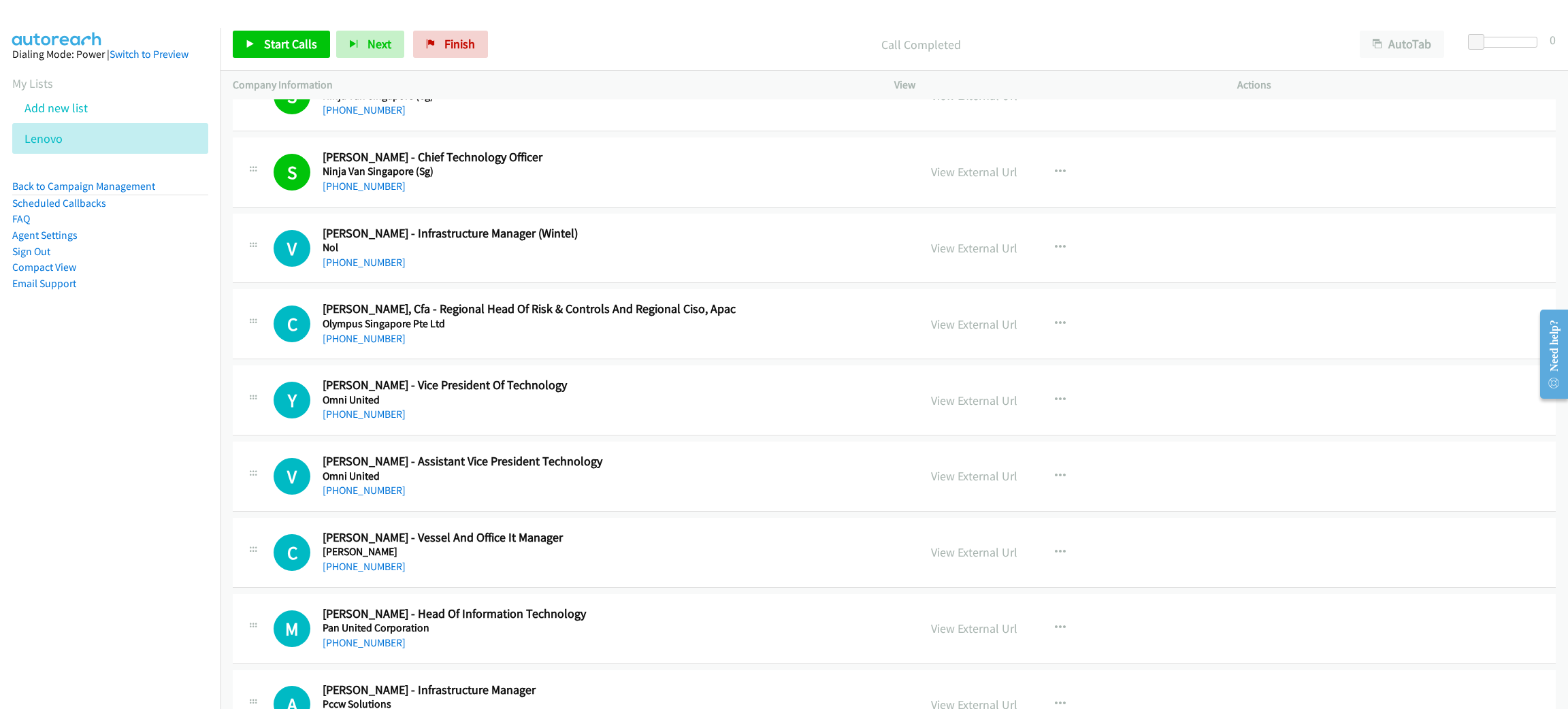
click at [610, 33] on div "Call Completed" at bounding box center [921, 44] width 854 height 27
click at [272, 52] on link "Start Calls" at bounding box center [282, 44] width 97 height 27
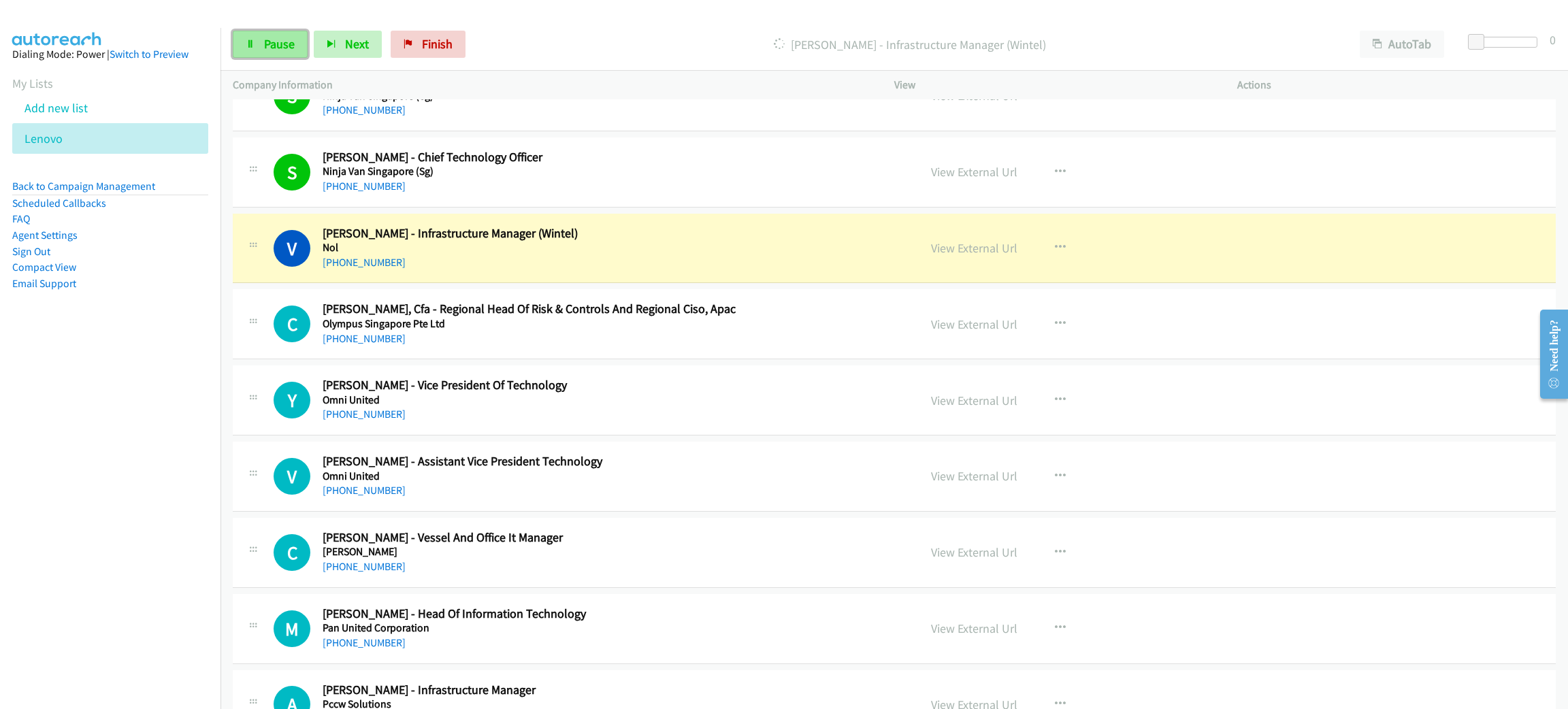
click at [296, 43] on link "Pause" at bounding box center [270, 44] width 75 height 27
click at [971, 256] on link "View External Url" at bounding box center [973, 248] width 86 height 16
